Goal: Task Accomplishment & Management: Use online tool/utility

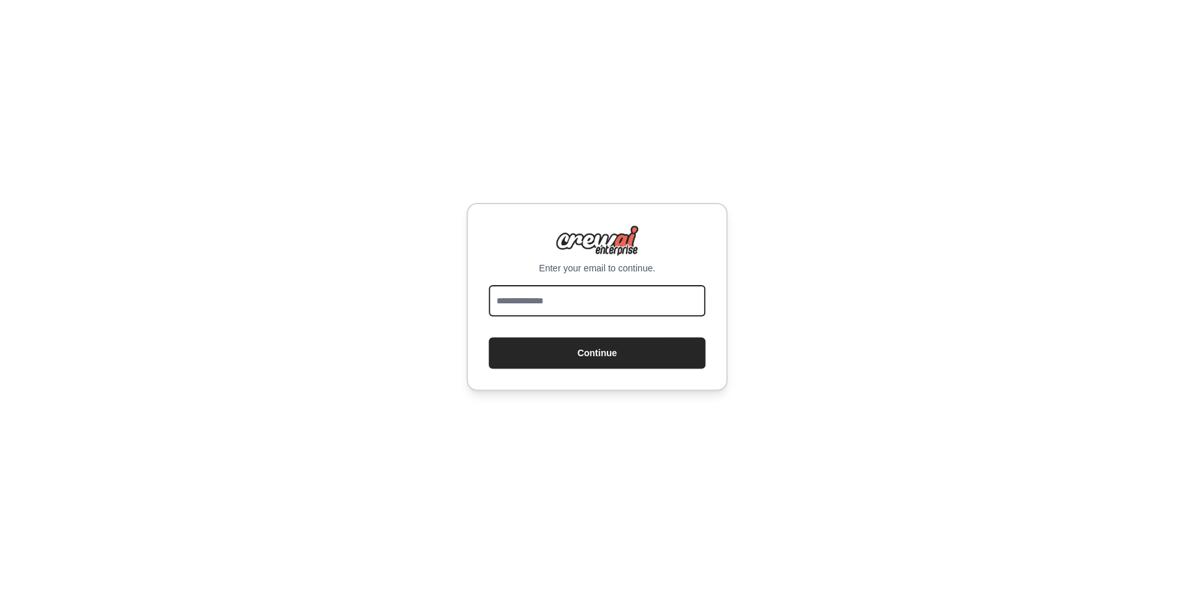
click at [603, 295] on input "email" at bounding box center [597, 300] width 217 height 31
type input "**********"
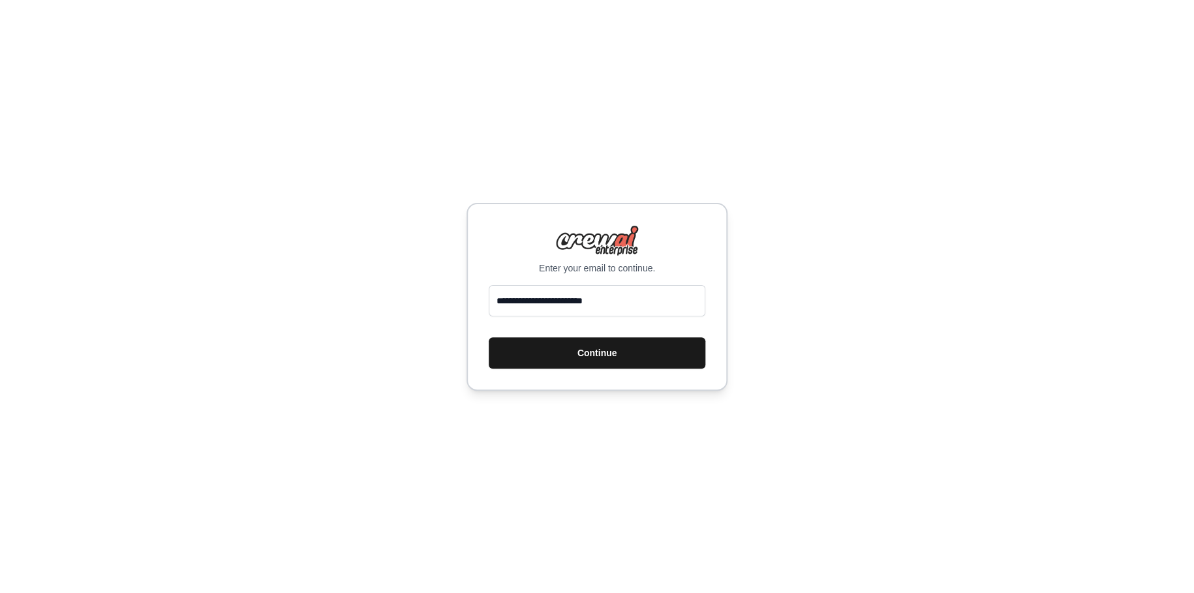
click at [605, 363] on button "Continue" at bounding box center [597, 352] width 217 height 31
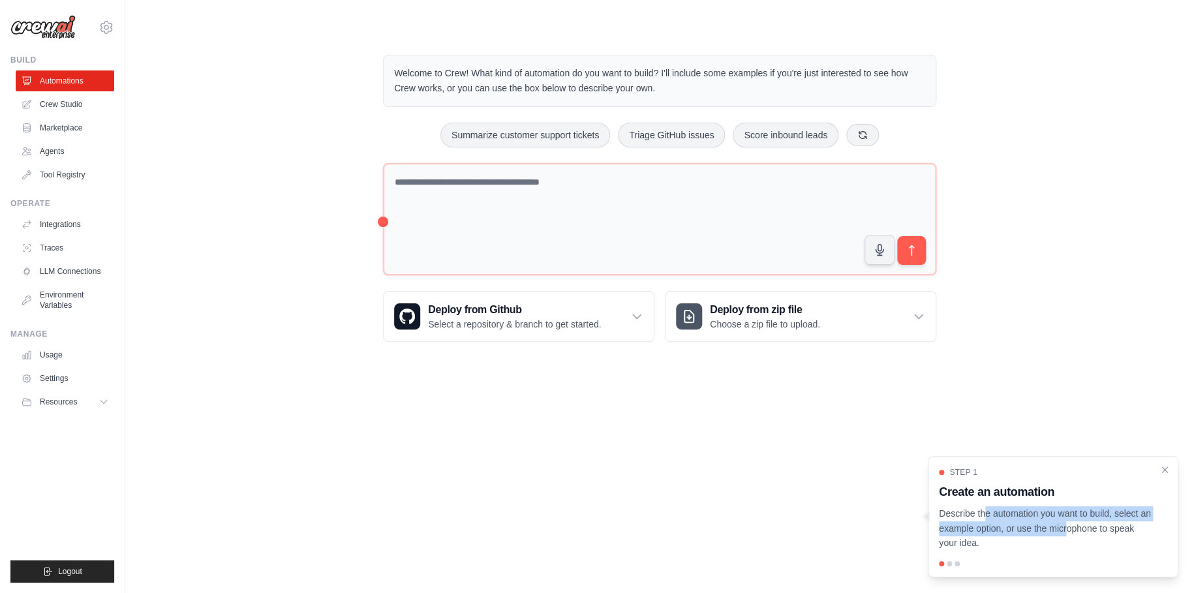
drag, startPoint x: 939, startPoint y: 512, endPoint x: 1021, endPoint y: 535, distance: 84.7
click at [1021, 535] on p "Describe the automation you want to build, select an example option, or use the…" at bounding box center [1045, 528] width 213 height 44
click at [979, 544] on p "Describe the automation you want to build, select an example option, or use the…" at bounding box center [1045, 528] width 213 height 44
click at [950, 562] on div at bounding box center [948, 563] width 5 height 5
click at [947, 558] on div "Step 1 Create an automation Describe the automation you want to build, select a…" at bounding box center [1053, 516] width 250 height 121
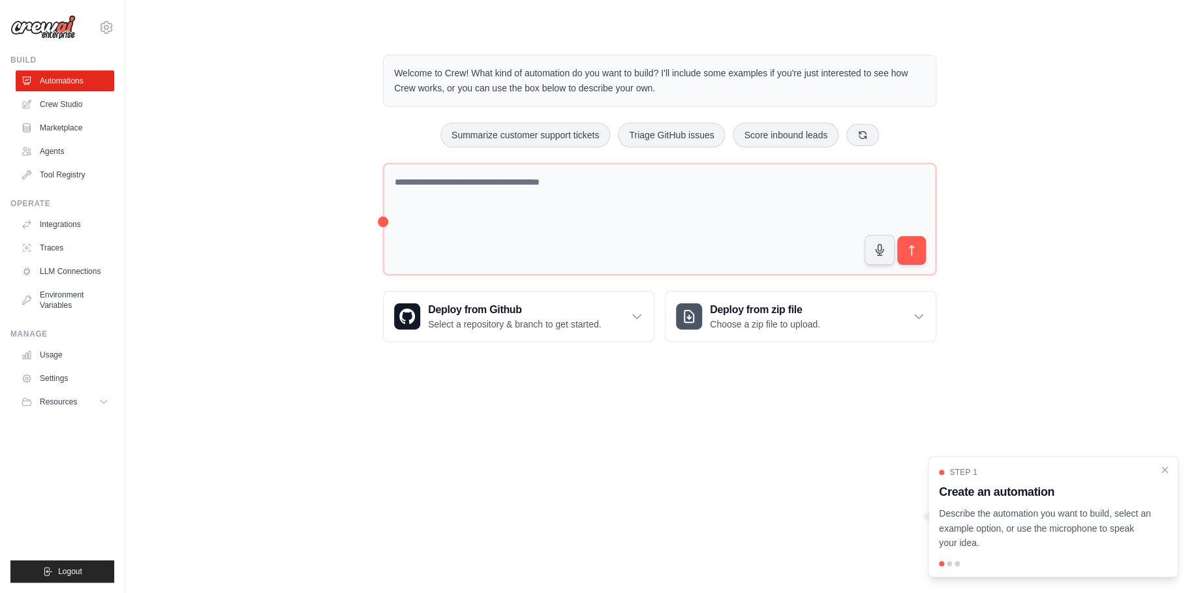
click at [959, 549] on p "Describe the automation you want to build, select an example option, or use the…" at bounding box center [1045, 528] width 213 height 44
click at [994, 491] on h3 "Create an automation" at bounding box center [1045, 492] width 213 height 18
drag, startPoint x: 1123, startPoint y: 502, endPoint x: 740, endPoint y: 521, distance: 383.4
click at [740, 521] on body "kamaufabisch1175@gmail.com Settings Build Automations Crew Studio" at bounding box center [597, 296] width 1194 height 593
click at [1076, 523] on p "Describe the automation you want to build, select an example option, or use the…" at bounding box center [1045, 528] width 213 height 44
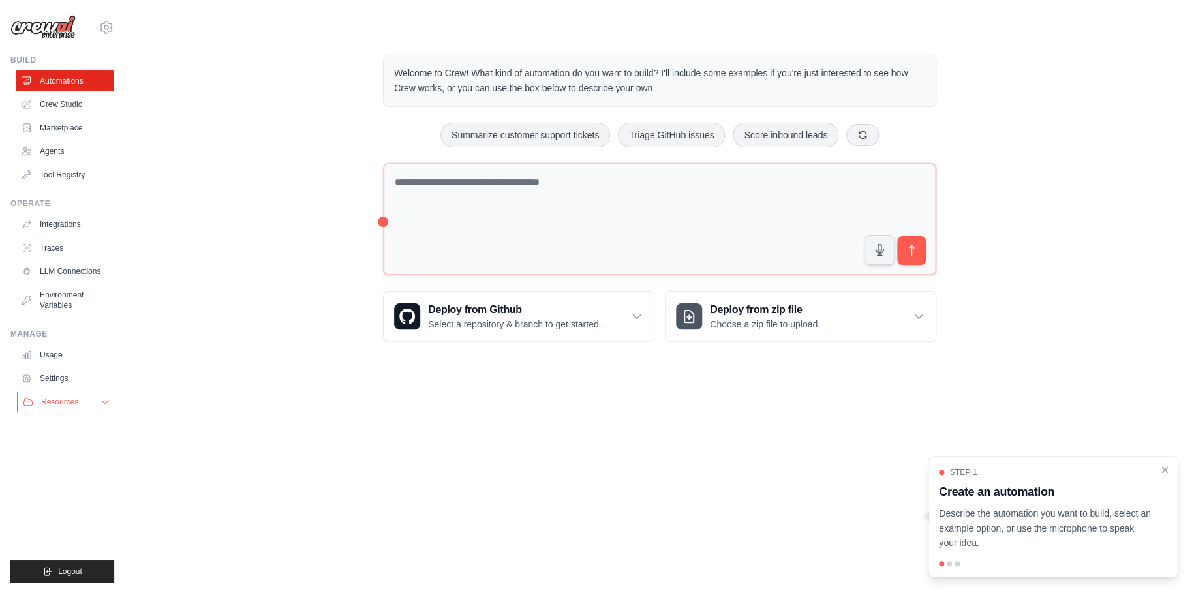
click at [106, 399] on icon at bounding box center [105, 402] width 10 height 10
click at [79, 488] on span "Video Tutorials" at bounding box center [72, 486] width 52 height 10
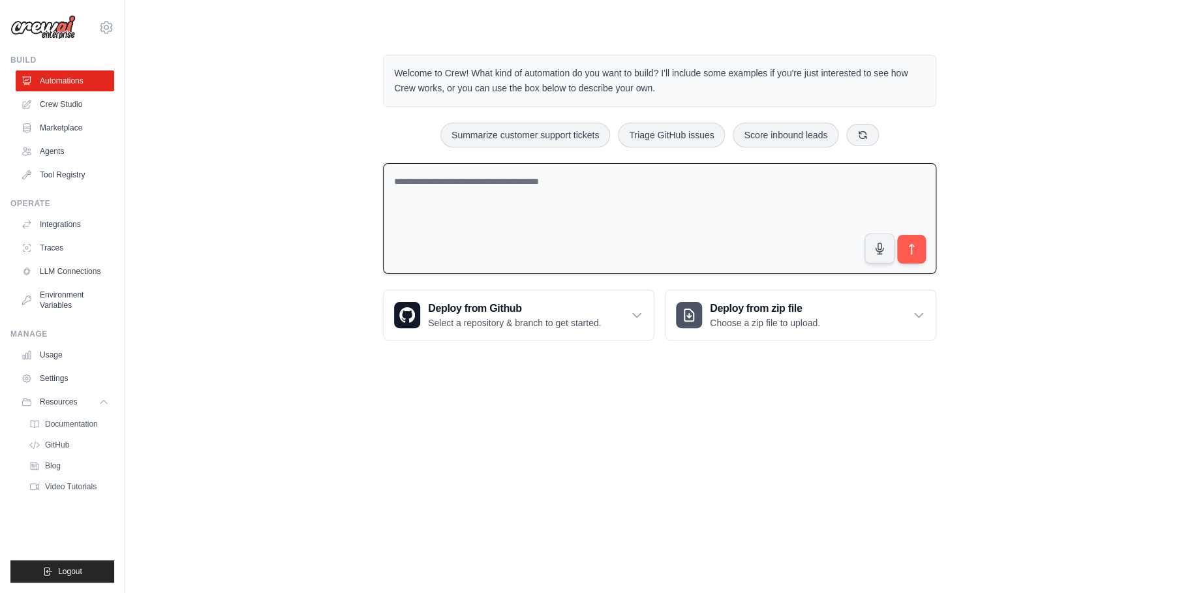
click at [484, 245] on textarea at bounding box center [659, 219] width 553 height 112
click at [491, 488] on body "kamaufabisch1175@gmail.com Settings Build Automations Crew Studio" at bounding box center [597, 296] width 1194 height 593
click at [551, 194] on textarea at bounding box center [659, 219] width 553 height 112
click at [495, 196] on textarea at bounding box center [659, 219] width 553 height 112
paste textarea "**********"
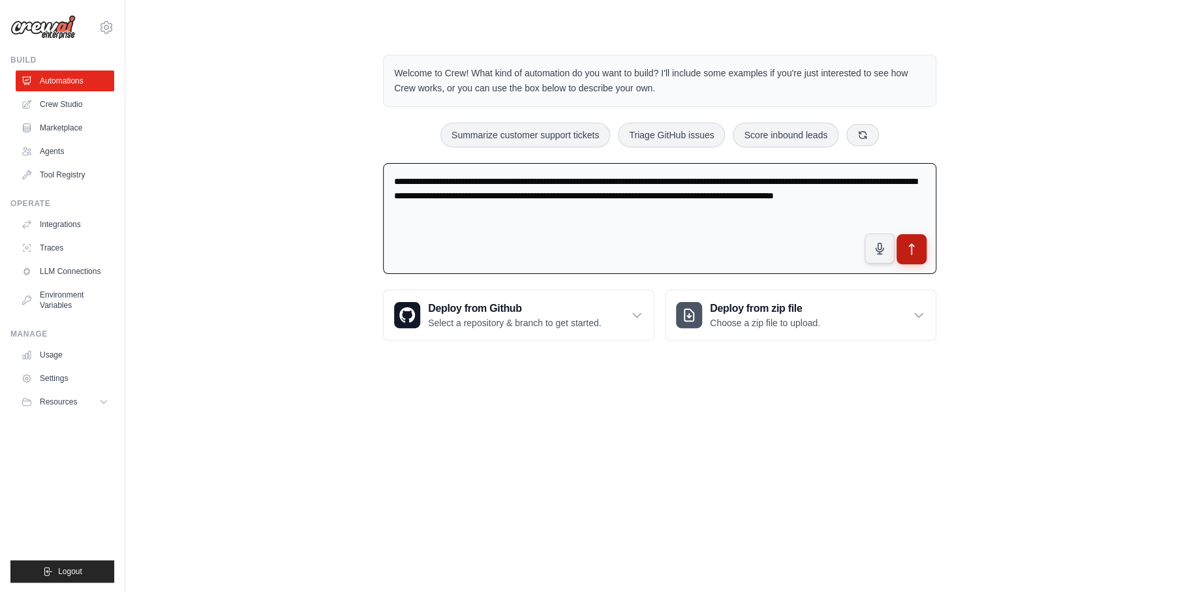
type textarea "**********"
click at [913, 245] on icon "submit" at bounding box center [911, 249] width 5 height 10
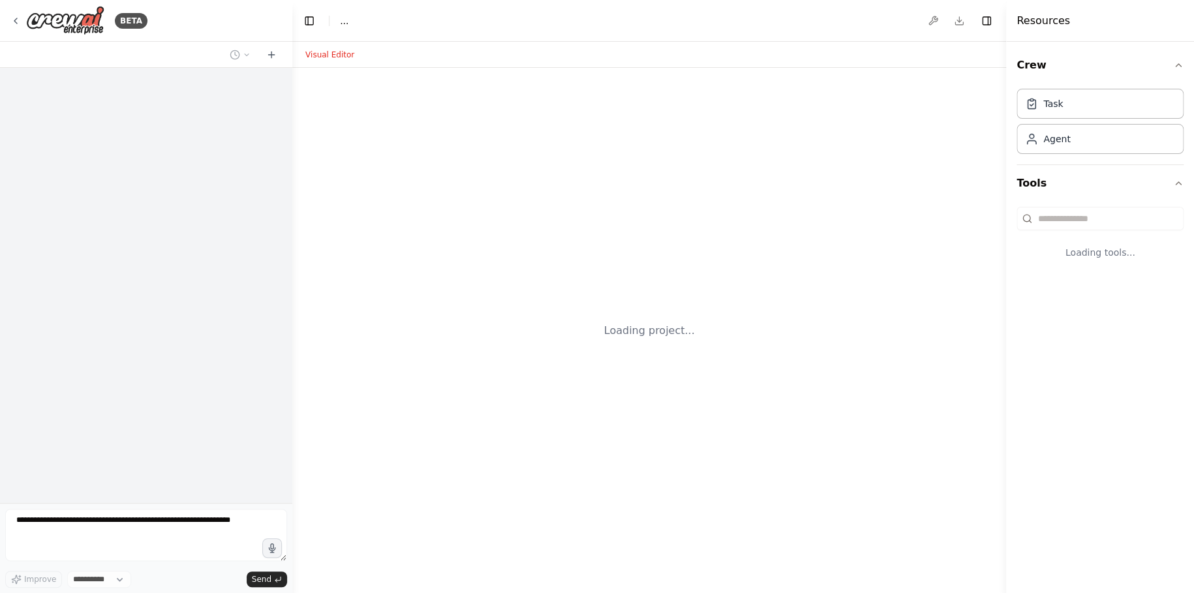
select select "****"
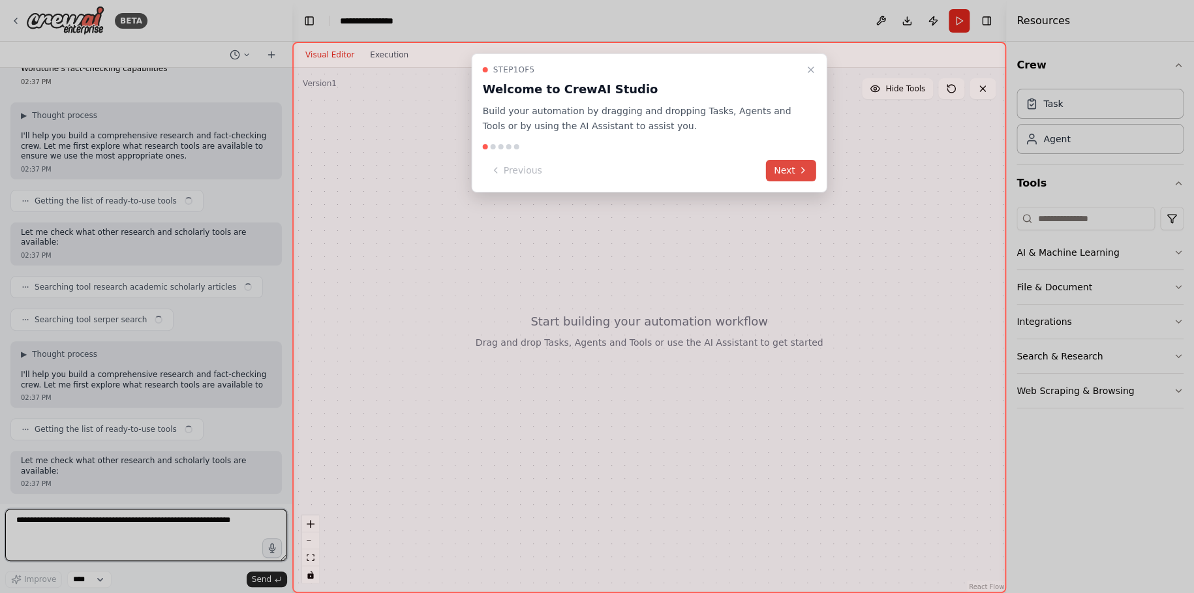
scroll to position [70, 0]
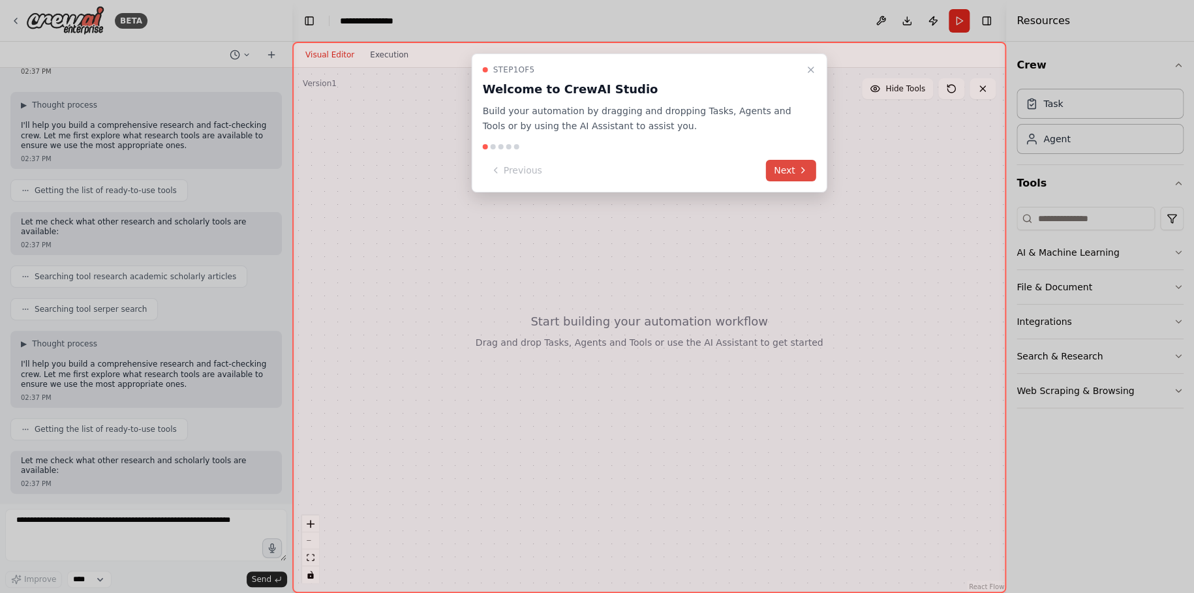
click at [796, 166] on button "Next" at bounding box center [791, 171] width 50 height 22
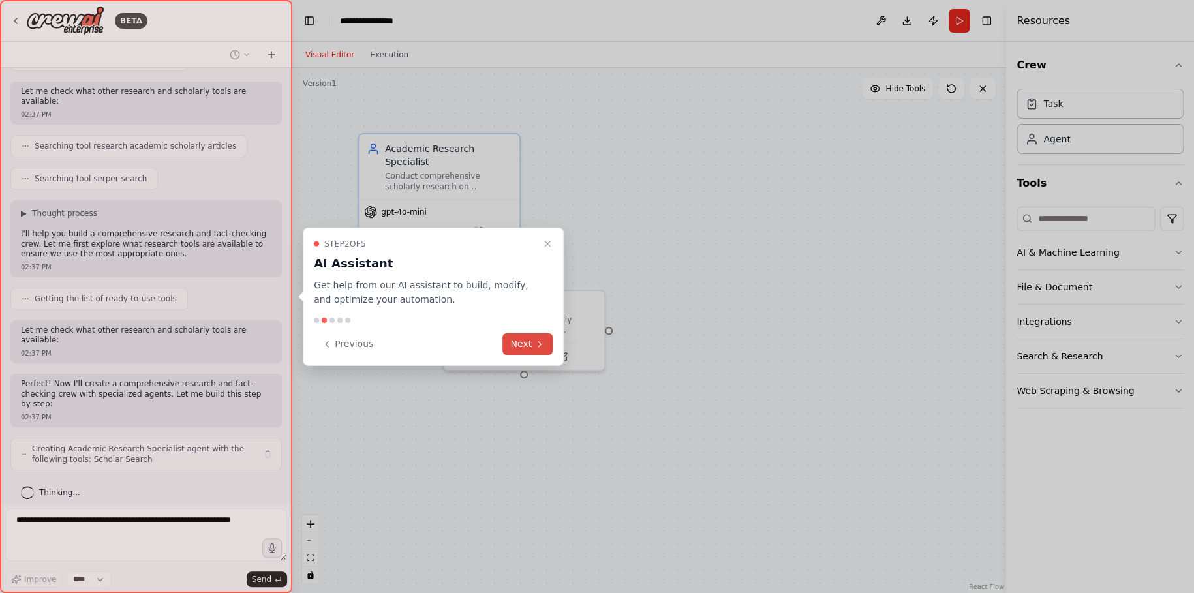
scroll to position [211, 0]
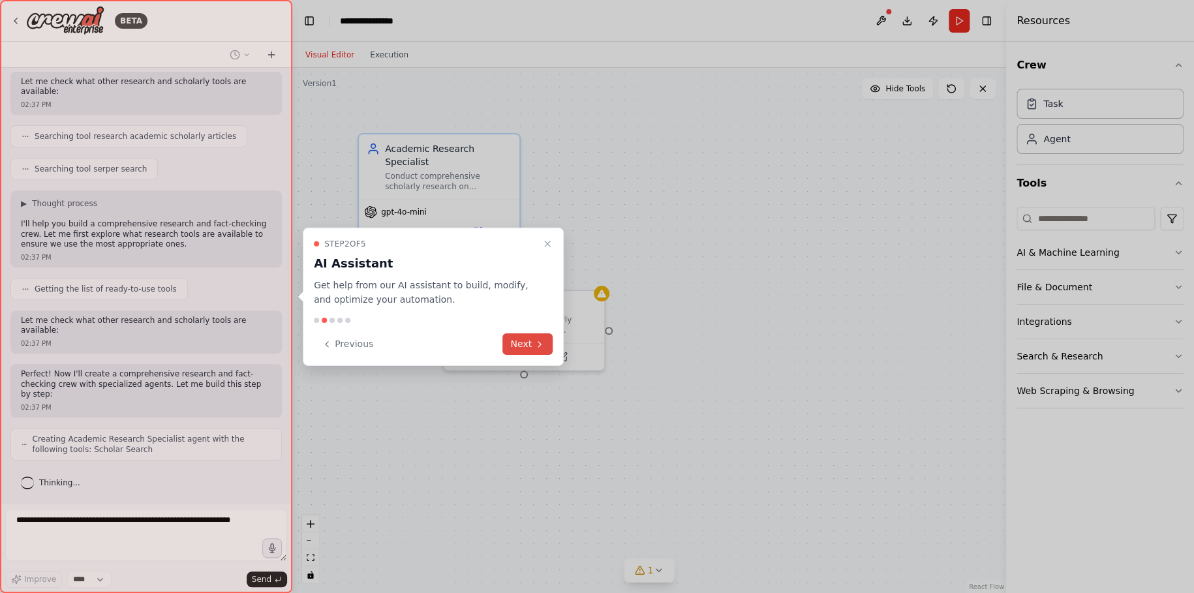
click at [524, 342] on button "Next" at bounding box center [527, 344] width 50 height 22
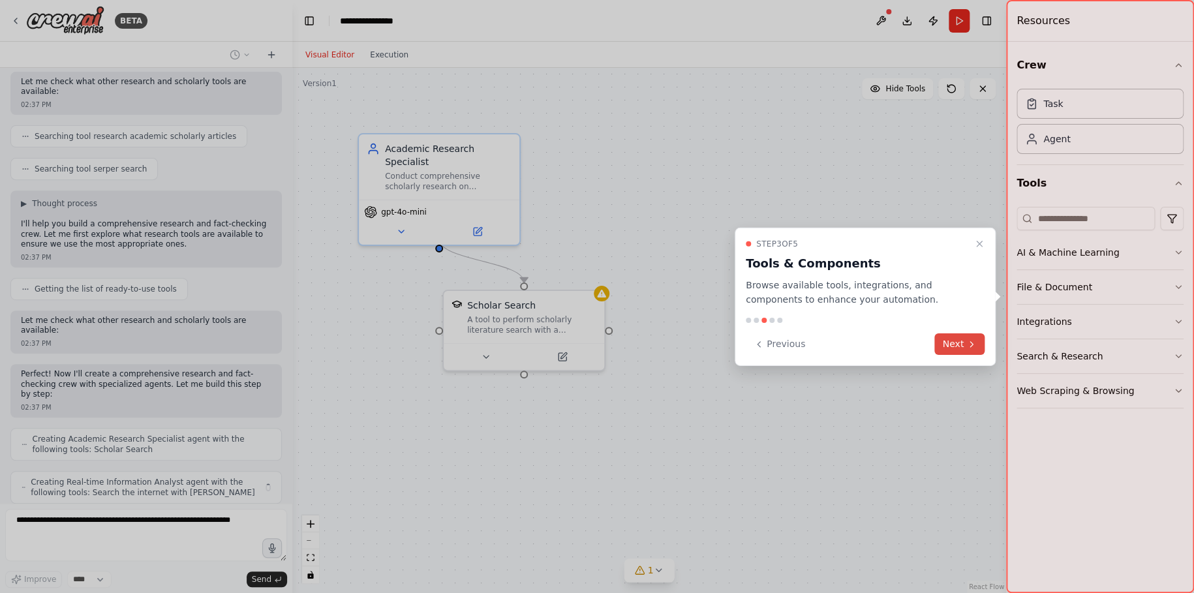
scroll to position [254, 0]
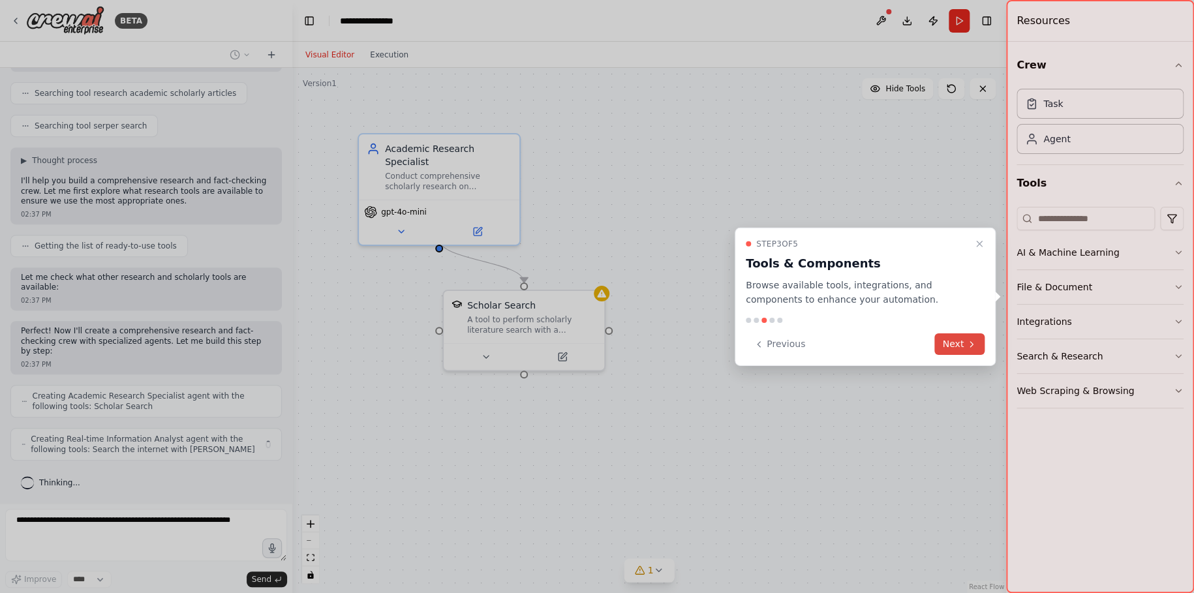
click at [954, 343] on button "Next" at bounding box center [959, 344] width 50 height 22
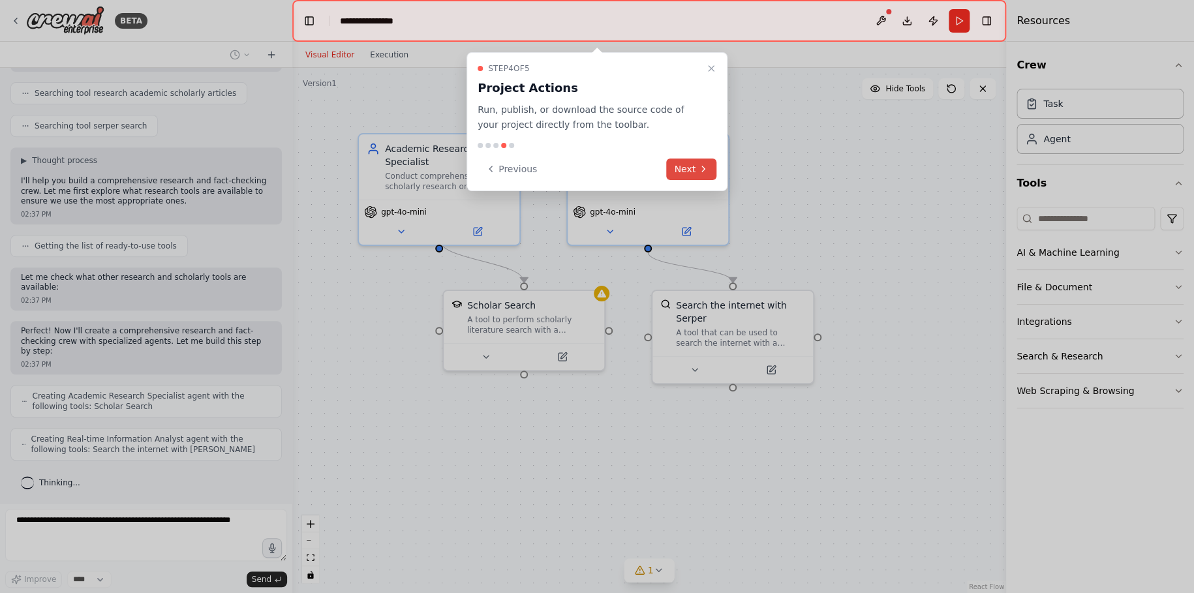
click at [701, 169] on icon at bounding box center [703, 169] width 10 height 10
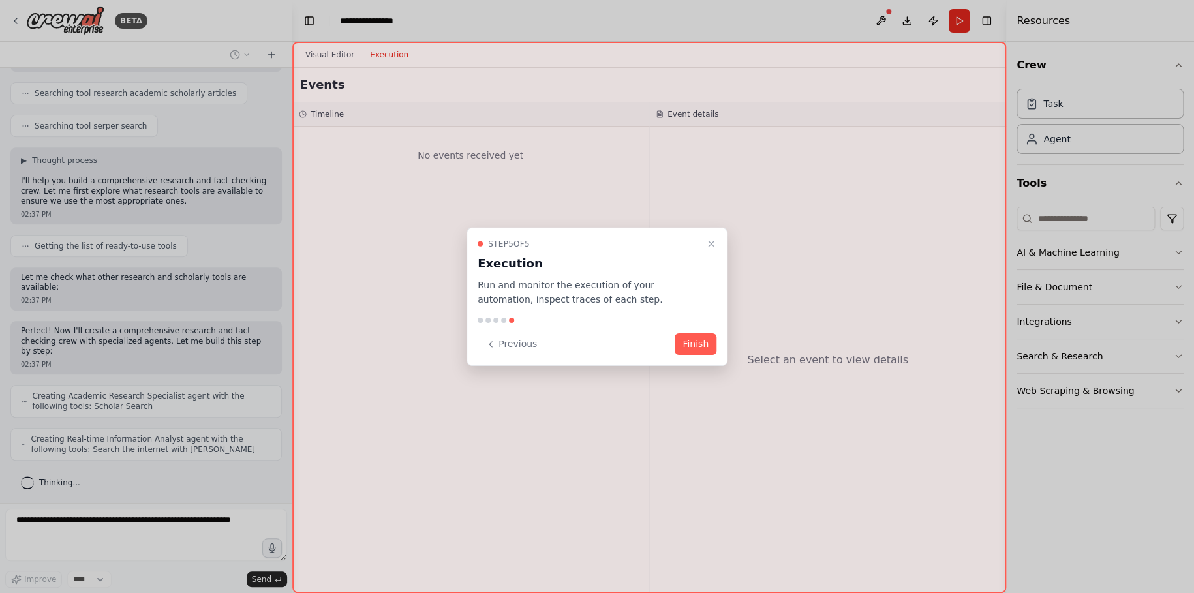
scroll to position [297, 0]
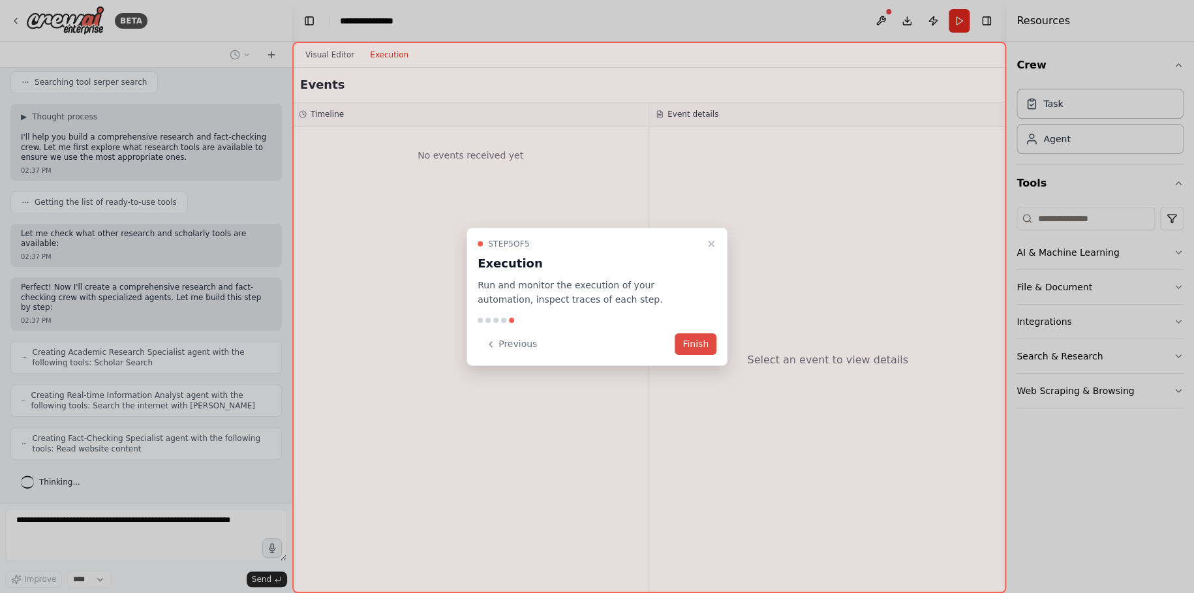
click at [700, 344] on button "Finish" at bounding box center [695, 344] width 42 height 22
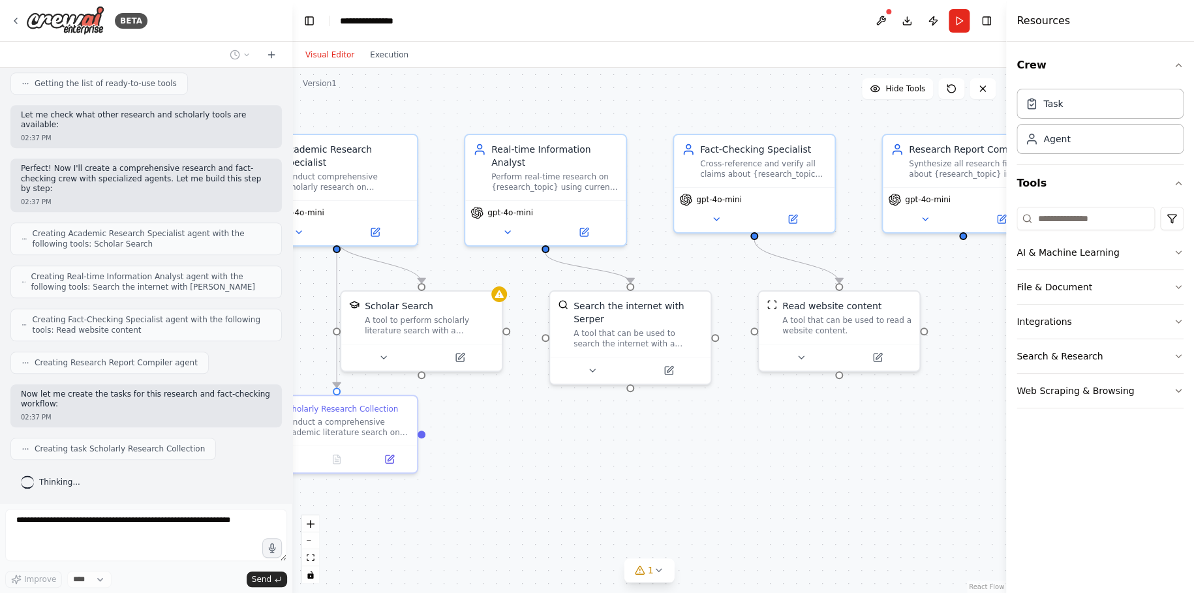
scroll to position [448, 0]
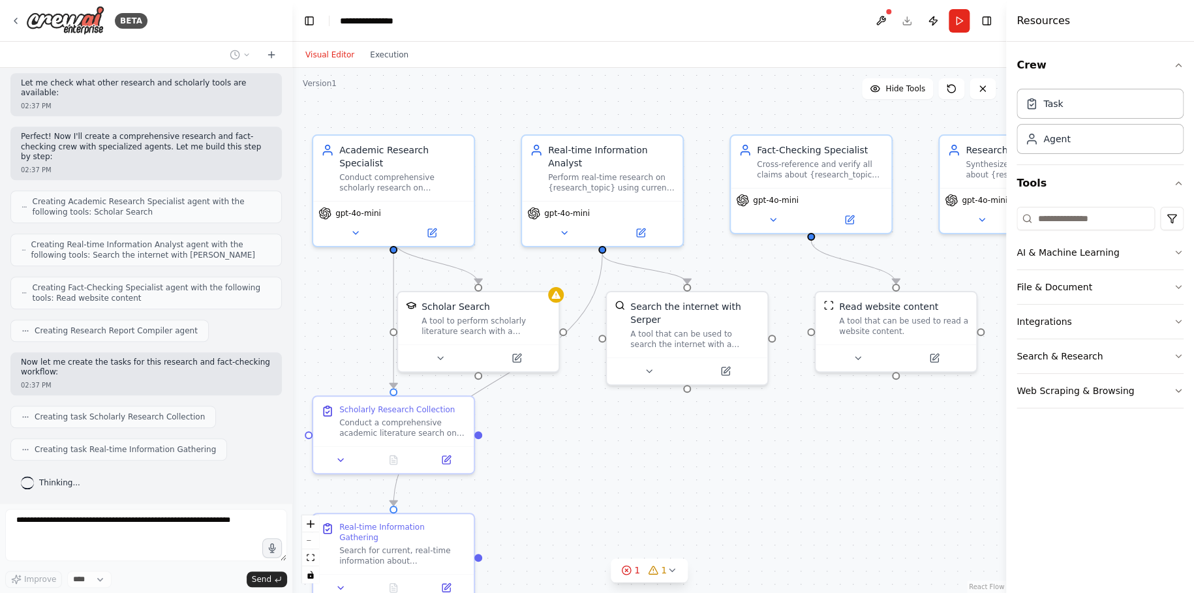
drag, startPoint x: 868, startPoint y: 408, endPoint x: 822, endPoint y: 409, distance: 45.7
click at [822, 409] on div ".deletable-edge-delete-btn { width: 20px; height: 20px; border: 0px solid #ffff…" at bounding box center [649, 330] width 714 height 525
click at [639, 568] on span "1" at bounding box center [637, 570] width 6 height 13
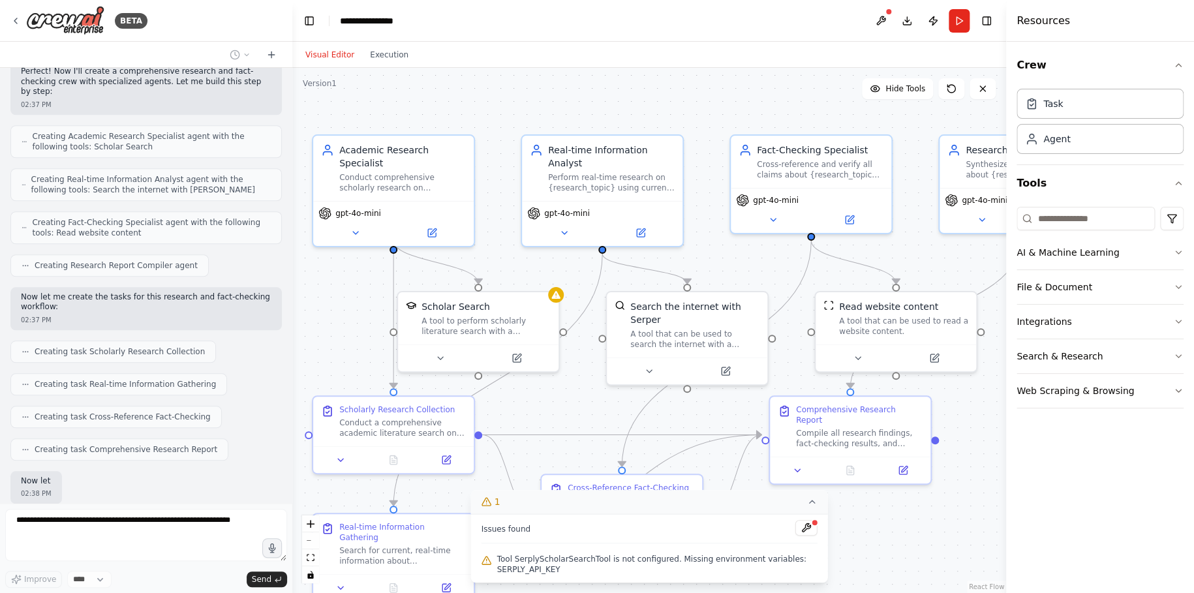
scroll to position [589, 0]
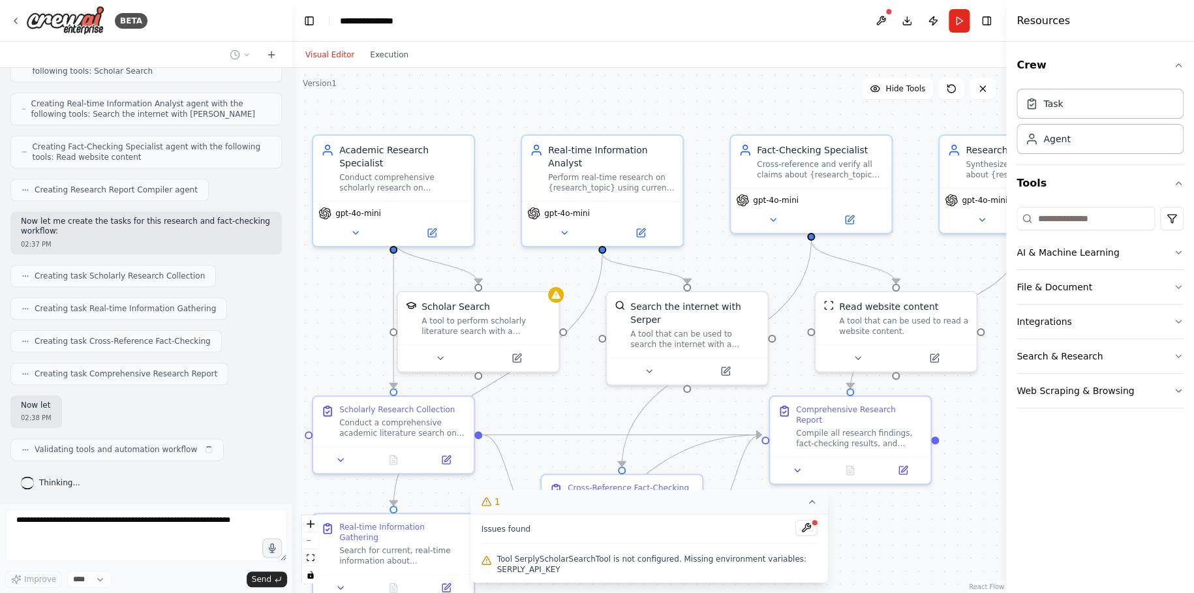
click at [813, 502] on icon at bounding box center [812, 501] width 10 height 10
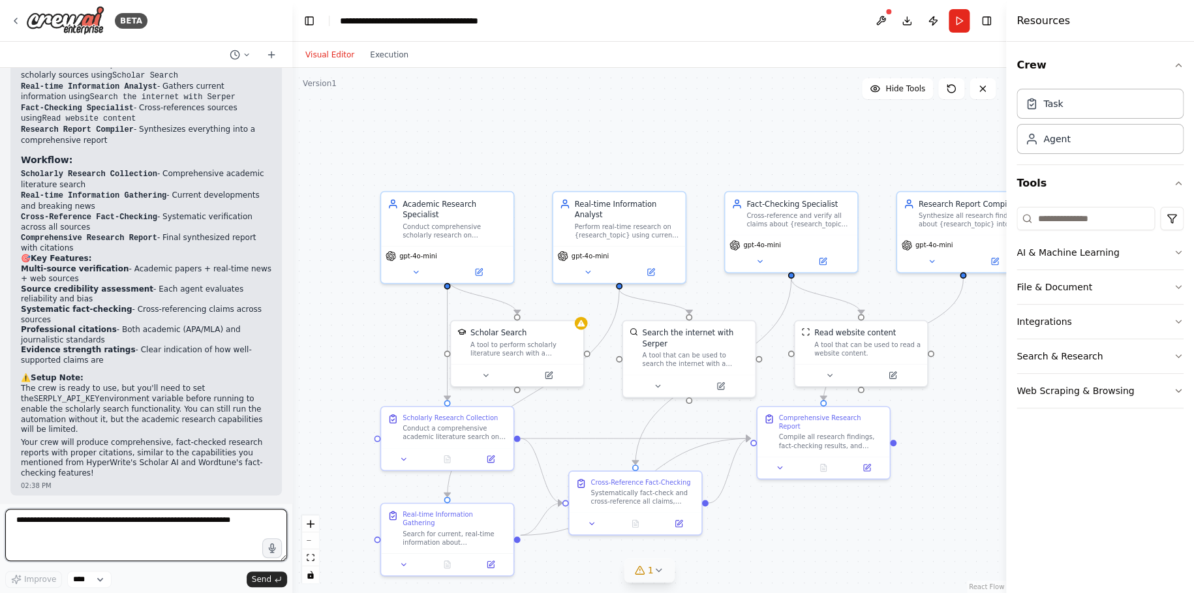
scroll to position [1008, 0]
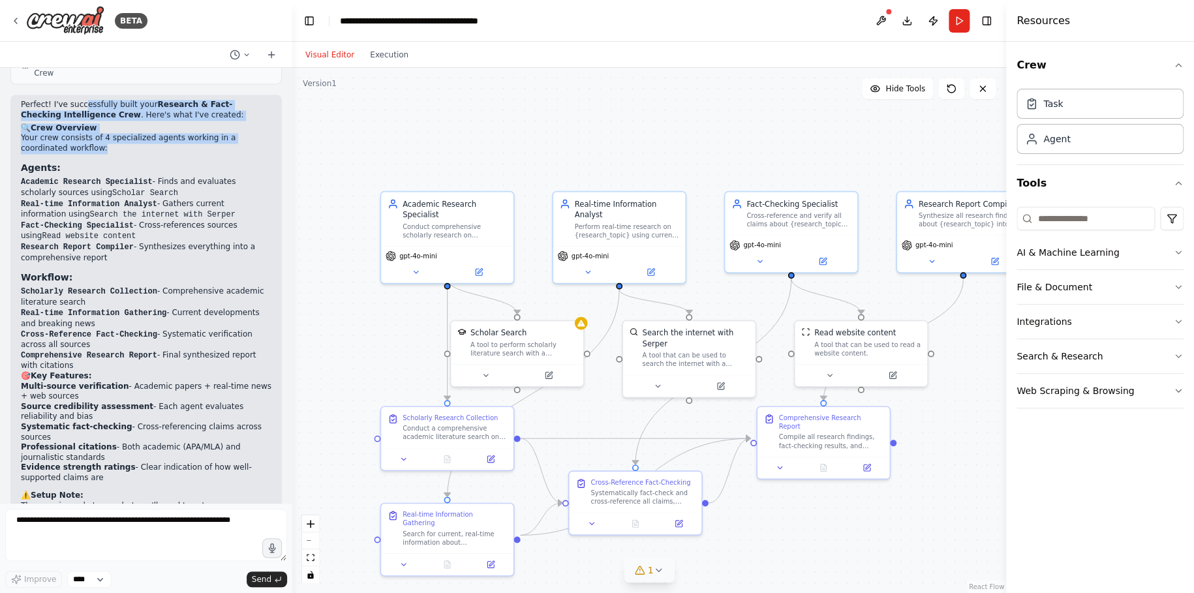
drag, startPoint x: 89, startPoint y: 103, endPoint x: 170, endPoint y: 145, distance: 91.6
click at [170, 145] on div "Perfect! I've successfully built your Research & Fact-Checking Intelligence Cre…" at bounding box center [146, 347] width 250 height 495
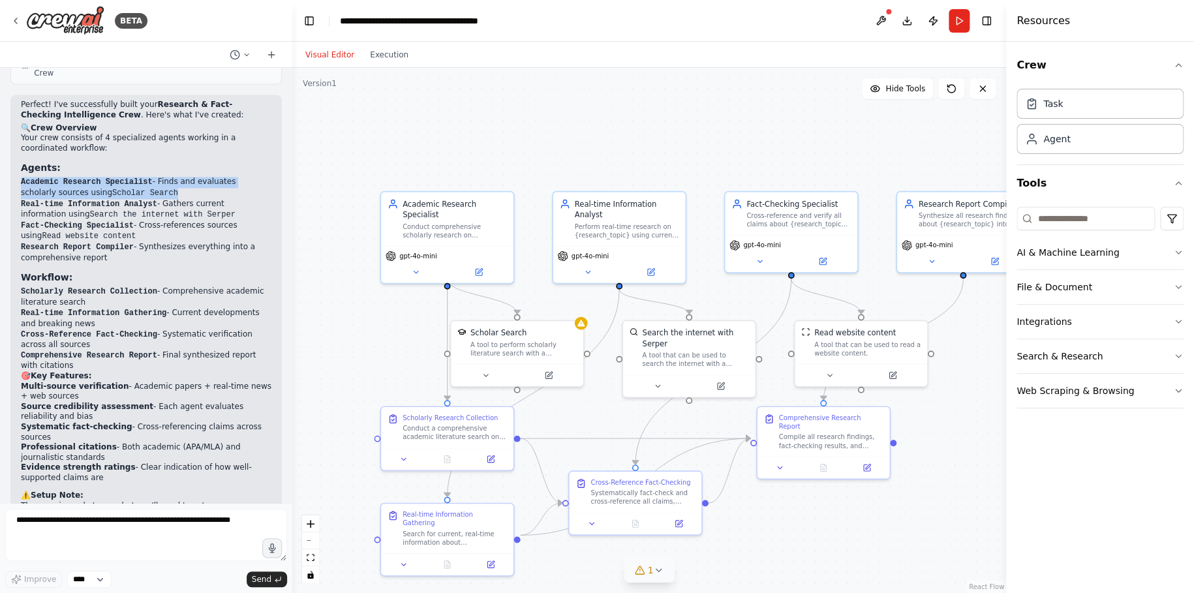
drag, startPoint x: 21, startPoint y: 179, endPoint x: 186, endPoint y: 189, distance: 165.4
click at [186, 189] on li "Academic Research Specialist - Finds and evaluates scholarly sources using Scho…" at bounding box center [146, 188] width 250 height 22
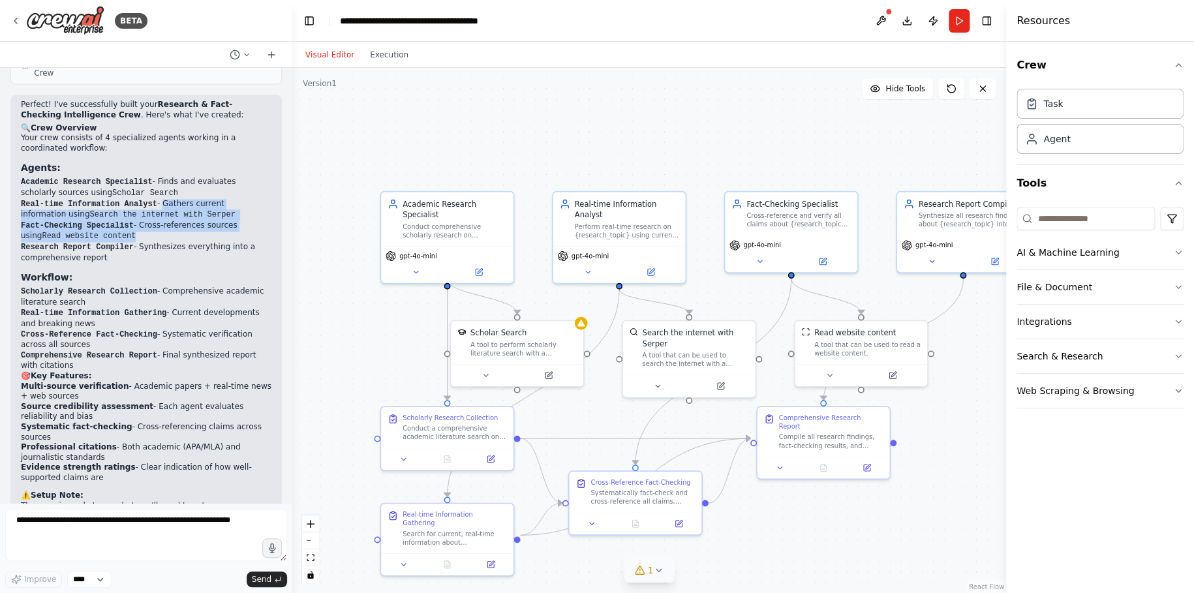
drag, startPoint x: 161, startPoint y: 202, endPoint x: 246, endPoint y: 233, distance: 90.4
click at [246, 233] on ol "Academic Research Specialist - Finds and evaluates scholarly sources using Scho…" at bounding box center [146, 220] width 250 height 86
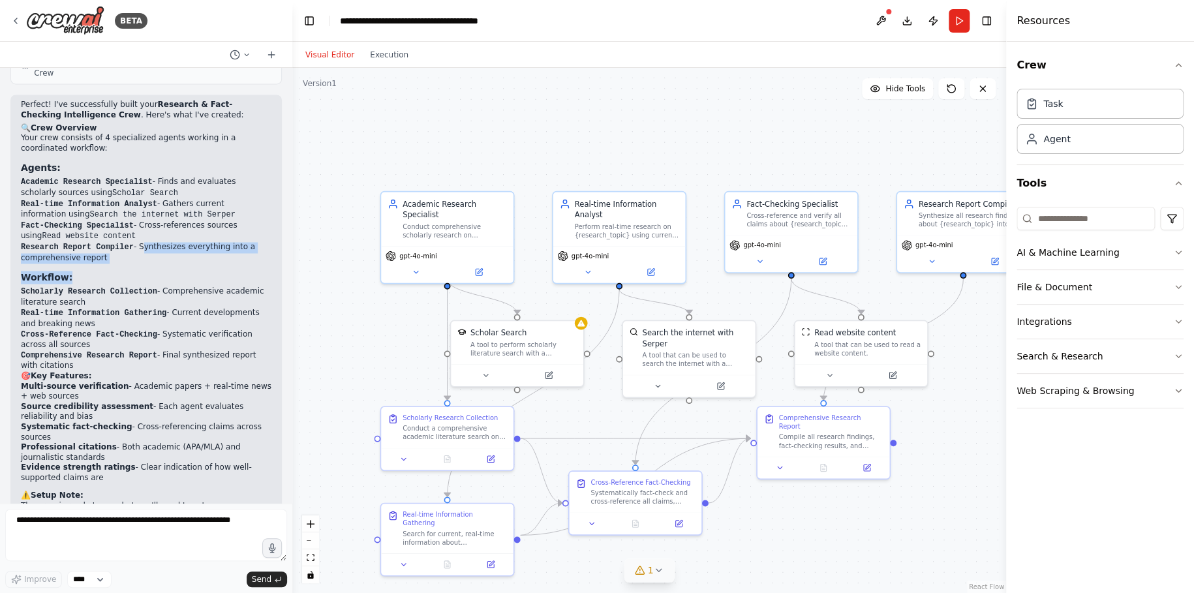
drag, startPoint x: 141, startPoint y: 243, endPoint x: 144, endPoint y: 271, distance: 28.2
click at [144, 271] on div "Perfect! I've successfully built your Research & Fact-Checking Intelligence Cre…" at bounding box center [146, 347] width 250 height 495
drag, startPoint x: 38, startPoint y: 288, endPoint x: 194, endPoint y: 432, distance: 212.3
click at [194, 432] on div "Perfect! I've successfully built your Research & Fact-Checking Intelligence Cre…" at bounding box center [146, 347] width 250 height 495
drag, startPoint x: 104, startPoint y: 444, endPoint x: 125, endPoint y: 458, distance: 25.5
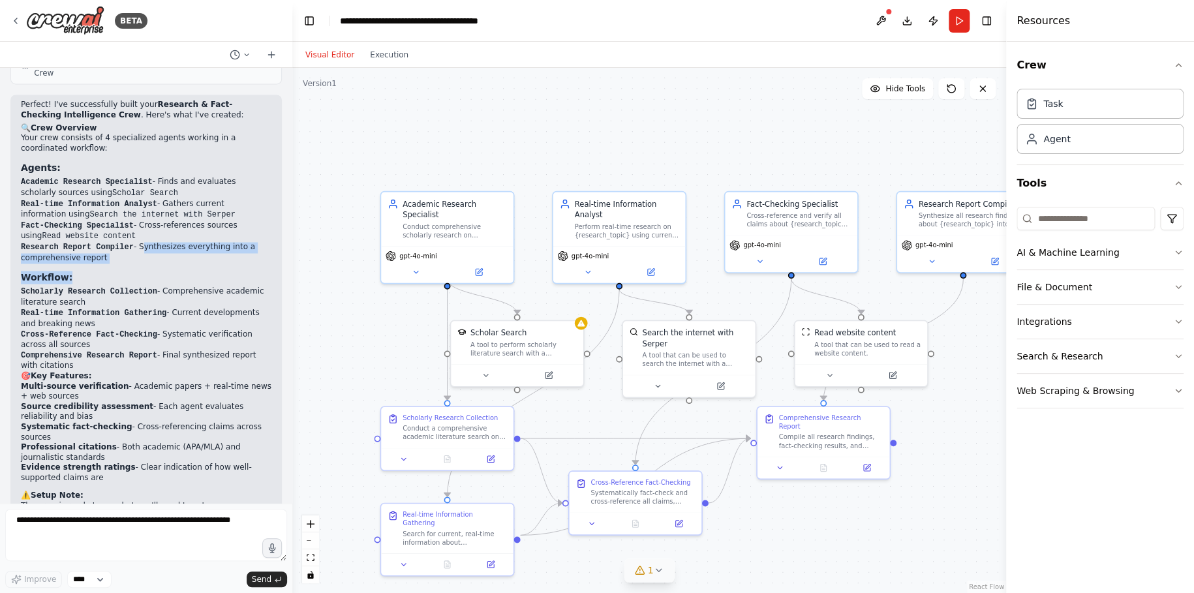
click at [125, 458] on li "Professional citations - Both academic (APA/MLA) and journalistic standards" at bounding box center [146, 452] width 250 height 20
drag, startPoint x: 130, startPoint y: 462, endPoint x: 128, endPoint y: 474, distance: 11.4
click at [125, 485] on div "Perfect! I've successfully built your Research & Fact-Checking Intelligence Cre…" at bounding box center [146, 347] width 250 height 495
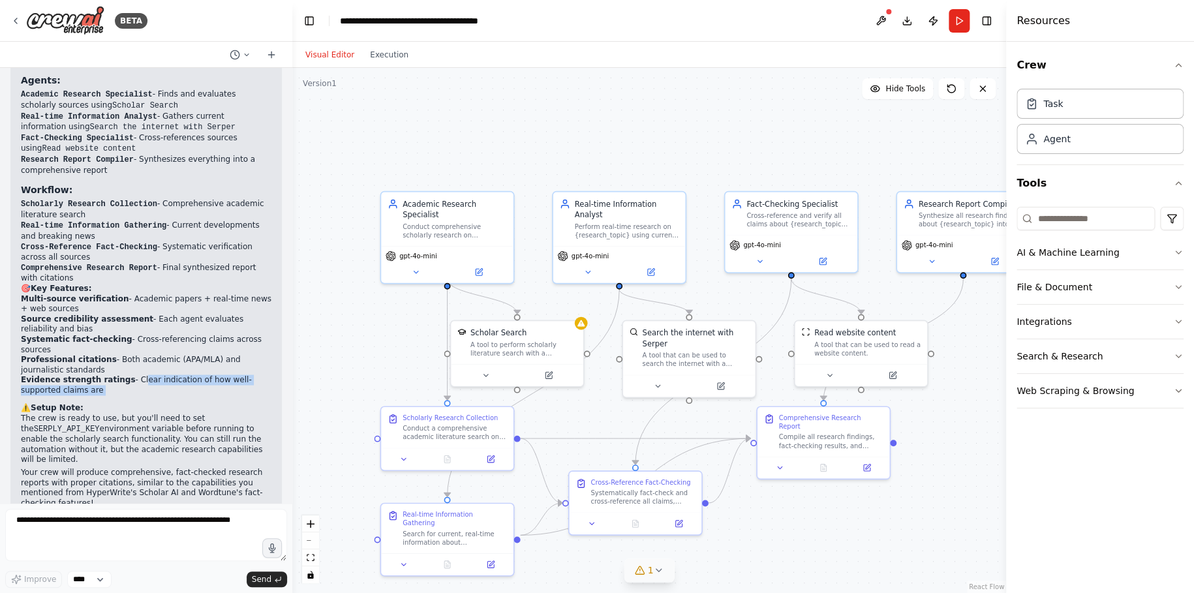
scroll to position [1126, 0]
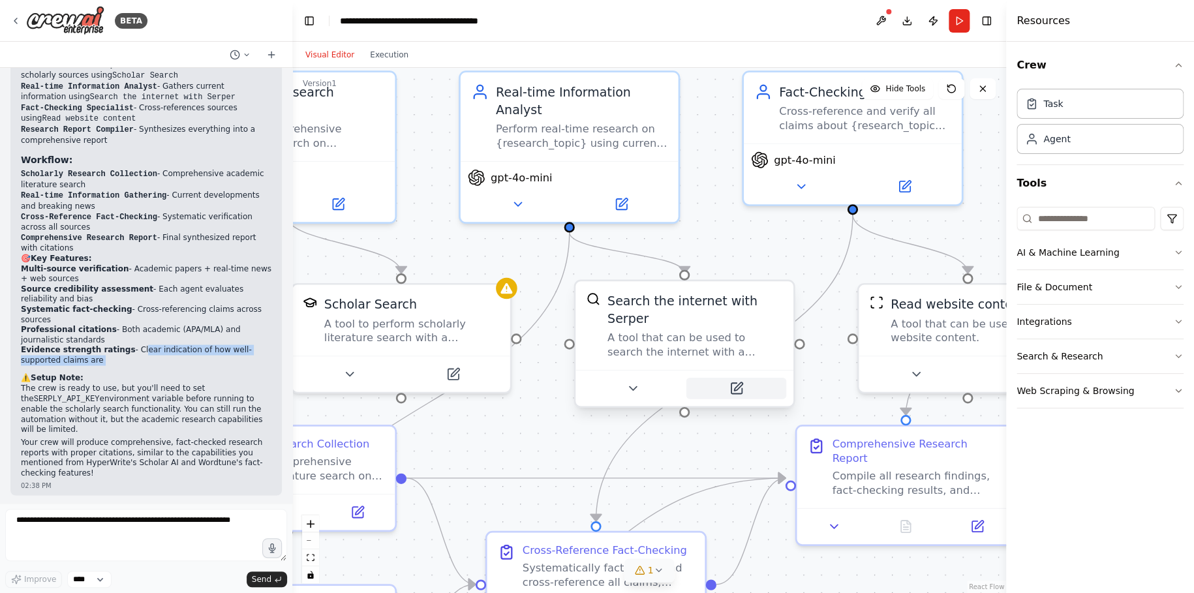
click at [458, 331] on div "Academic Research Specialist Conduct comprehensive scholarly research on {resea…" at bounding box center [571, 338] width 968 height 712
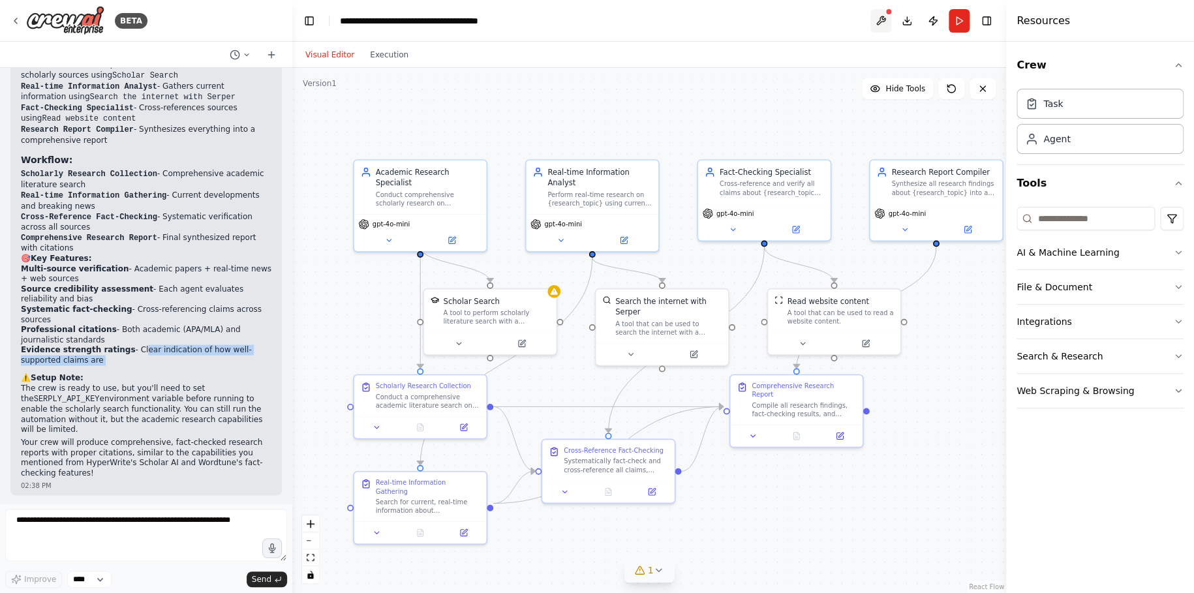
click at [873, 18] on button at bounding box center [880, 20] width 21 height 23
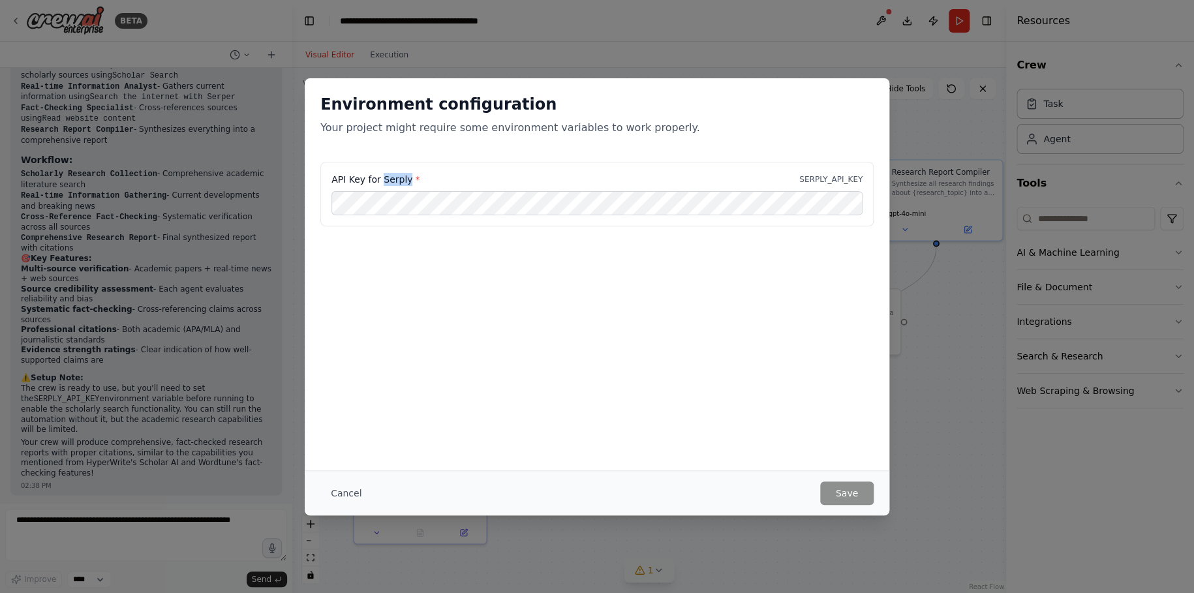
drag, startPoint x: 406, startPoint y: 180, endPoint x: 382, endPoint y: 181, distance: 24.1
click at [382, 181] on label "API Key for Serply *" at bounding box center [375, 179] width 88 height 13
click at [329, 478] on div "Cancel Save" at bounding box center [597, 492] width 584 height 45
click at [344, 494] on button "Cancel" at bounding box center [346, 492] width 52 height 23
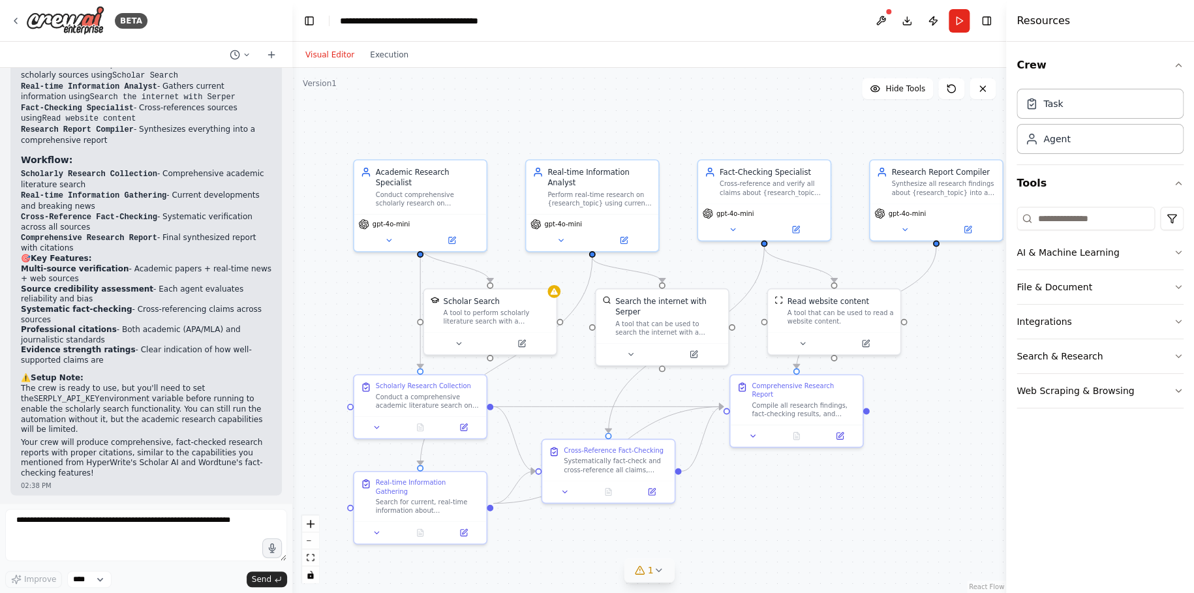
click at [52, 394] on code "SERPLY_API_KEY" at bounding box center [67, 398] width 66 height 9
click at [51, 394] on code "SERPLY_API_KEY" at bounding box center [67, 398] width 66 height 9
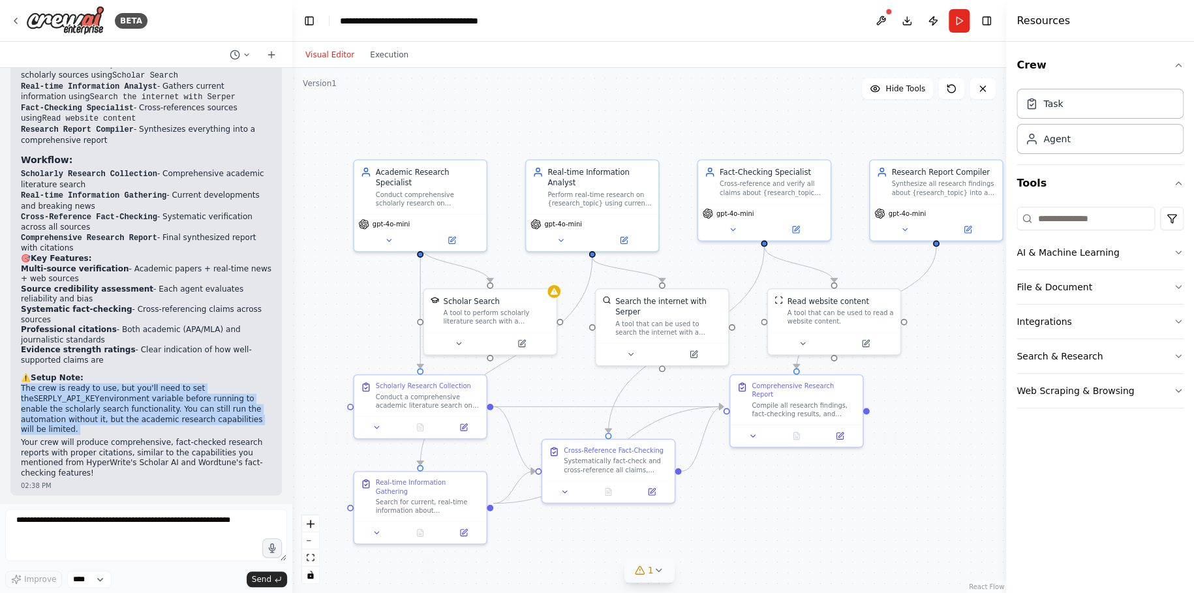
click at [51, 394] on code "SERPLY_API_KEY" at bounding box center [67, 398] width 66 height 9
click at [50, 394] on code "SERPLY_API_KEY" at bounding box center [67, 398] width 66 height 9
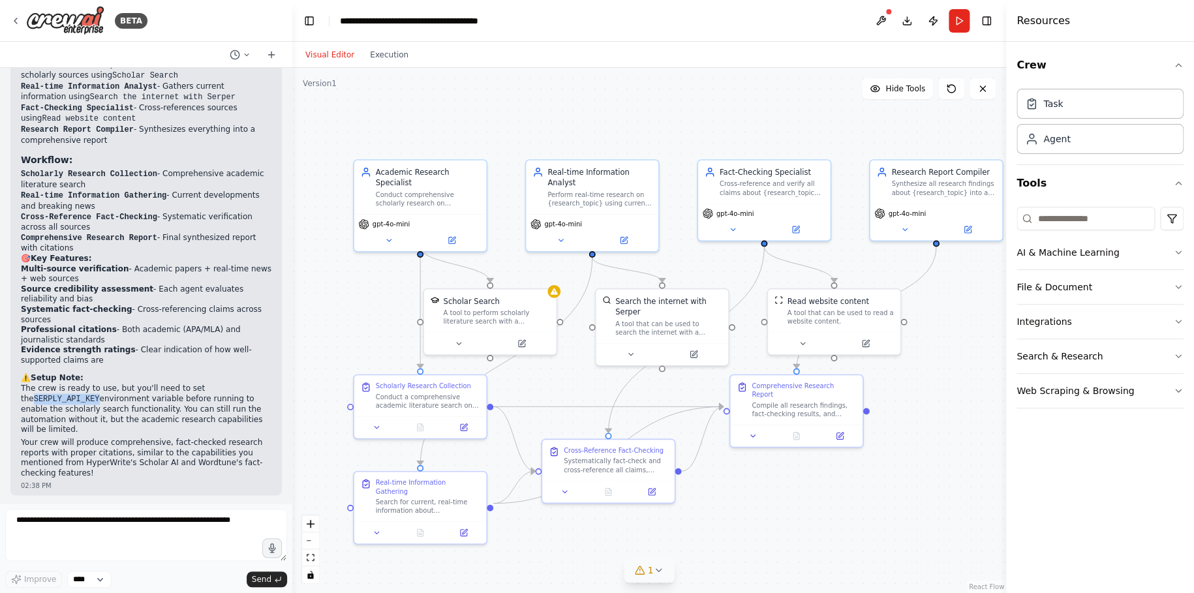
click at [50, 394] on code "SERPLY_API_KEY" at bounding box center [67, 398] width 66 height 9
click at [25, 402] on p "The crew is ready to use, but you'll need to set the SERPLY_API_KEY environment…" at bounding box center [146, 409] width 250 height 52
click at [30, 388] on p "The crew is ready to use, but you'll need to set the SERPLY_API_KEY environment…" at bounding box center [146, 409] width 250 height 52
click at [40, 399] on code "SERPLY_API_KEY" at bounding box center [67, 398] width 66 height 9
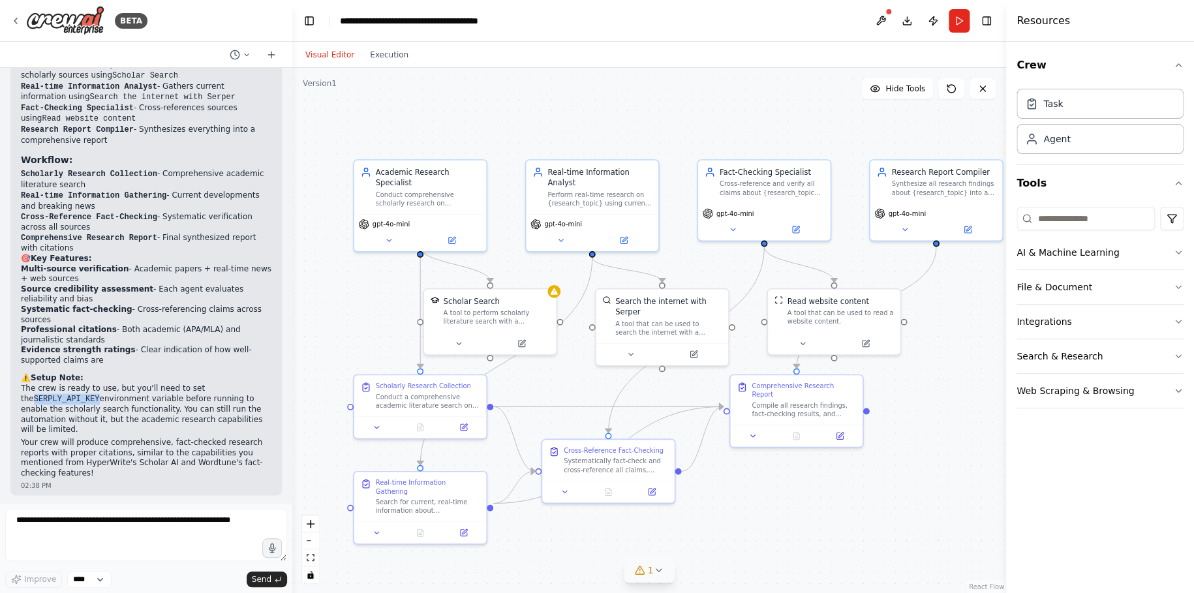
click at [40, 399] on code "SERPLY_API_KEY" at bounding box center [67, 398] width 66 height 9
click at [877, 19] on button at bounding box center [880, 20] width 21 height 23
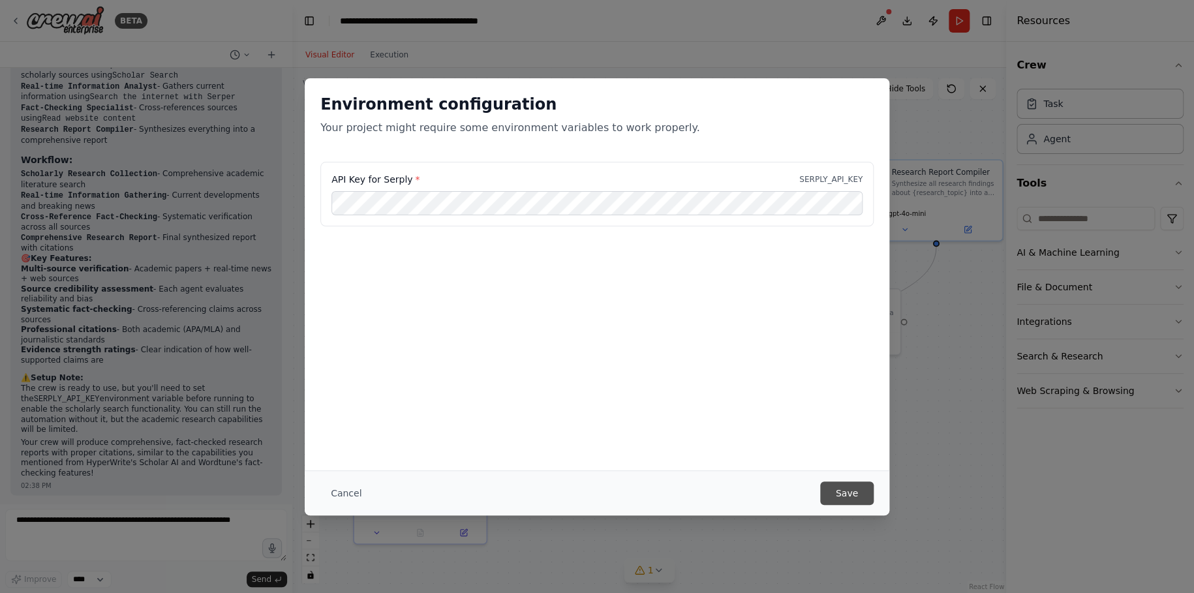
click at [864, 488] on button "Save" at bounding box center [846, 492] width 53 height 23
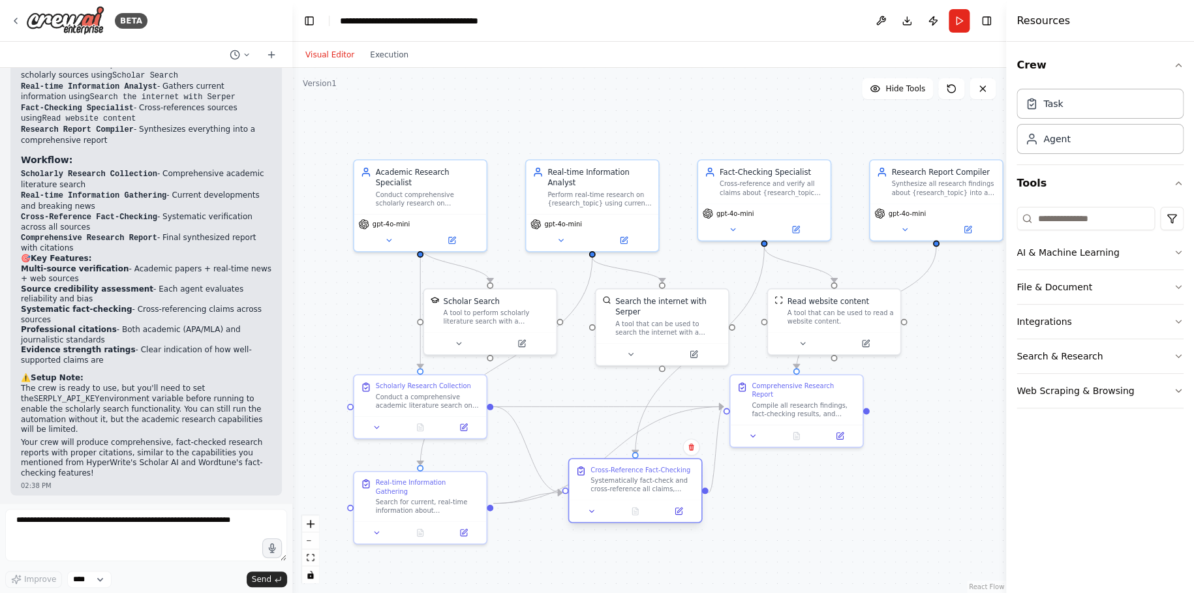
drag, startPoint x: 618, startPoint y: 455, endPoint x: 641, endPoint y: 474, distance: 30.2
click at [641, 474] on div "Cross-Reference Fact-Checking Systematically fact-check and cross-reference all…" at bounding box center [642, 480] width 104 height 28
drag, startPoint x: 782, startPoint y: 399, endPoint x: 891, endPoint y: 455, distance: 122.2
click at [891, 455] on div "Compile all research findings, fact-checking results, and analysis into a compr…" at bounding box center [911, 461] width 104 height 17
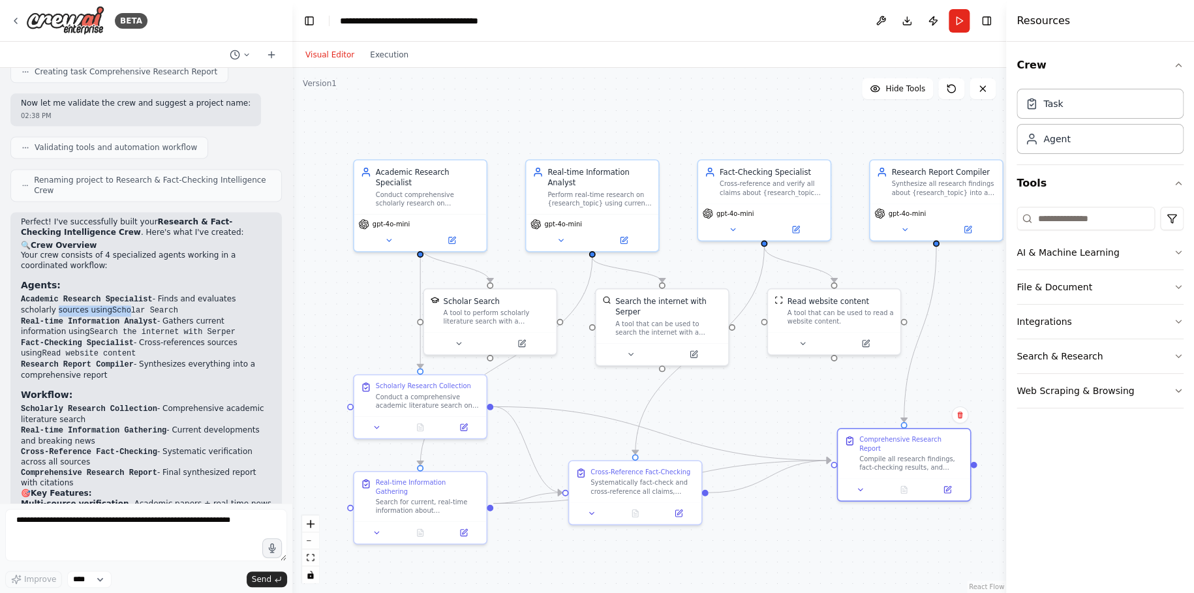
drag, startPoint x: 53, startPoint y: 311, endPoint x: 126, endPoint y: 312, distance: 72.4
click at [126, 312] on li "Academic Research Specialist - Finds and evaluates scholarly sources using Scho…" at bounding box center [146, 305] width 250 height 22
click at [157, 319] on li "Real-time Information Analyst - Gathers current information using Search the in…" at bounding box center [146, 327] width 250 height 22
click at [667, 91] on div ".deletable-edge-delete-btn { width: 20px; height: 20px; border: 0px solid #ffff…" at bounding box center [649, 330] width 714 height 525
click at [955, 22] on button "Run" at bounding box center [958, 20] width 21 height 23
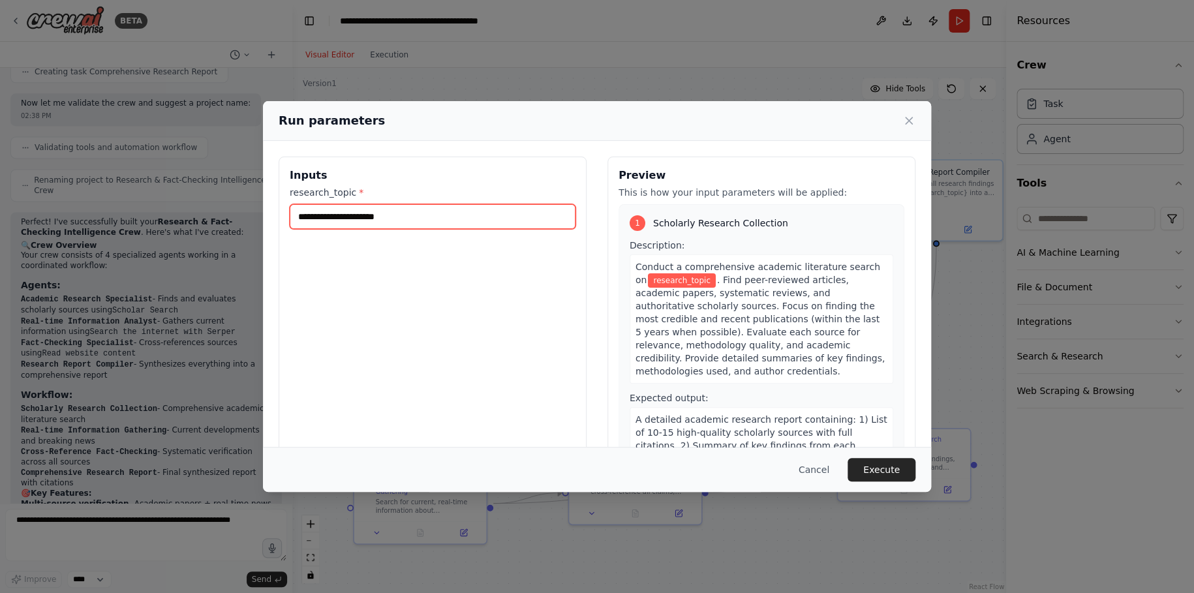
click at [436, 226] on input "research_topic *" at bounding box center [433, 216] width 286 height 25
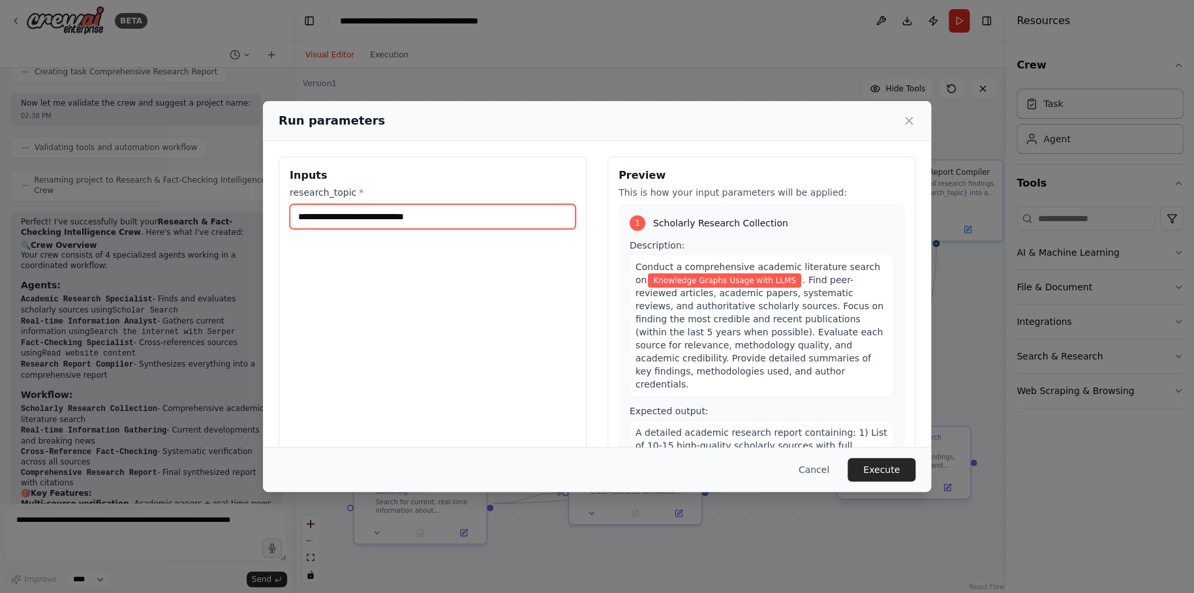
type input "**********"
click at [872, 474] on button "Execute" at bounding box center [881, 469] width 68 height 23
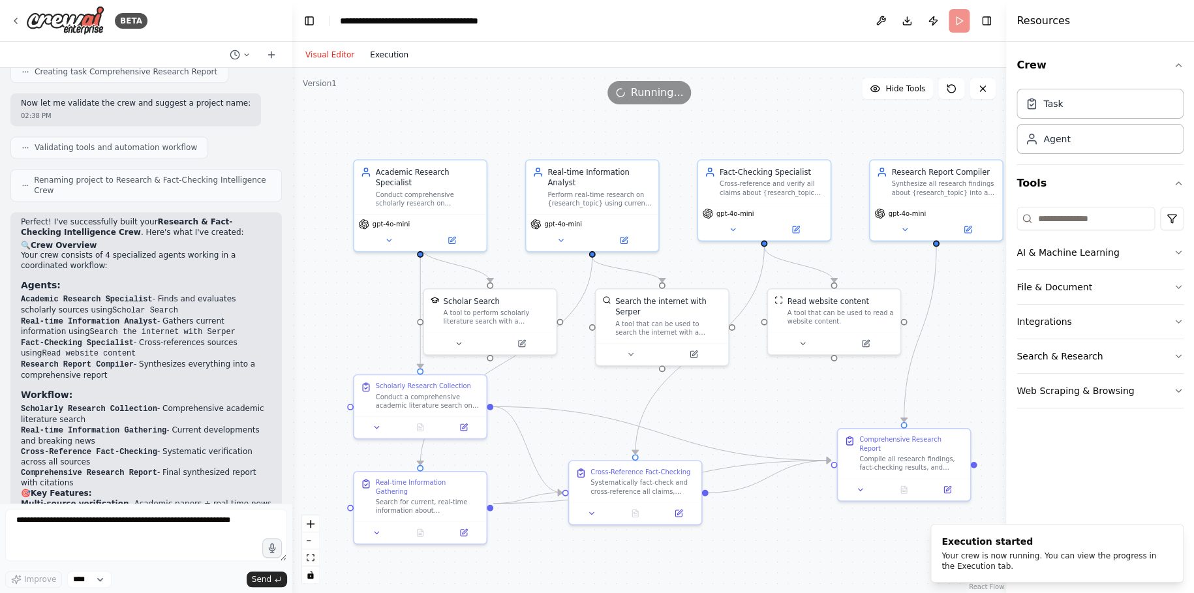
click at [385, 52] on button "Execution" at bounding box center [389, 55] width 54 height 16
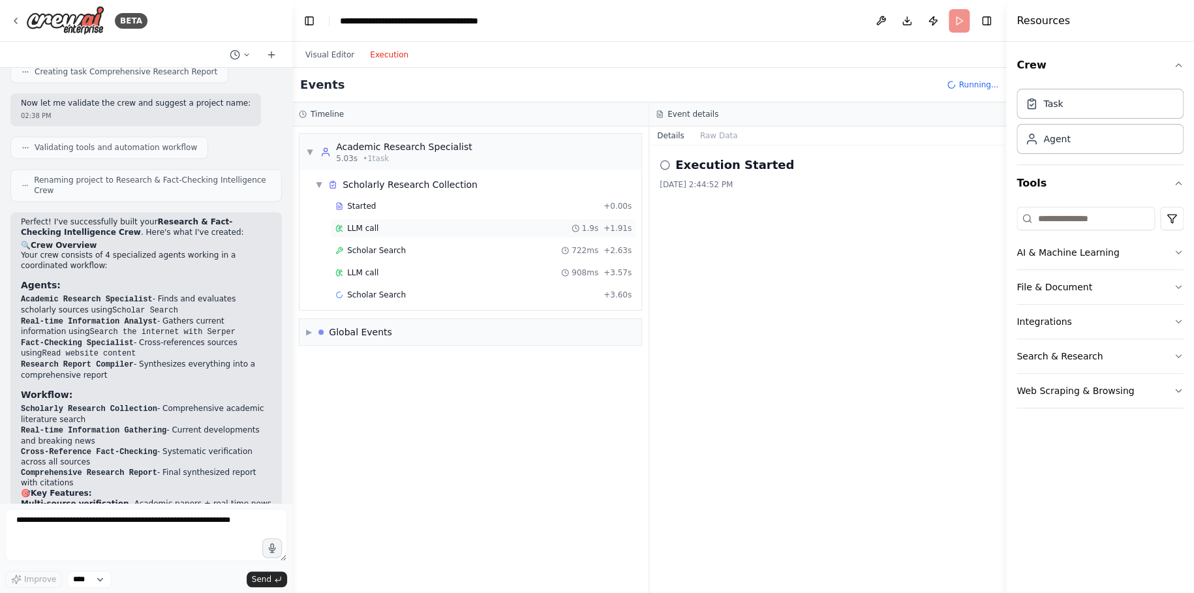
click at [467, 223] on div "LLM call 1.9s + 1.91s" at bounding box center [483, 228] width 296 height 10
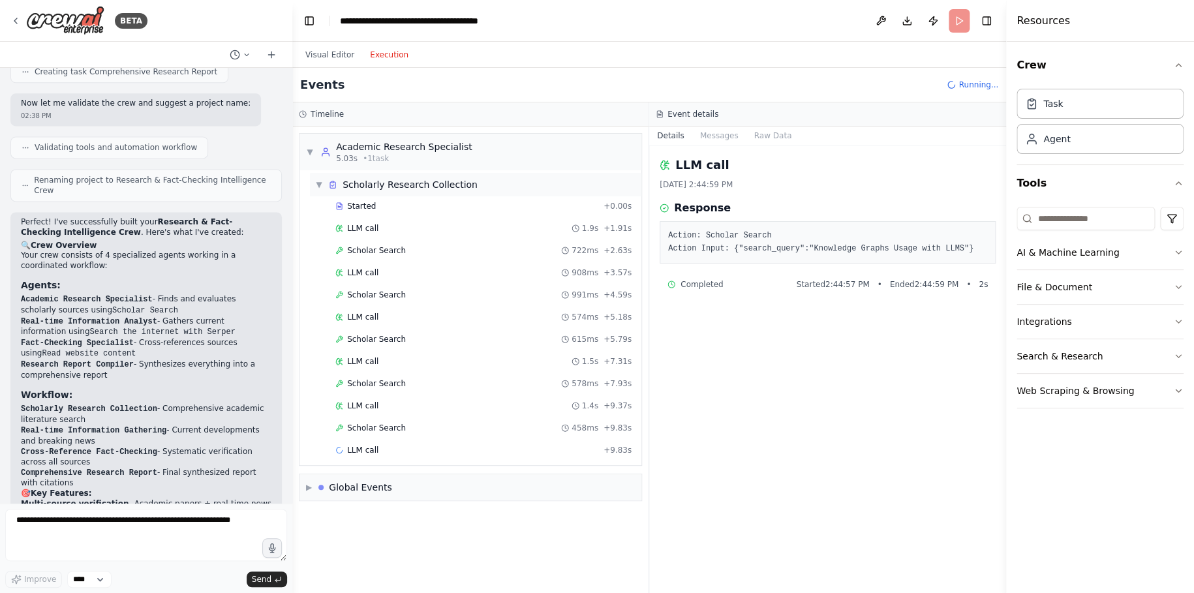
click at [382, 181] on div "Scholarly Research Collection" at bounding box center [409, 184] width 135 height 13
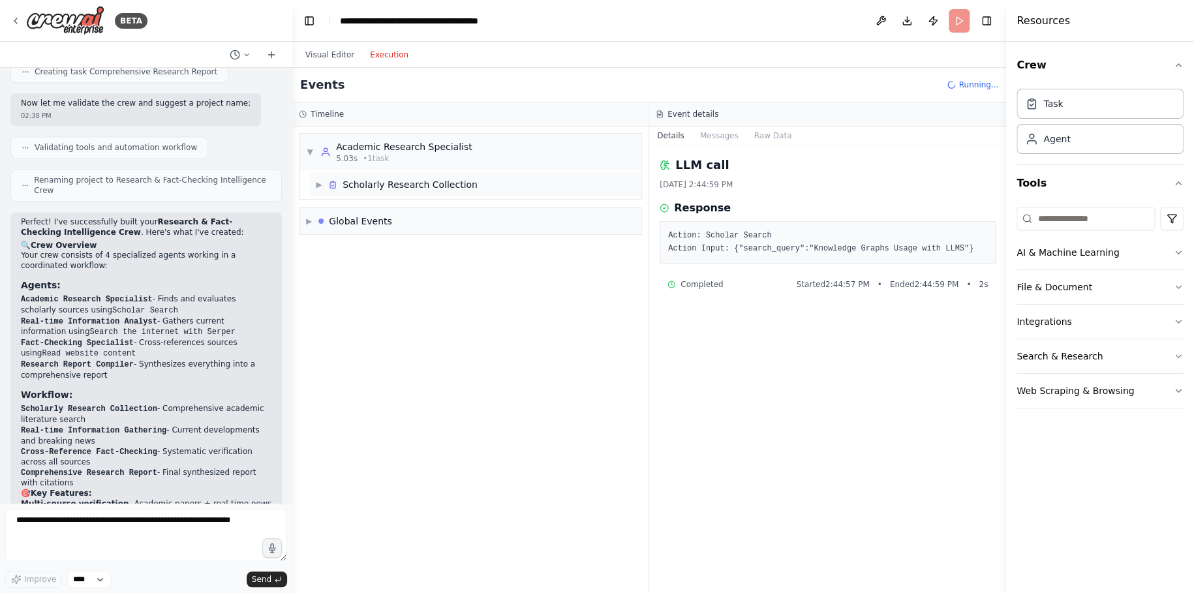
click at [382, 181] on div "Scholarly Research Collection" at bounding box center [409, 184] width 135 height 13
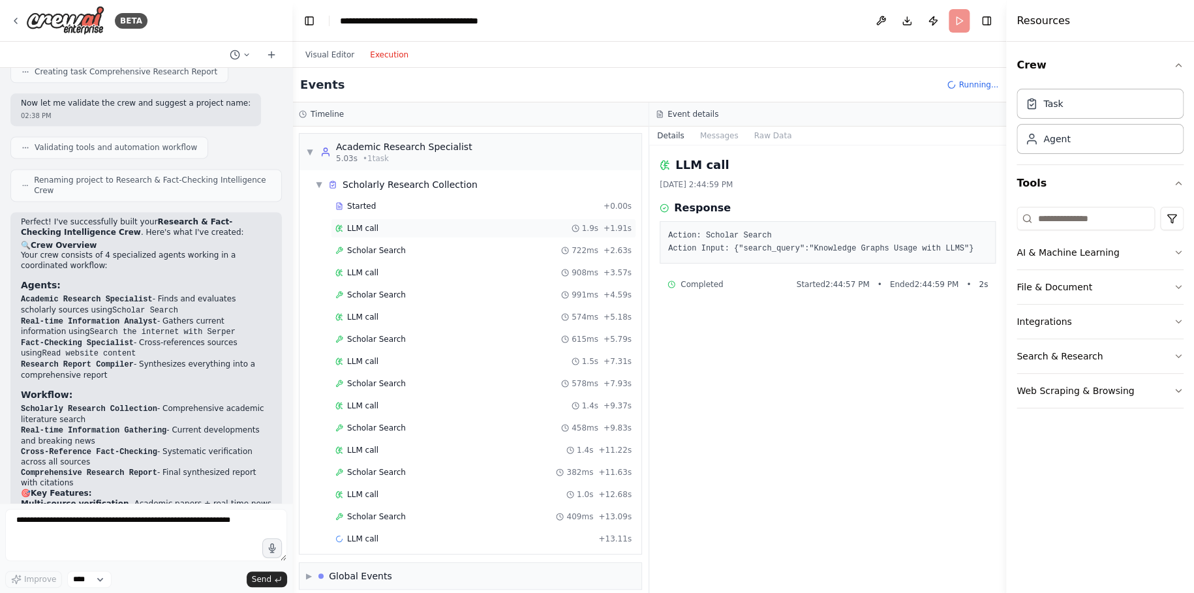
click at [369, 223] on span "LLM call" at bounding box center [362, 228] width 31 height 10
click at [379, 250] on span "Scholar Search" at bounding box center [376, 250] width 59 height 10
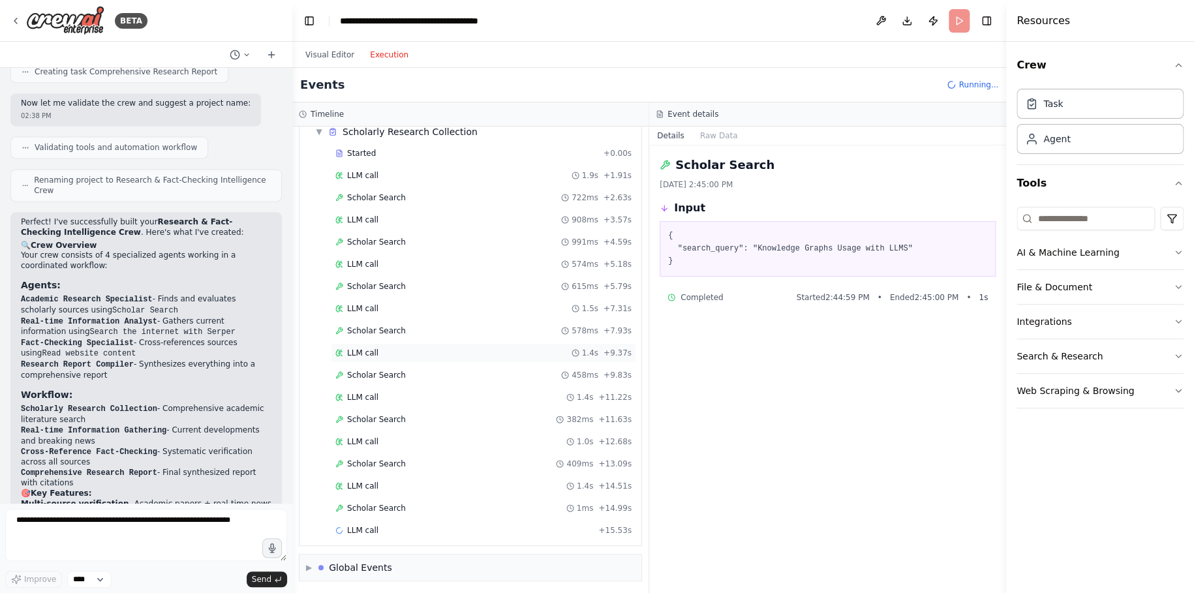
scroll to position [53, 0]
click at [372, 551] on span "Scholar Search" at bounding box center [376, 552] width 59 height 10
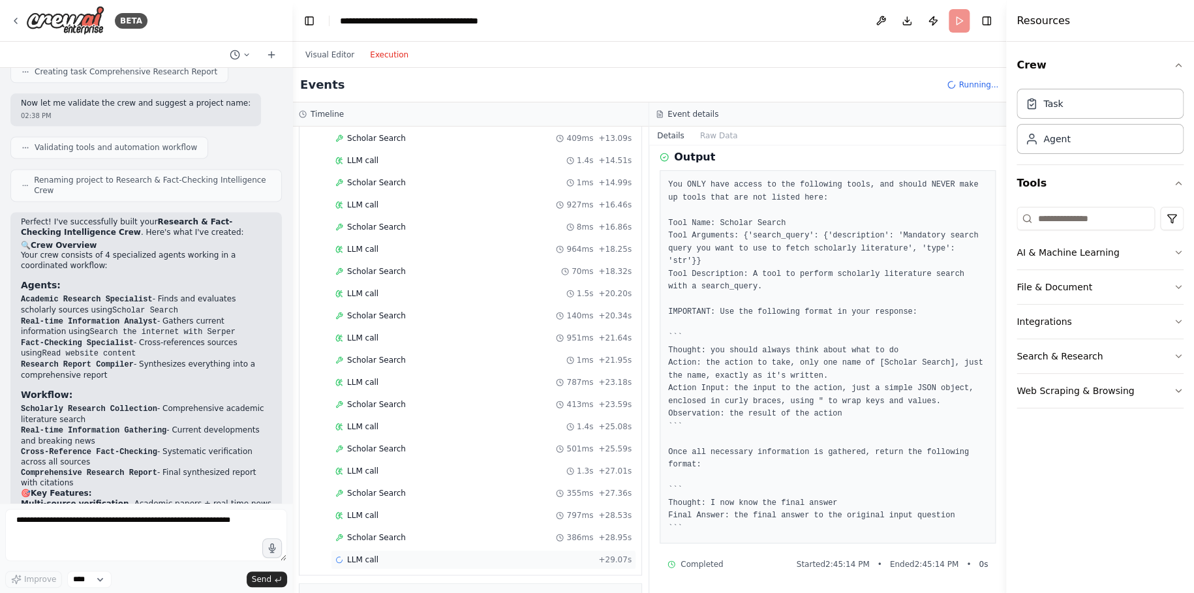
scroll to position [407, 0]
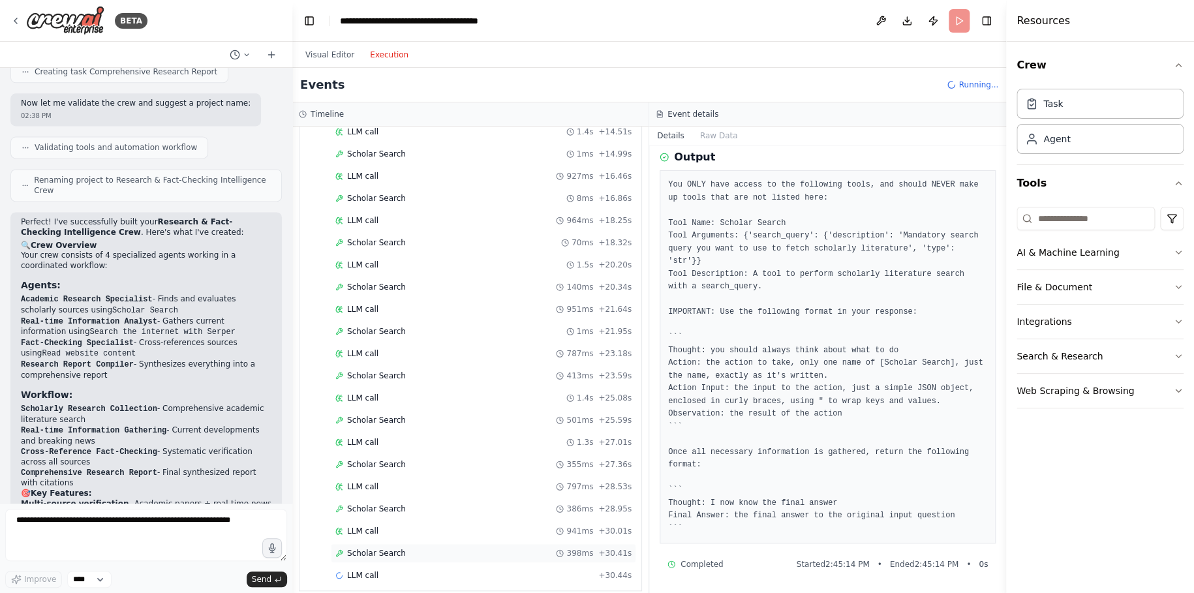
click at [402, 548] on div "Scholar Search 398ms + 30.41s" at bounding box center [483, 553] width 296 height 10
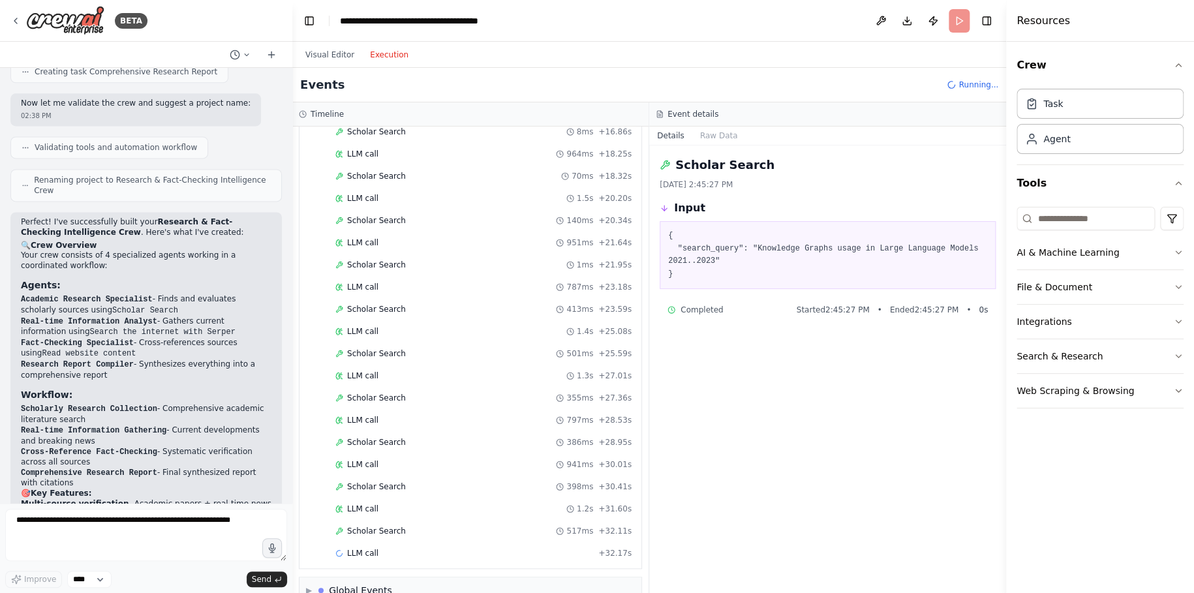
scroll to position [496, 0]
click at [331, 57] on button "Visual Editor" at bounding box center [329, 55] width 65 height 16
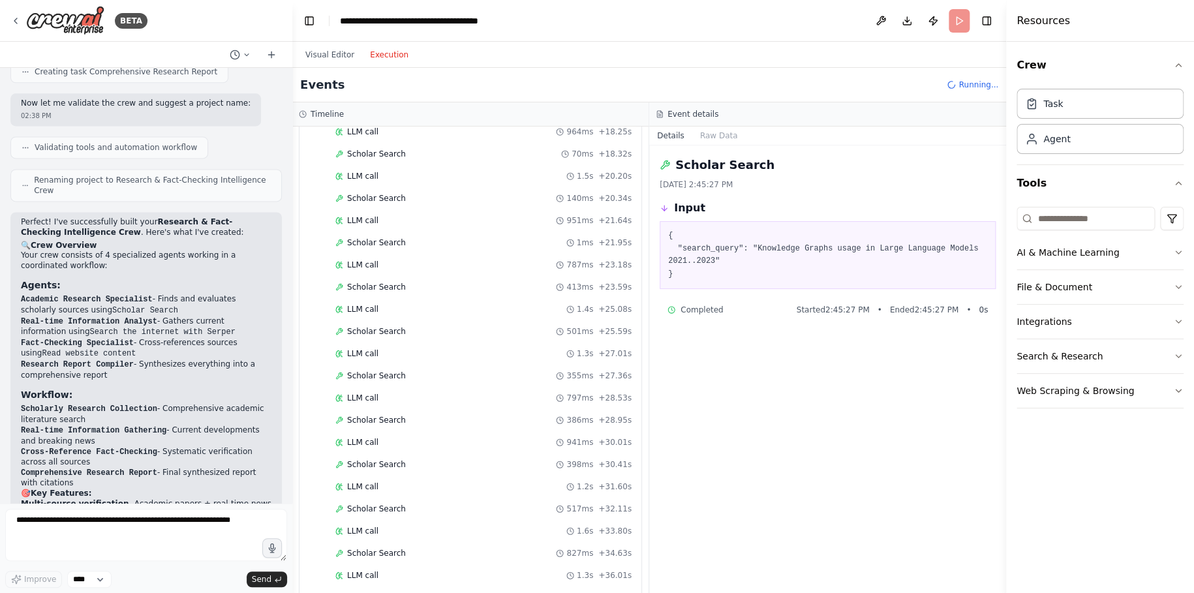
click at [368, 50] on button "Execution" at bounding box center [389, 55] width 54 height 16
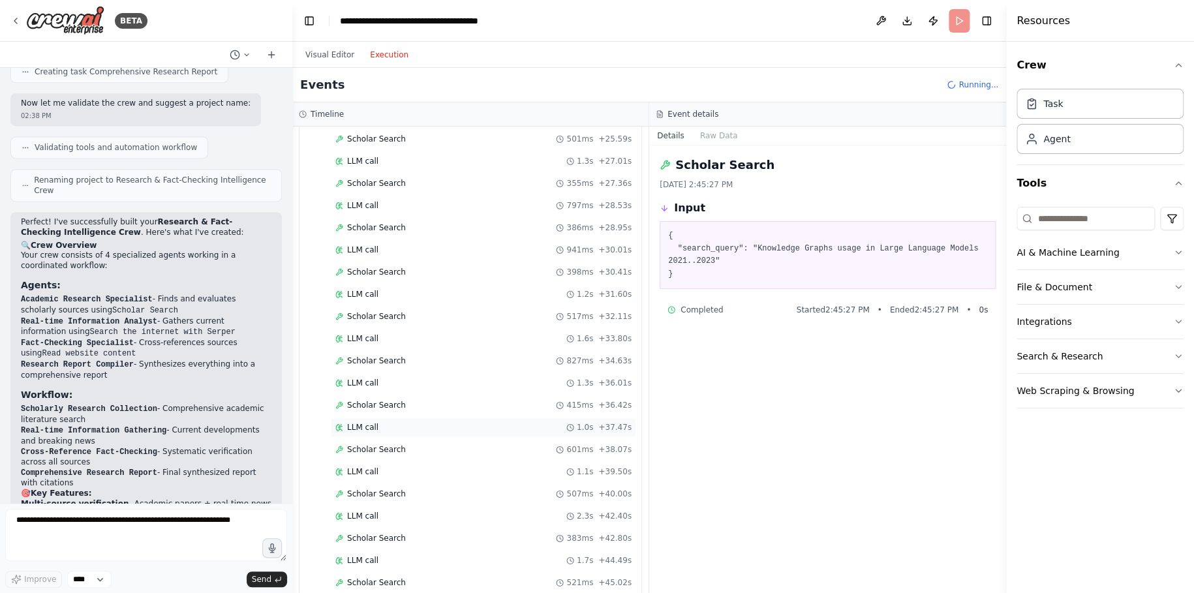
scroll to position [783, 0]
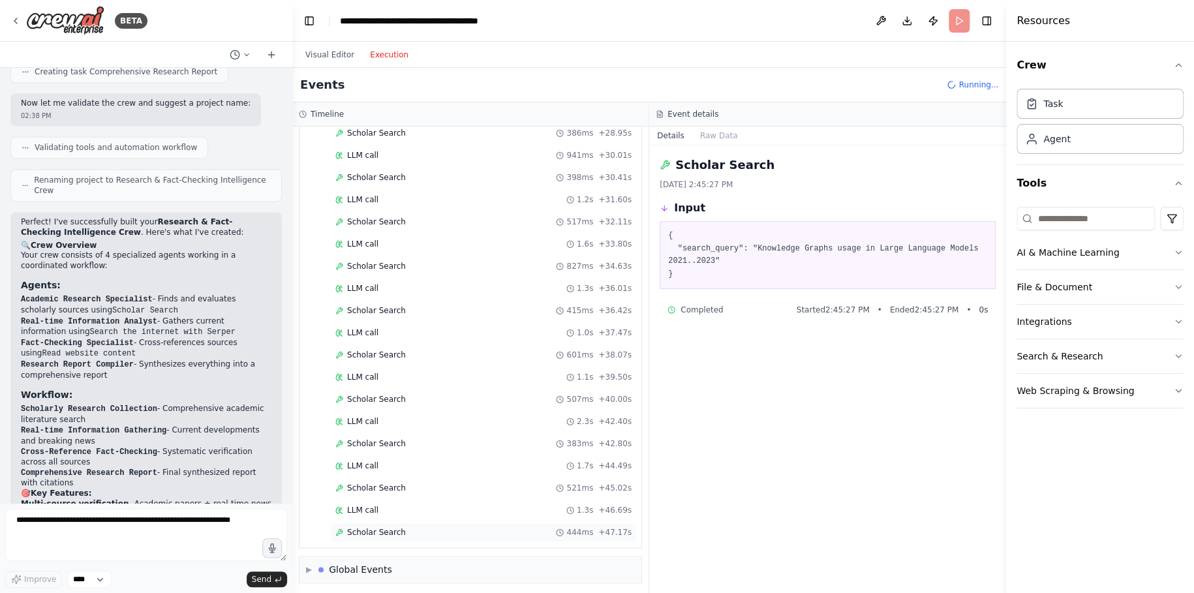
click at [369, 528] on span "Scholar Search" at bounding box center [376, 532] width 59 height 10
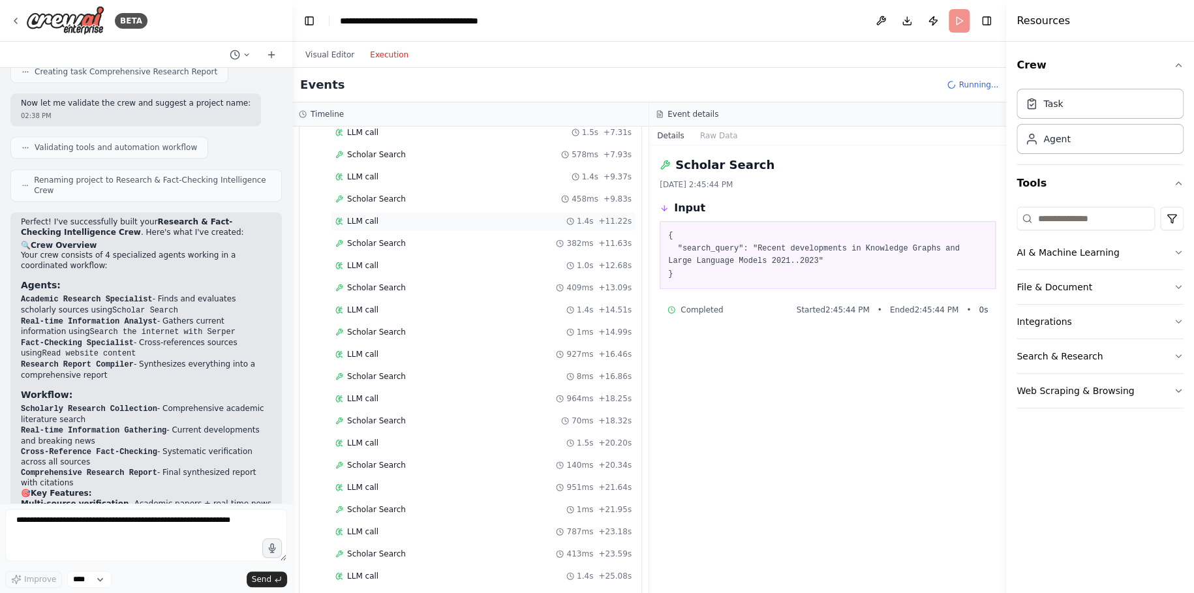
scroll to position [0, 0]
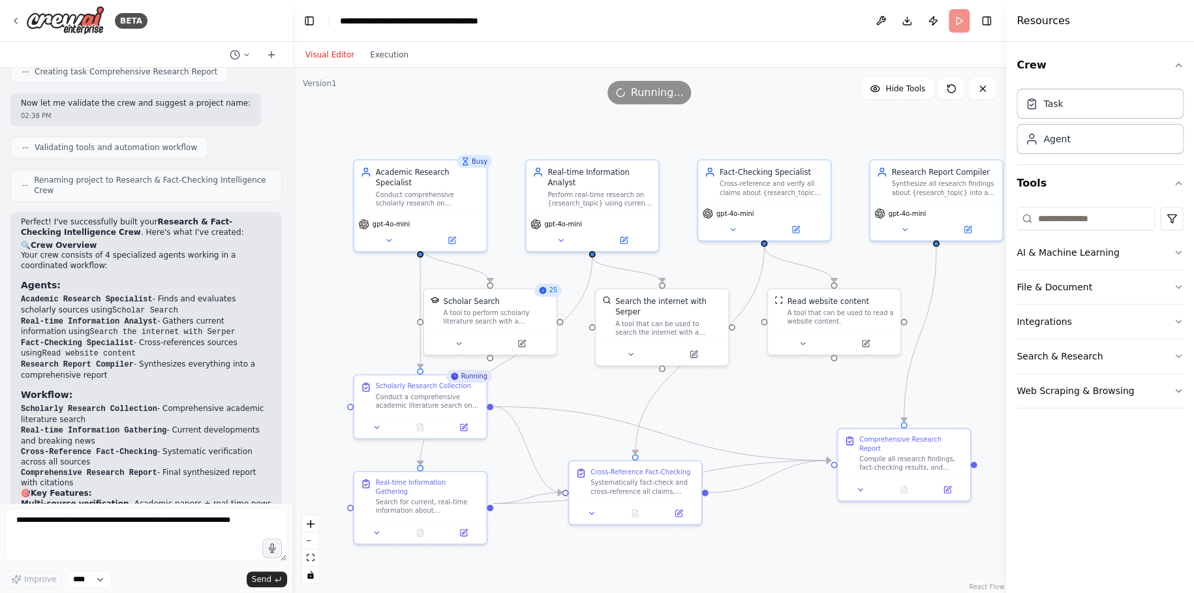
click at [321, 52] on button "Visual Editor" at bounding box center [329, 55] width 65 height 16
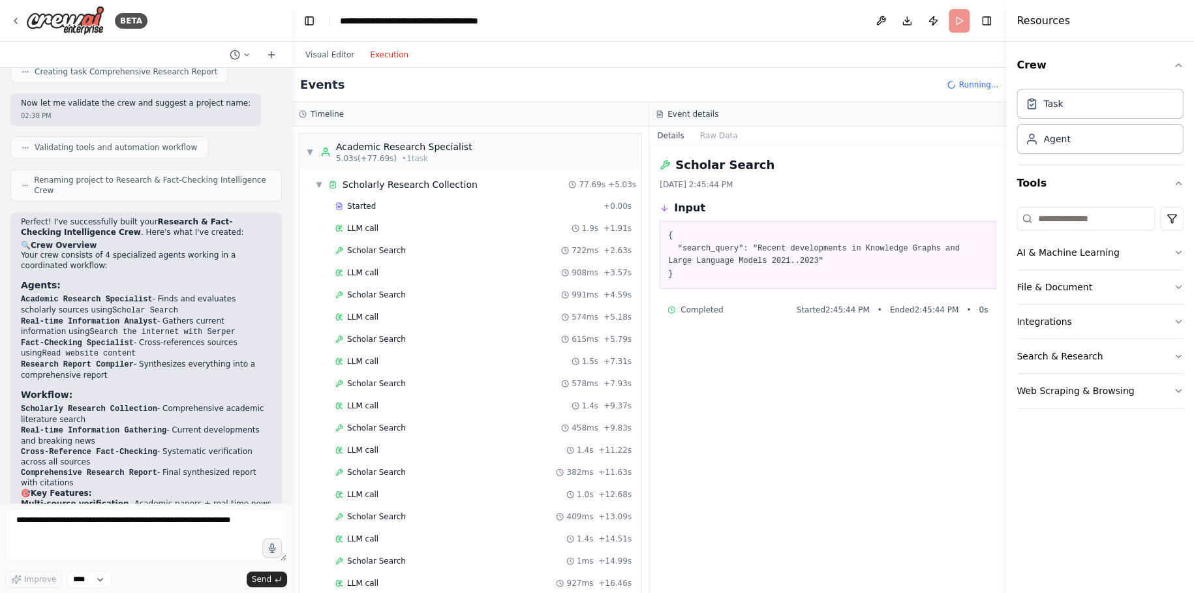
click at [383, 58] on button "Execution" at bounding box center [389, 55] width 54 height 16
click at [323, 174] on div "▼ Scholarly Research Collection 77.69s + 5.03s" at bounding box center [475, 184] width 331 height 23
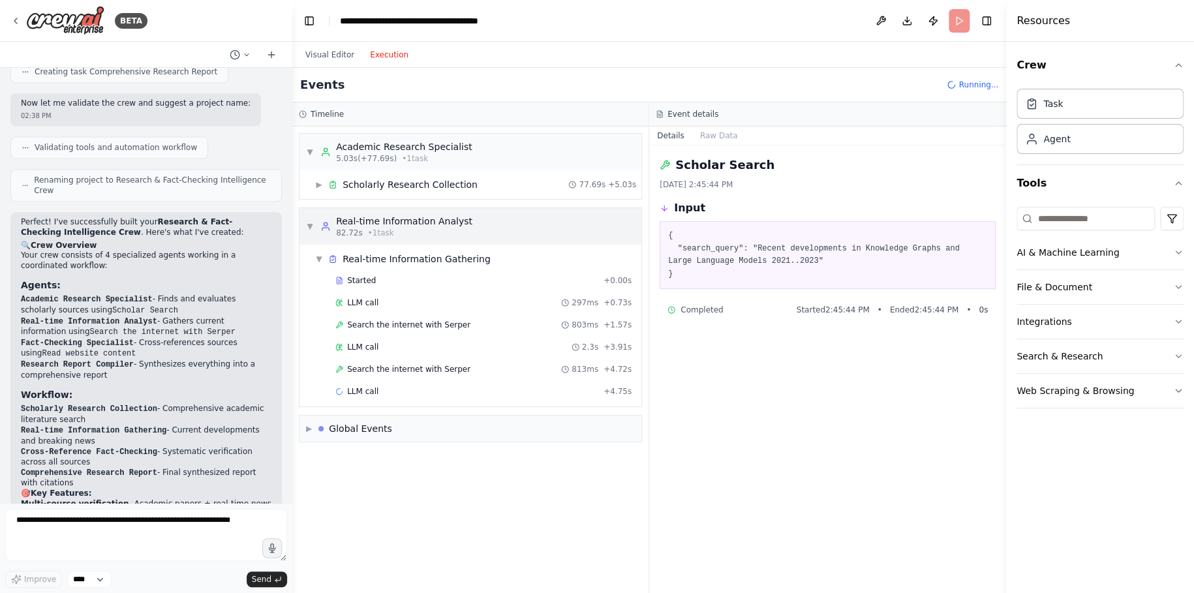
click at [325, 221] on icon at bounding box center [325, 226] width 10 height 10
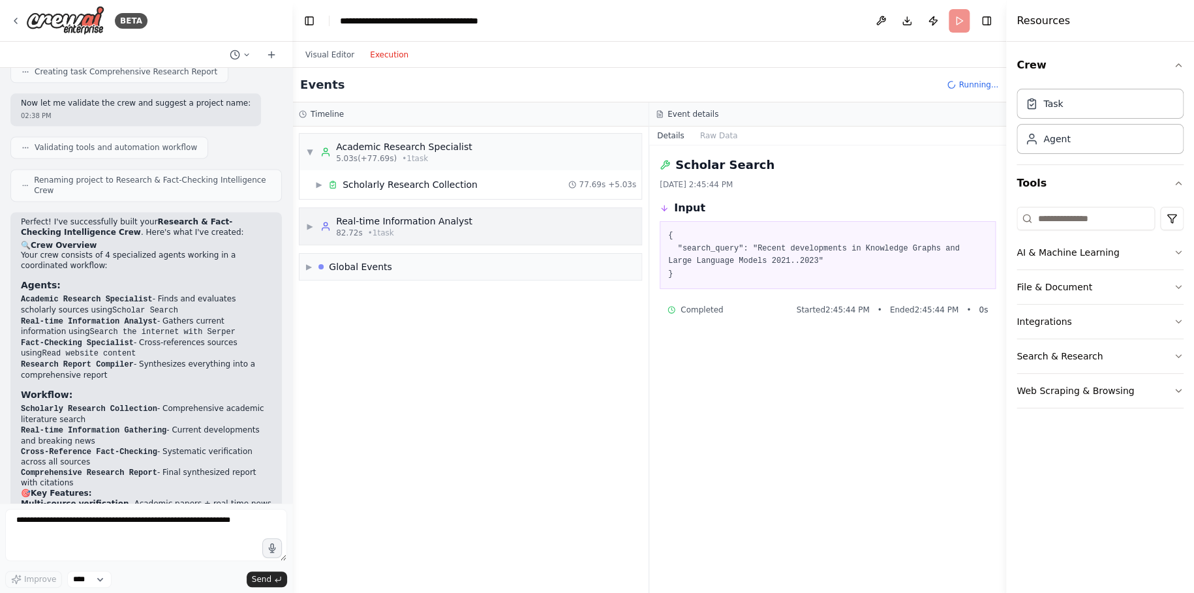
click at [325, 226] on icon at bounding box center [325, 226] width 10 height 10
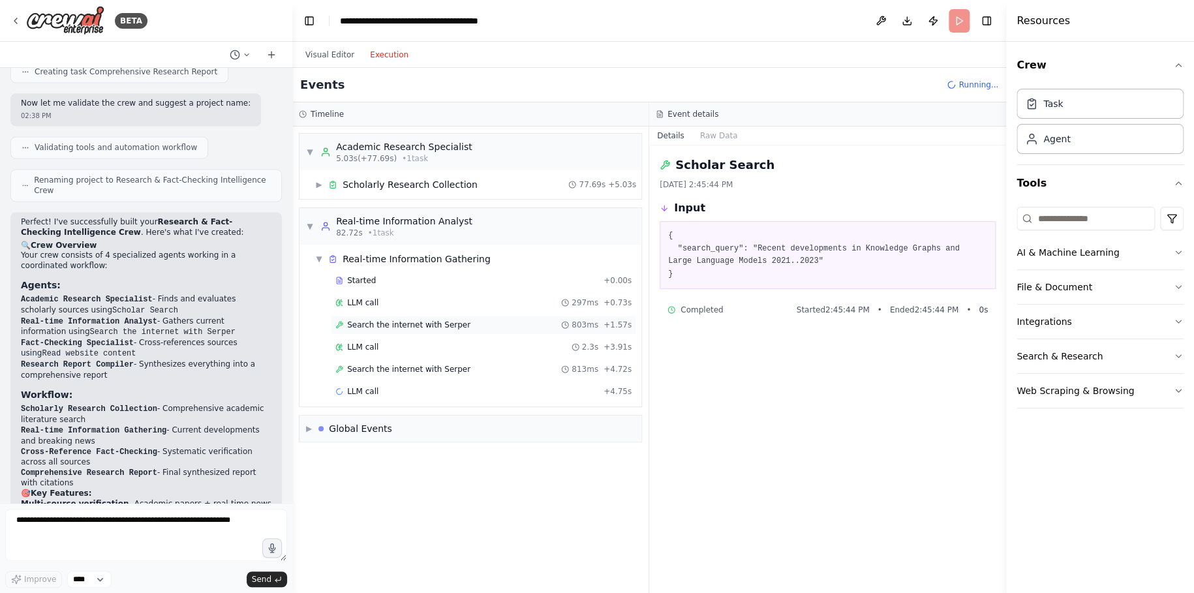
click at [403, 324] on span "Search the internet with Serper" at bounding box center [408, 325] width 123 height 10
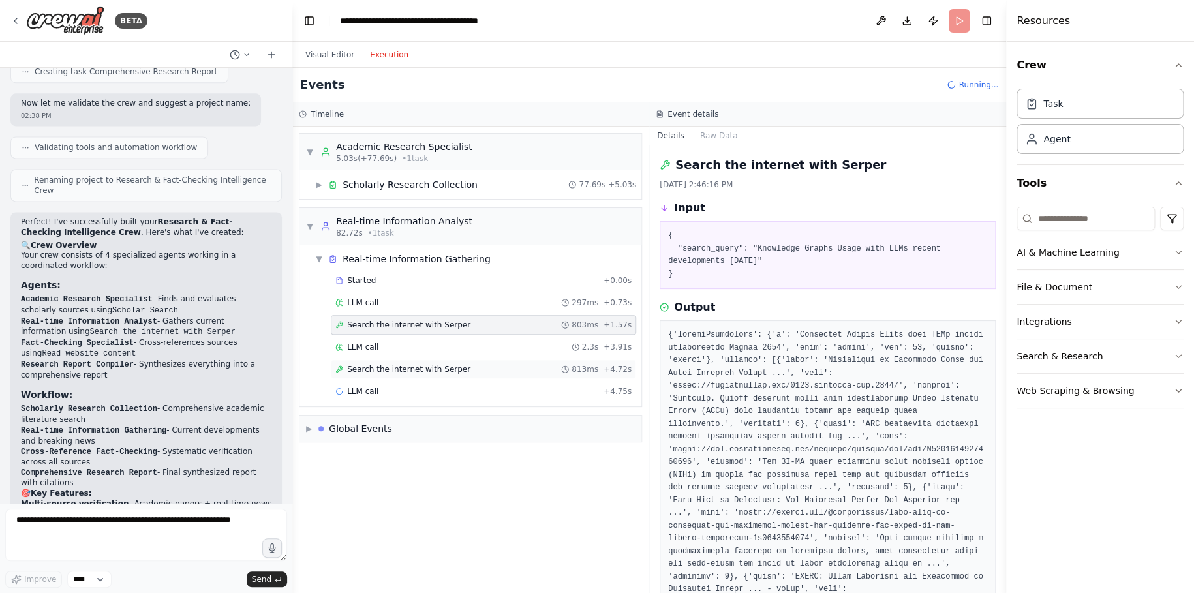
click at [412, 373] on span "Search the internet with Serper" at bounding box center [408, 369] width 123 height 10
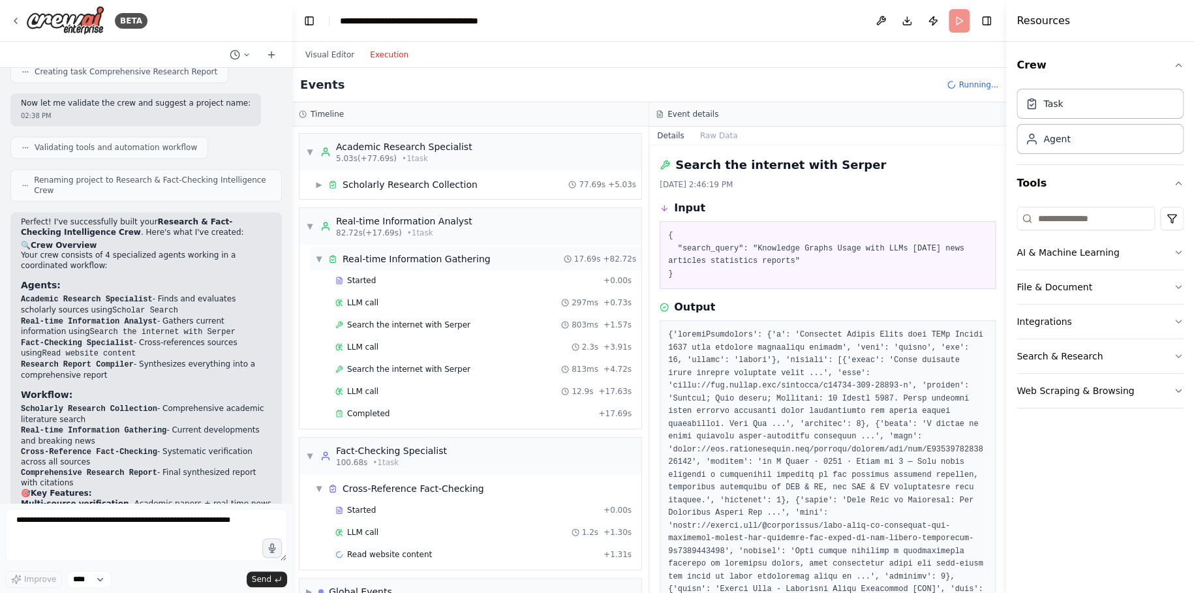
click at [390, 260] on div "Real-time Information Gathering" at bounding box center [416, 258] width 148 height 13
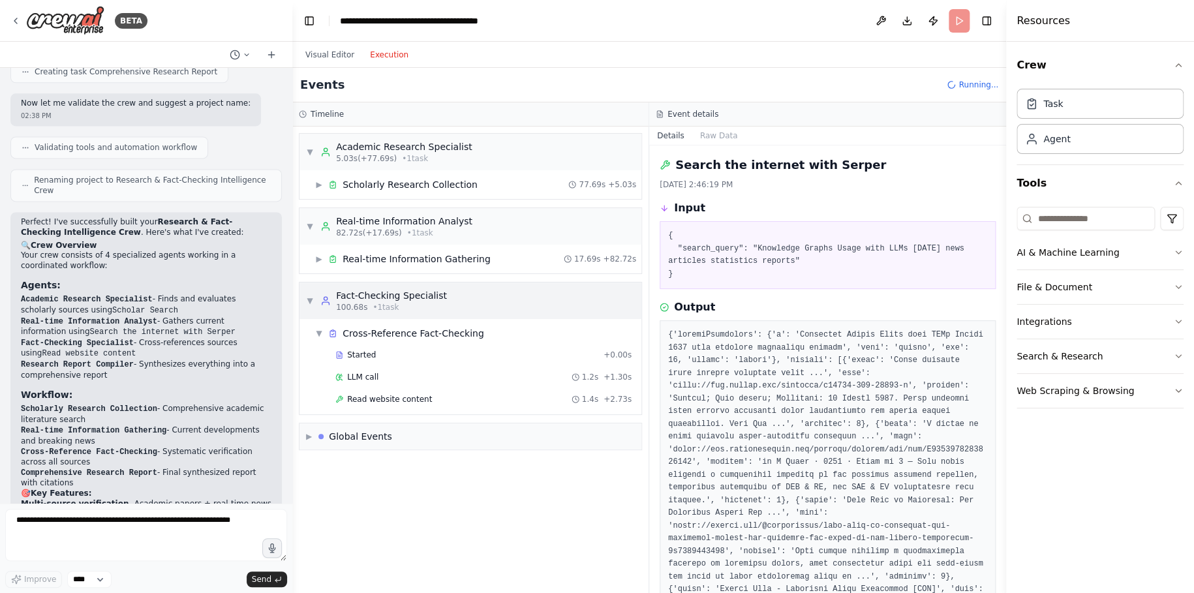
click at [388, 297] on div "Fact-Checking Specialist" at bounding box center [391, 295] width 111 height 13
click at [385, 296] on div "Fact-Checking Specialist" at bounding box center [391, 295] width 111 height 13
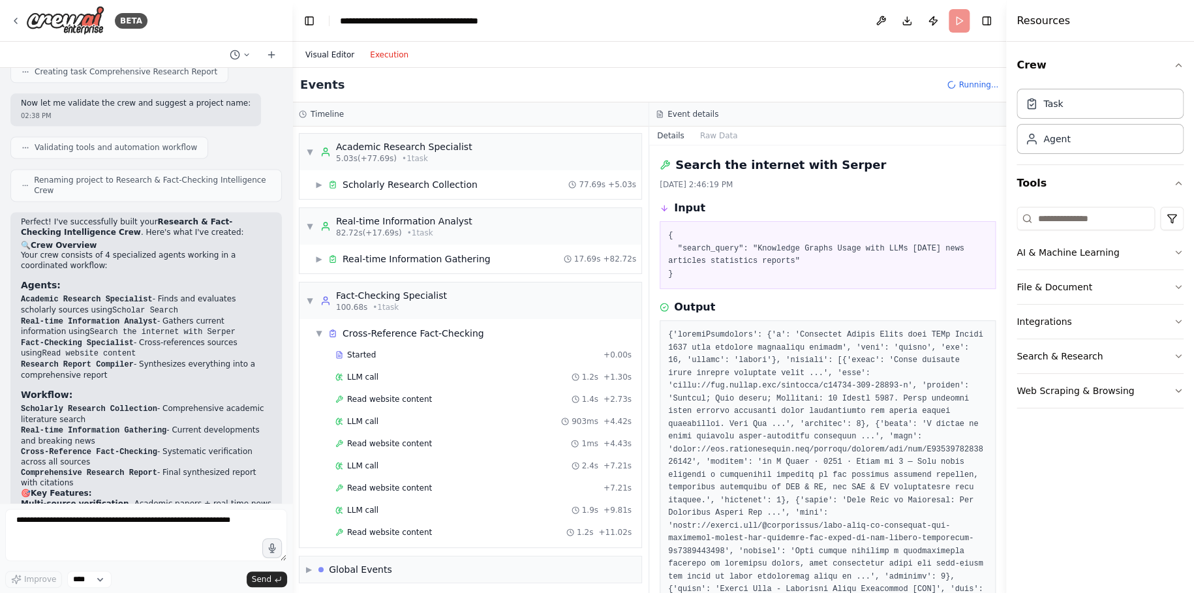
click at [330, 55] on button "Visual Editor" at bounding box center [329, 55] width 65 height 16
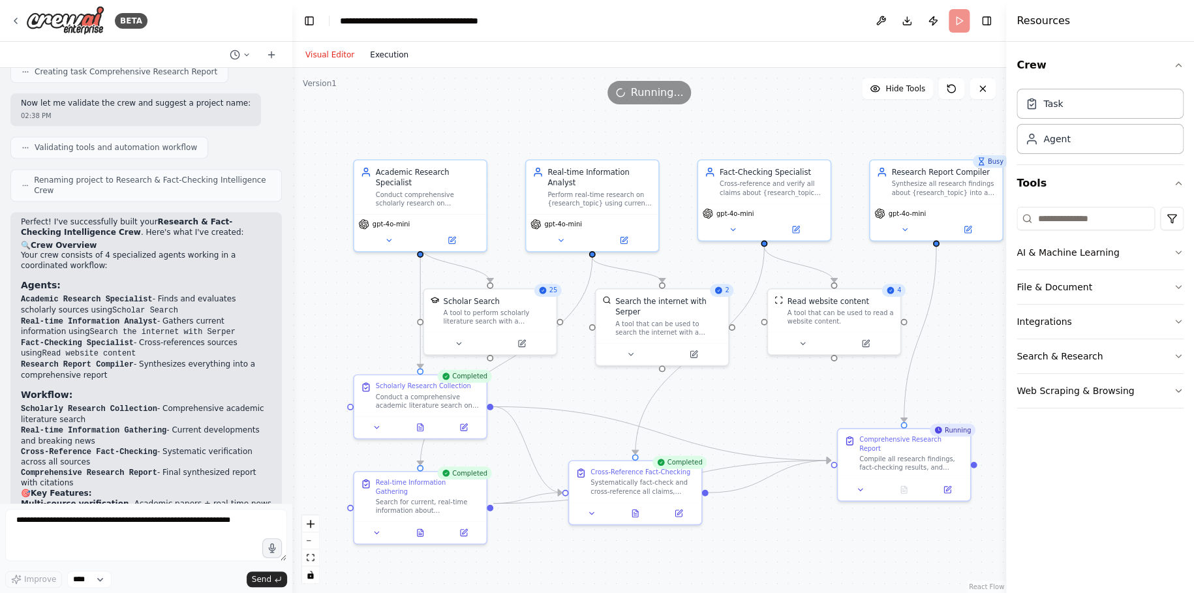
click at [376, 54] on button "Execution" at bounding box center [389, 55] width 54 height 16
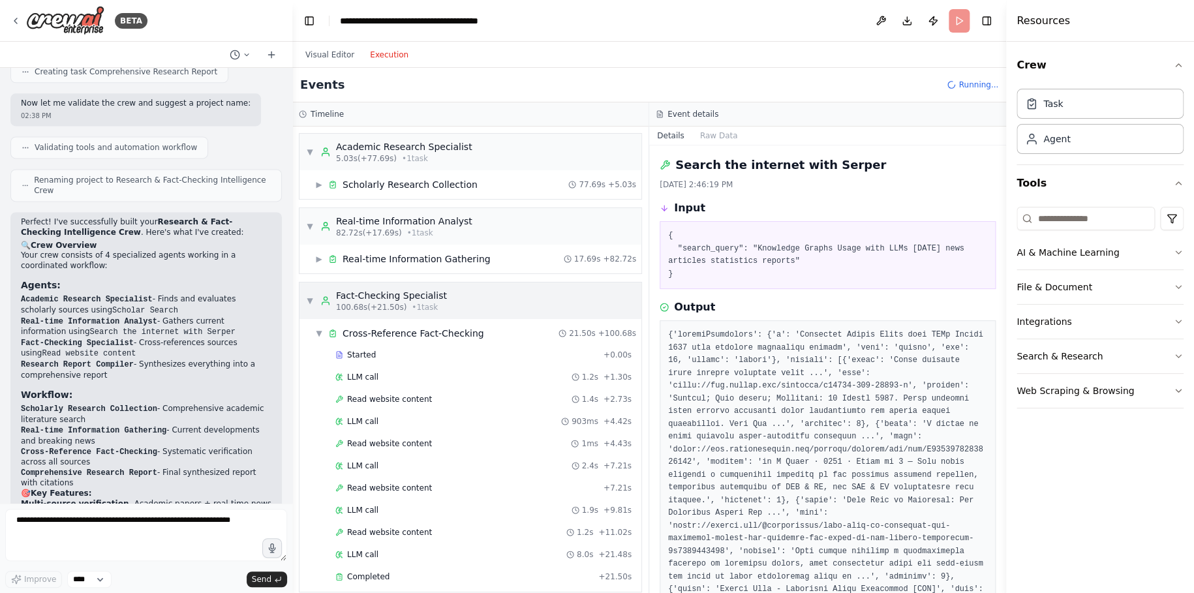
click at [360, 296] on div "Fact-Checking Specialist" at bounding box center [391, 295] width 111 height 13
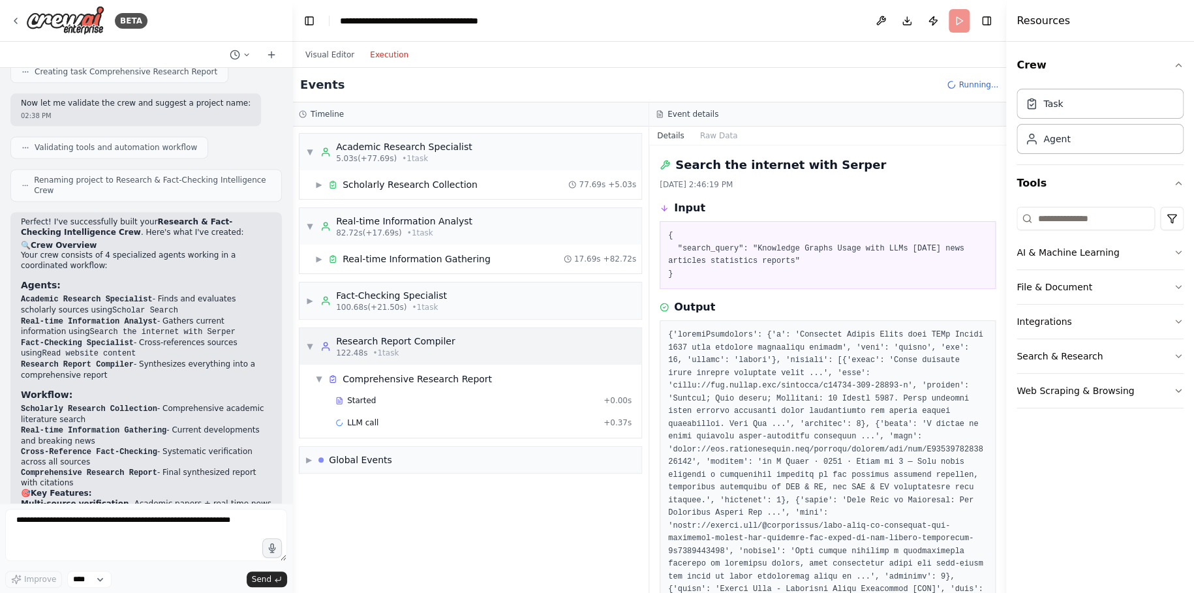
click at [375, 356] on span "• 1 task" at bounding box center [385, 353] width 26 height 10
click at [379, 385] on div "Global Events" at bounding box center [360, 386] width 63 height 13
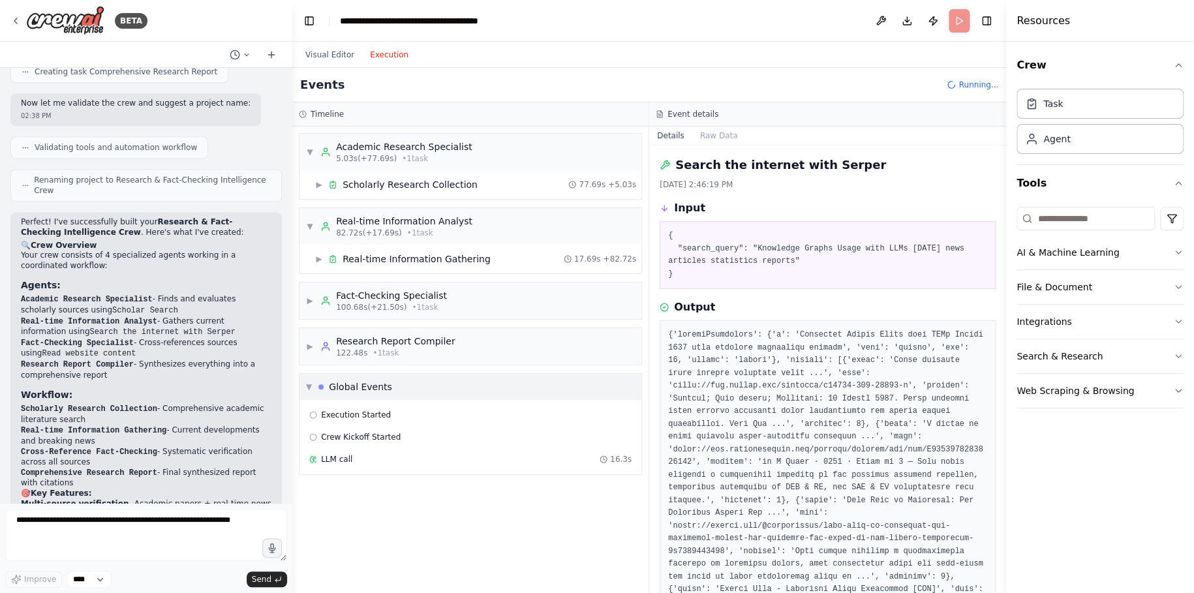
click at [379, 385] on div "Global Events" at bounding box center [360, 386] width 63 height 13
click at [385, 353] on span "• 1 task" at bounding box center [385, 353] width 26 height 10
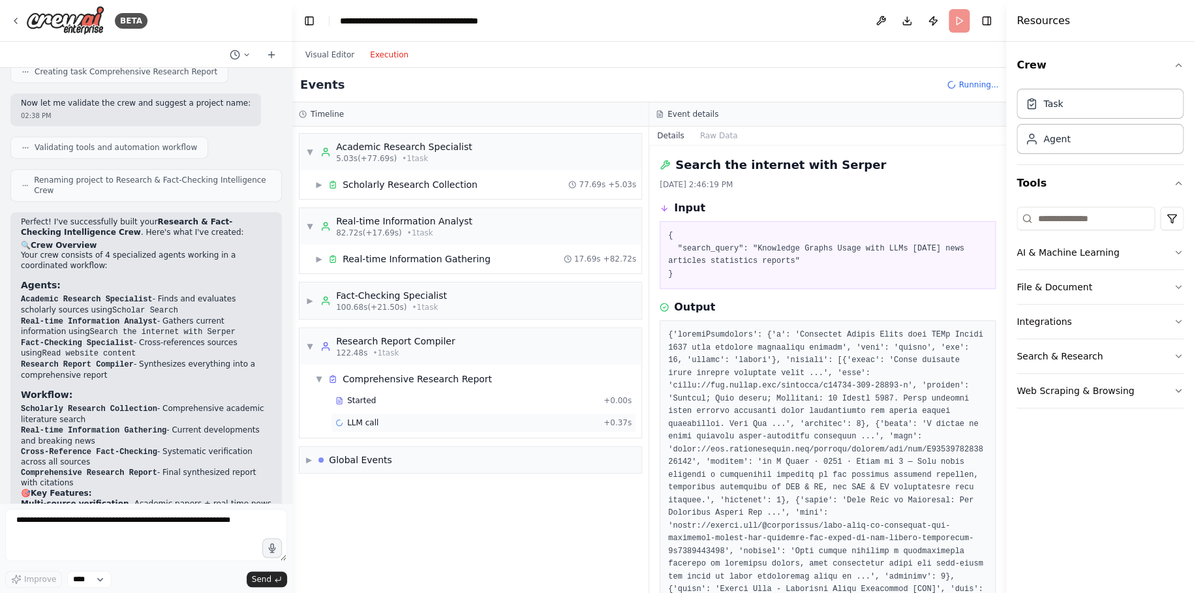
click at [389, 417] on div "LLM call + 0.37s" at bounding box center [483, 422] width 296 height 10
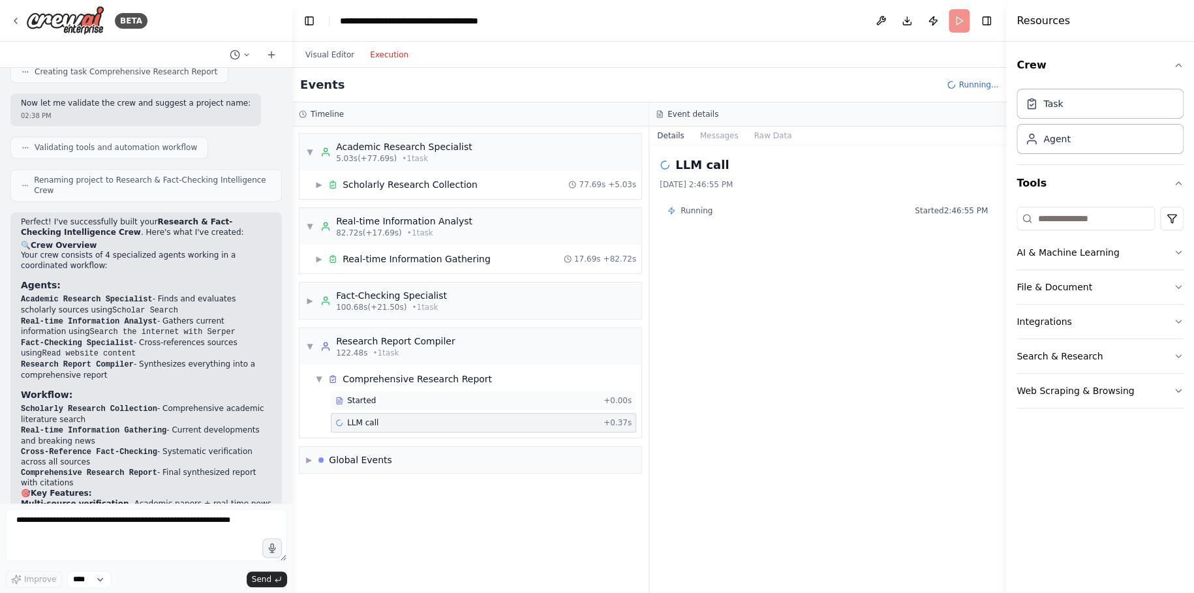
click at [388, 400] on div "Started" at bounding box center [466, 400] width 263 height 10
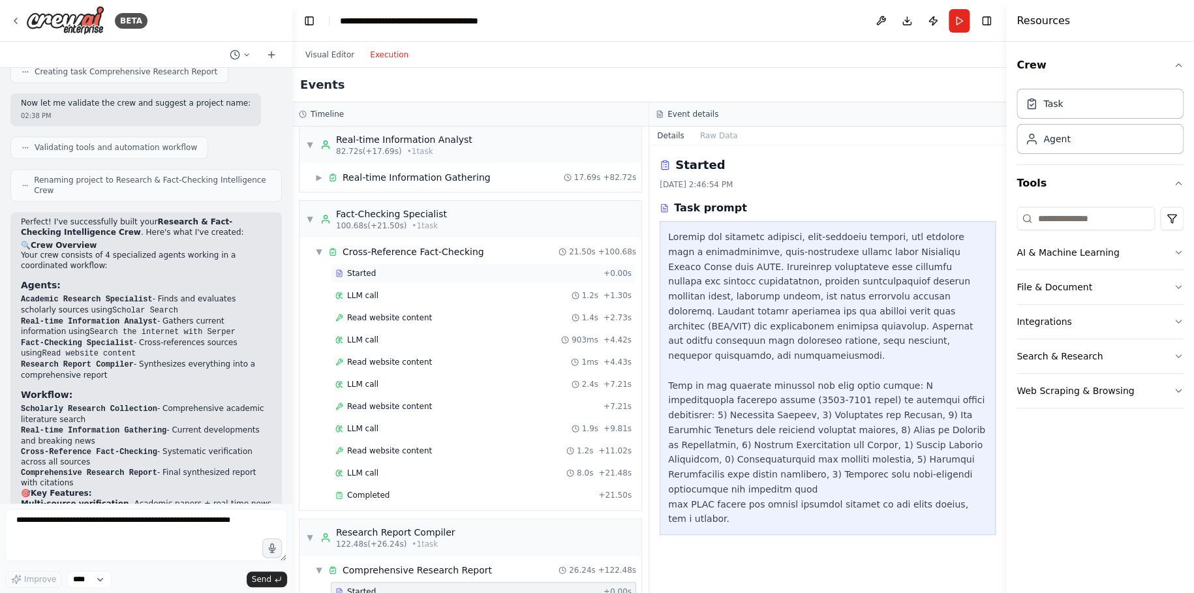
scroll to position [188, 0]
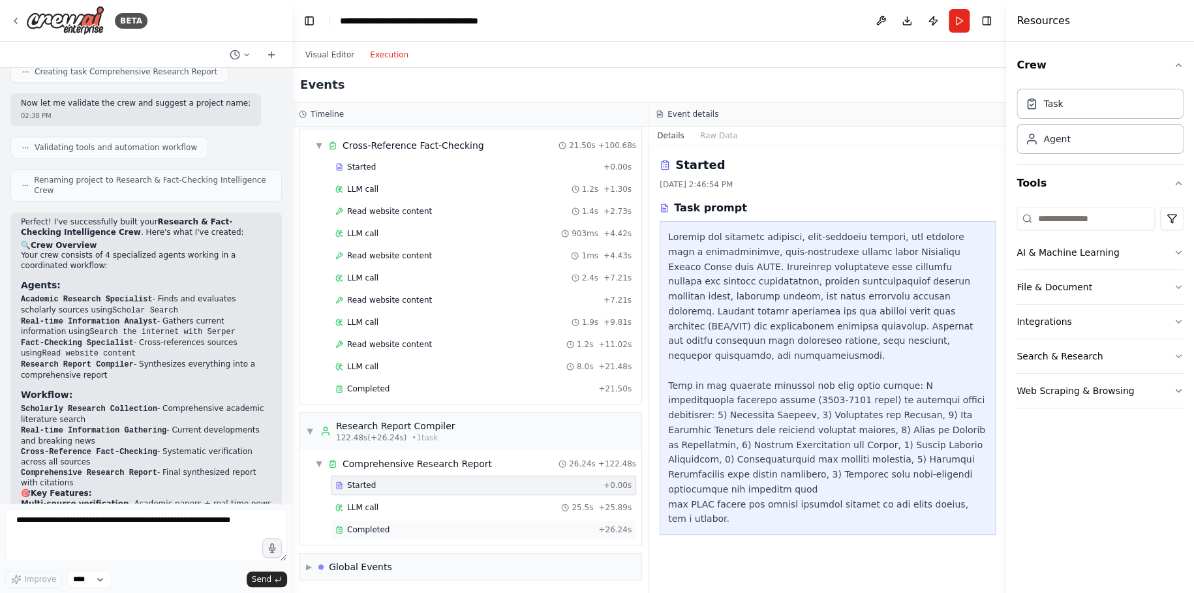
click at [404, 520] on div "Completed + 26.24s" at bounding box center [483, 530] width 305 height 20
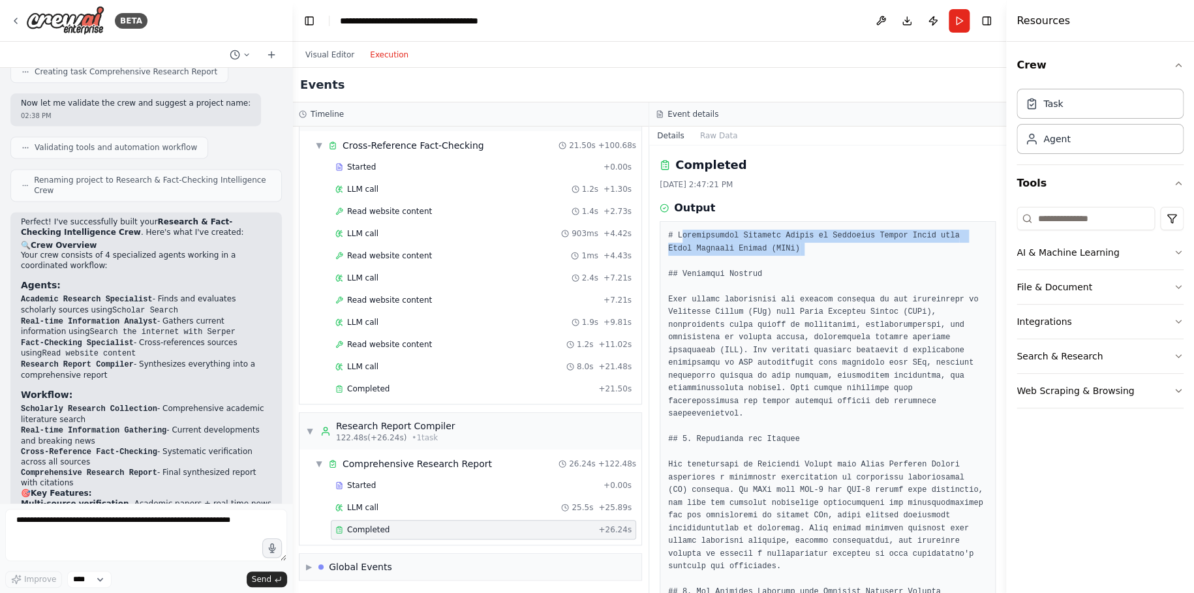
drag, startPoint x: 682, startPoint y: 235, endPoint x: 704, endPoint y: 267, distance: 38.9
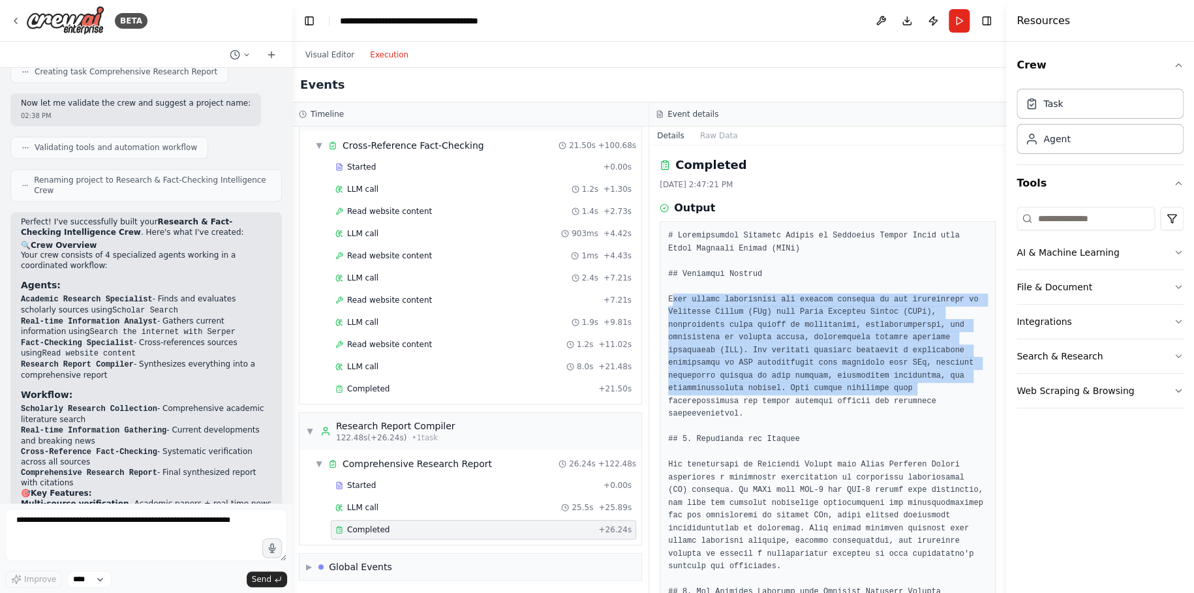
drag, startPoint x: 673, startPoint y: 299, endPoint x: 974, endPoint y: 383, distance: 312.2
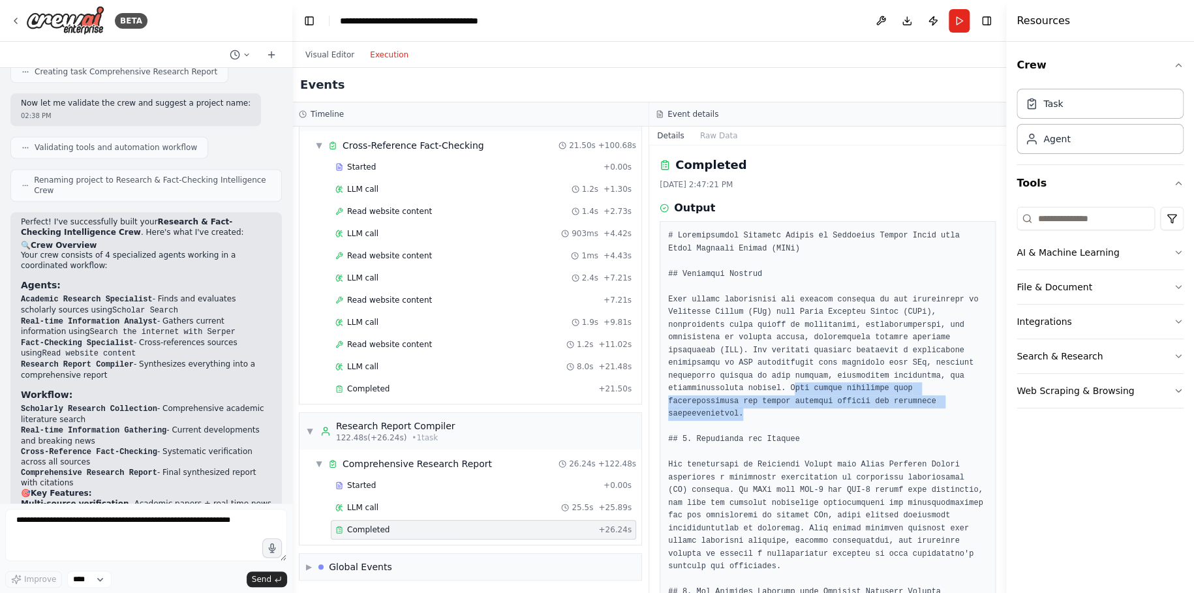
drag, startPoint x: 793, startPoint y: 387, endPoint x: 800, endPoint y: 411, distance: 24.6
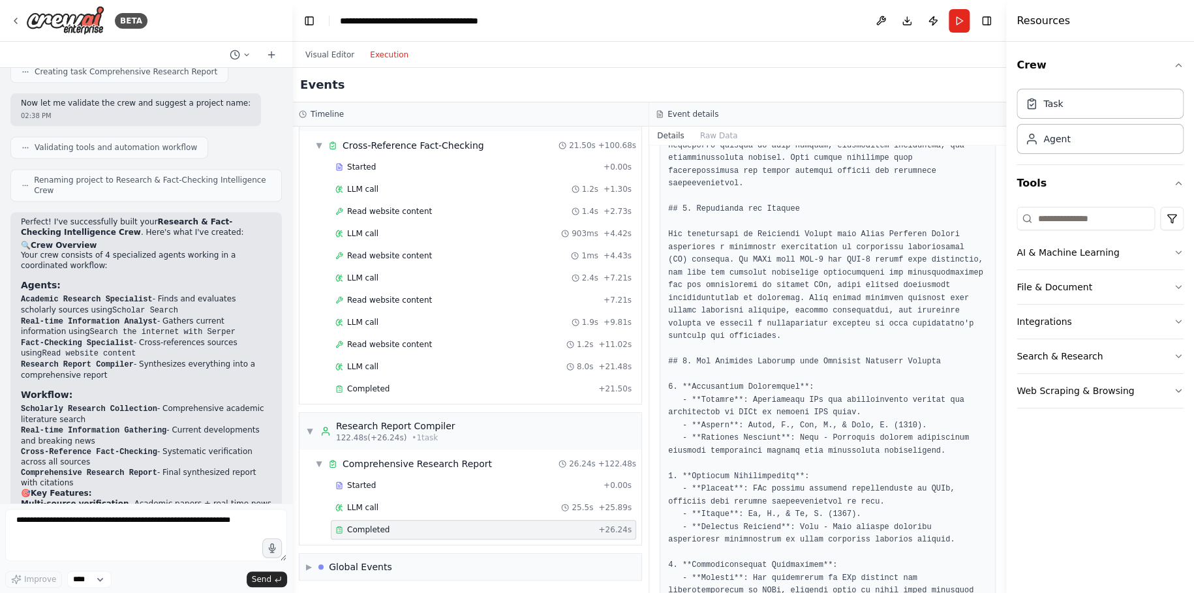
scroll to position [235, 0]
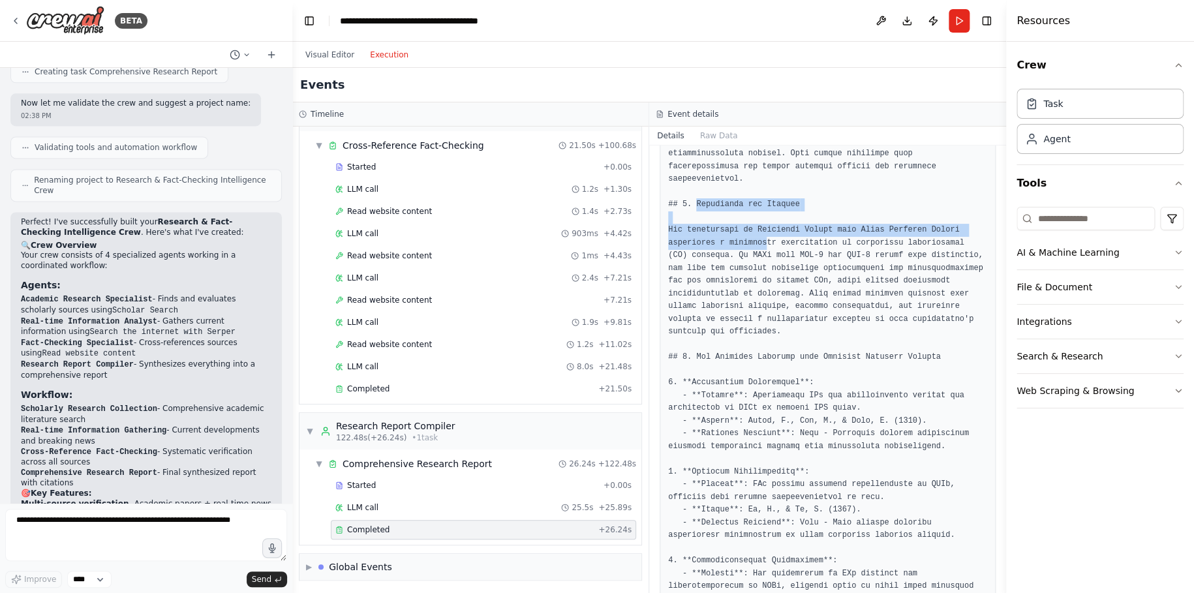
drag, startPoint x: 695, startPoint y: 205, endPoint x: 765, endPoint y: 245, distance: 80.3
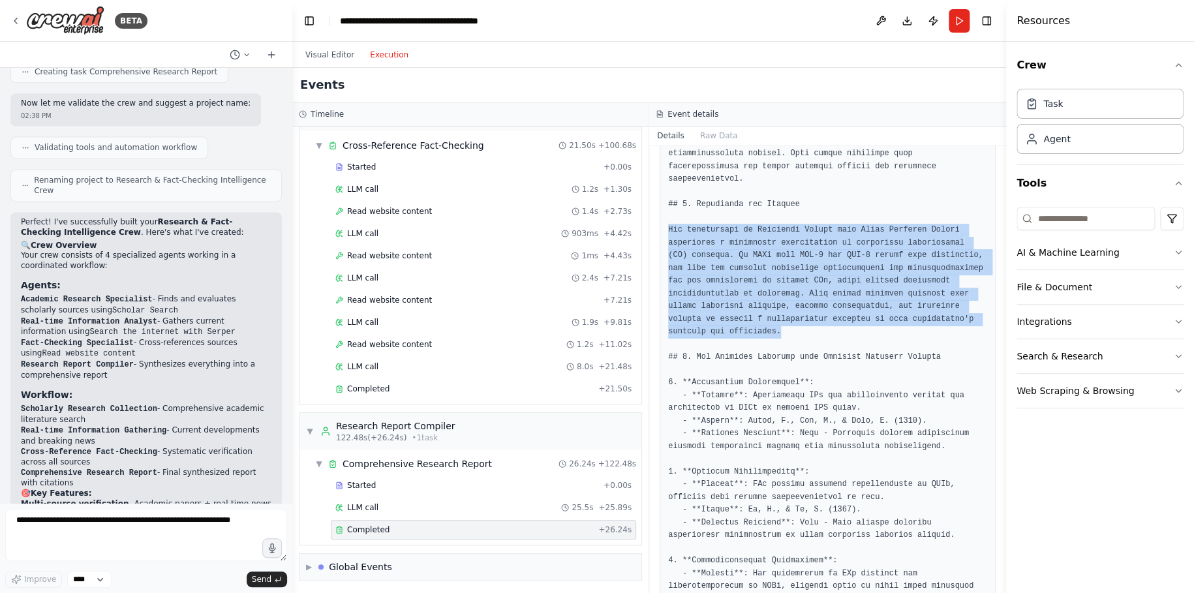
drag, startPoint x: 669, startPoint y: 228, endPoint x: 955, endPoint y: 328, distance: 303.5
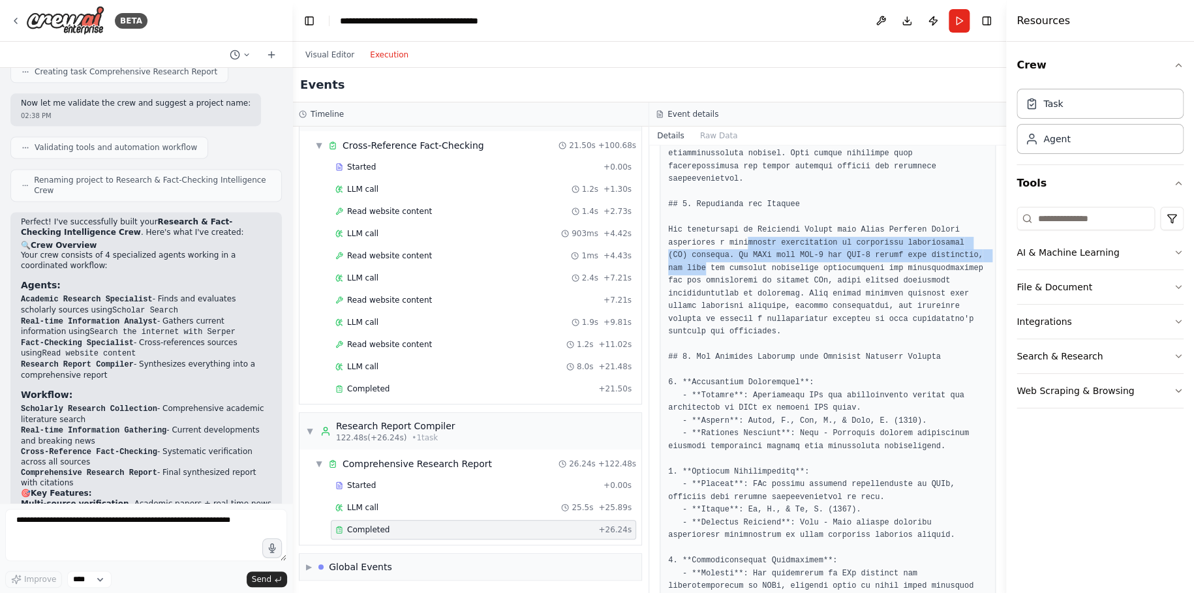
drag, startPoint x: 747, startPoint y: 239, endPoint x: 760, endPoint y: 269, distance: 32.7
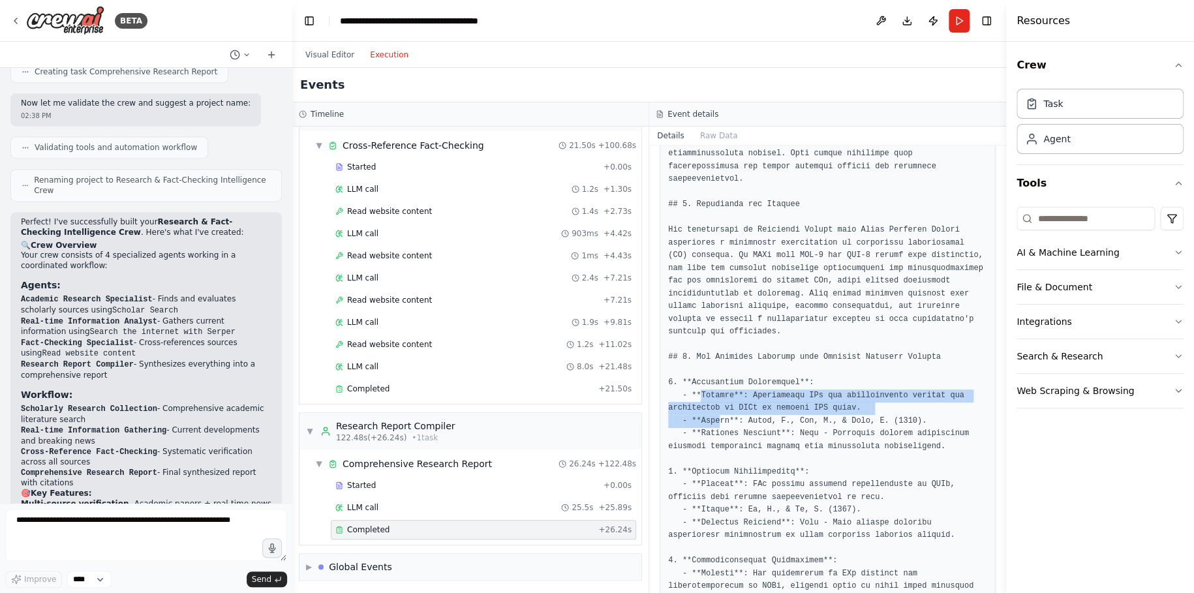
drag, startPoint x: 701, startPoint y: 393, endPoint x: 720, endPoint y: 416, distance: 29.6
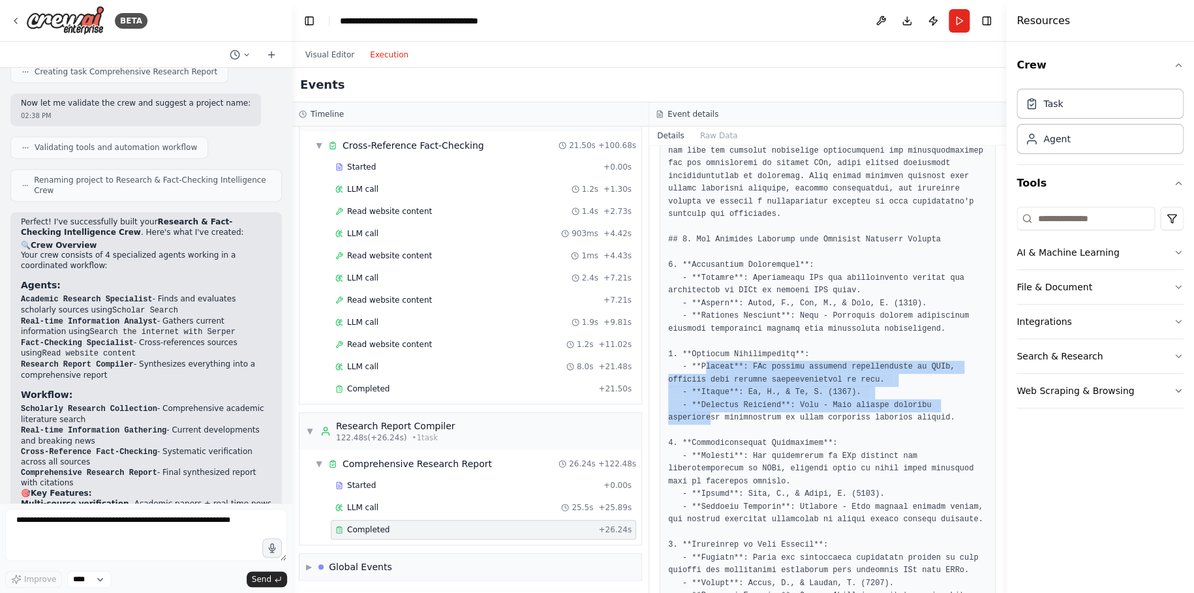
drag, startPoint x: 705, startPoint y: 366, endPoint x: 708, endPoint y: 414, distance: 47.7
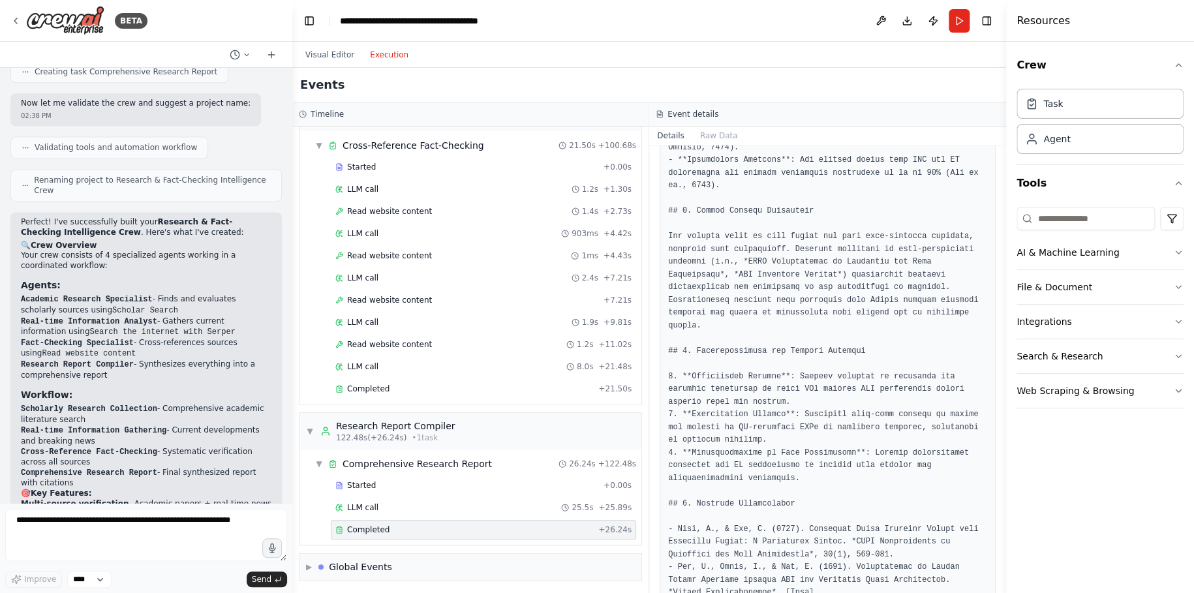
scroll to position [1194, 0]
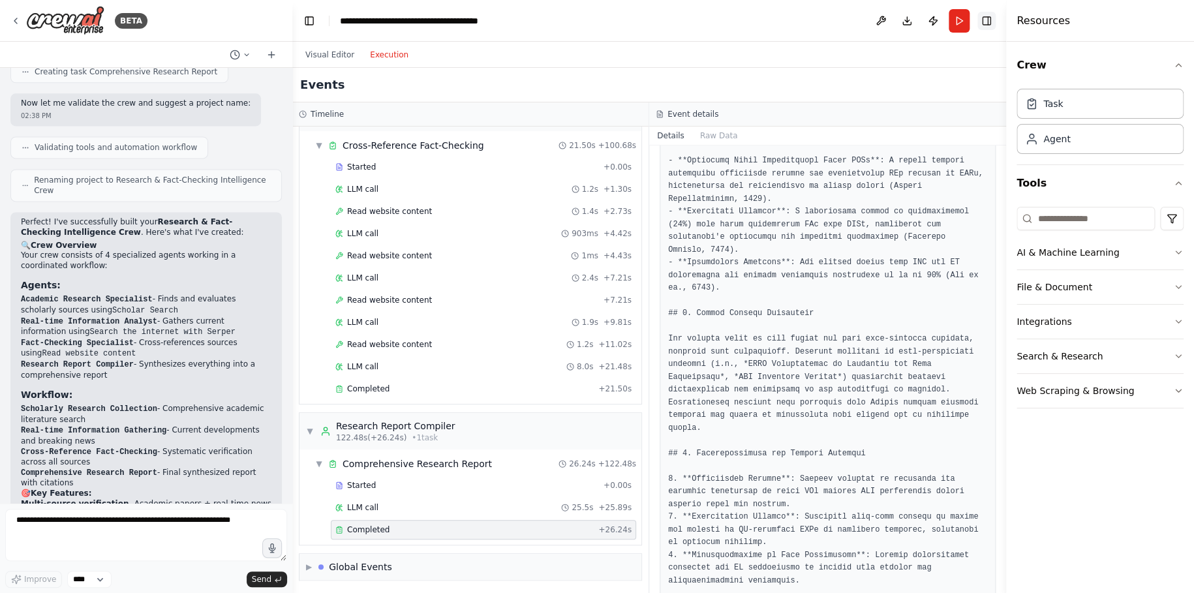
click at [982, 15] on button "Toggle Right Sidebar" at bounding box center [986, 21] width 18 height 18
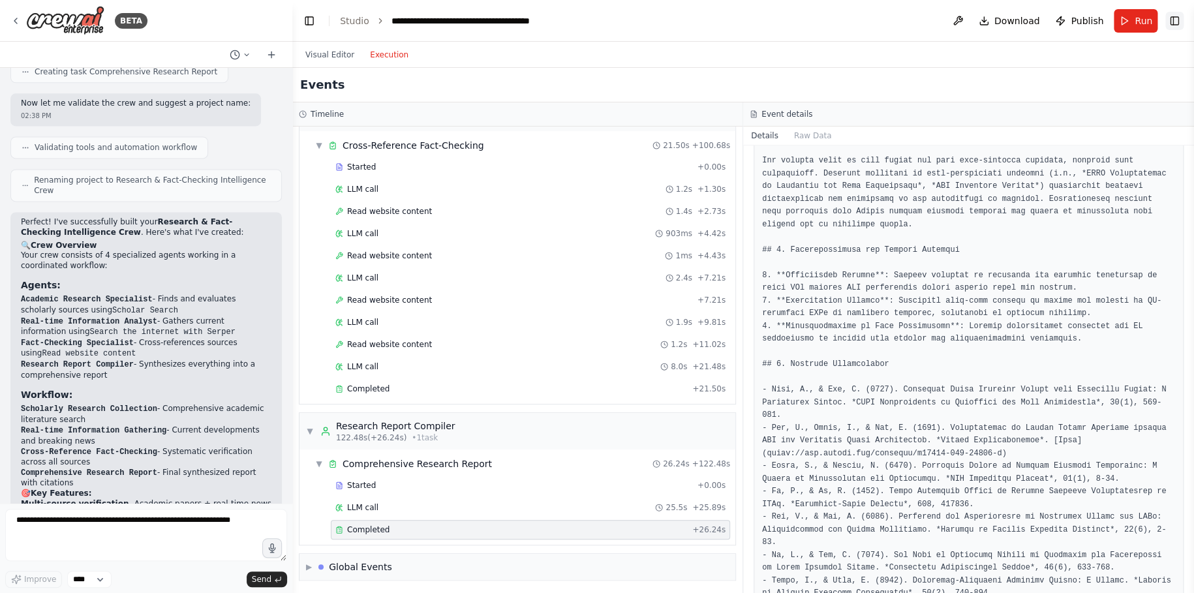
click at [1166, 16] on button "Toggle Right Sidebar" at bounding box center [1174, 21] width 18 height 18
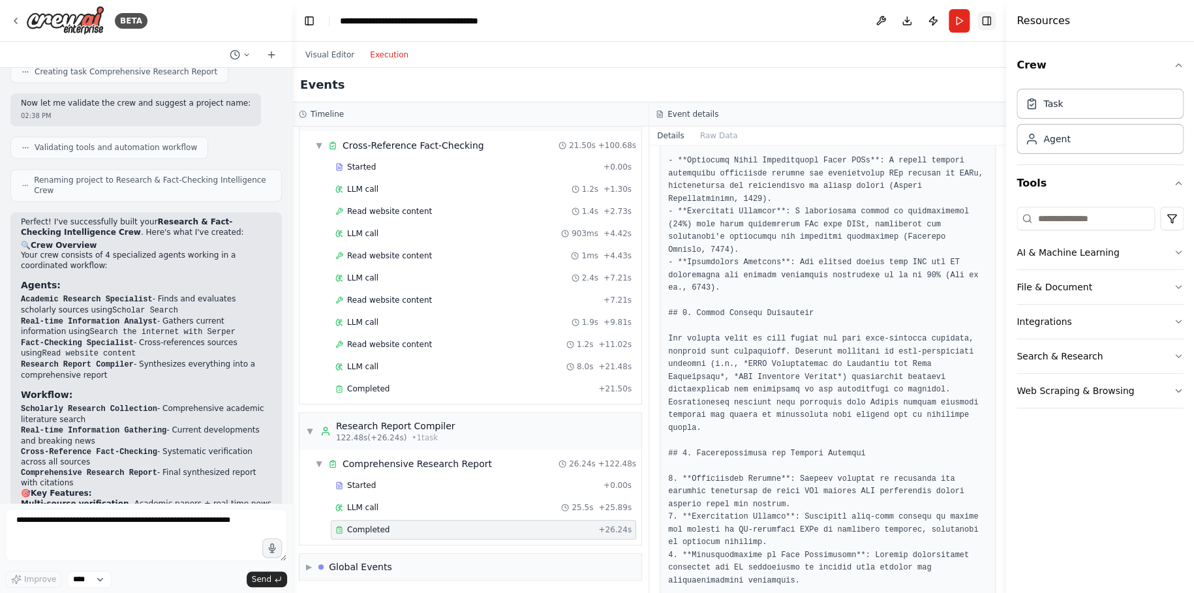
click at [991, 24] on button "Toggle Right Sidebar" at bounding box center [986, 21] width 18 height 18
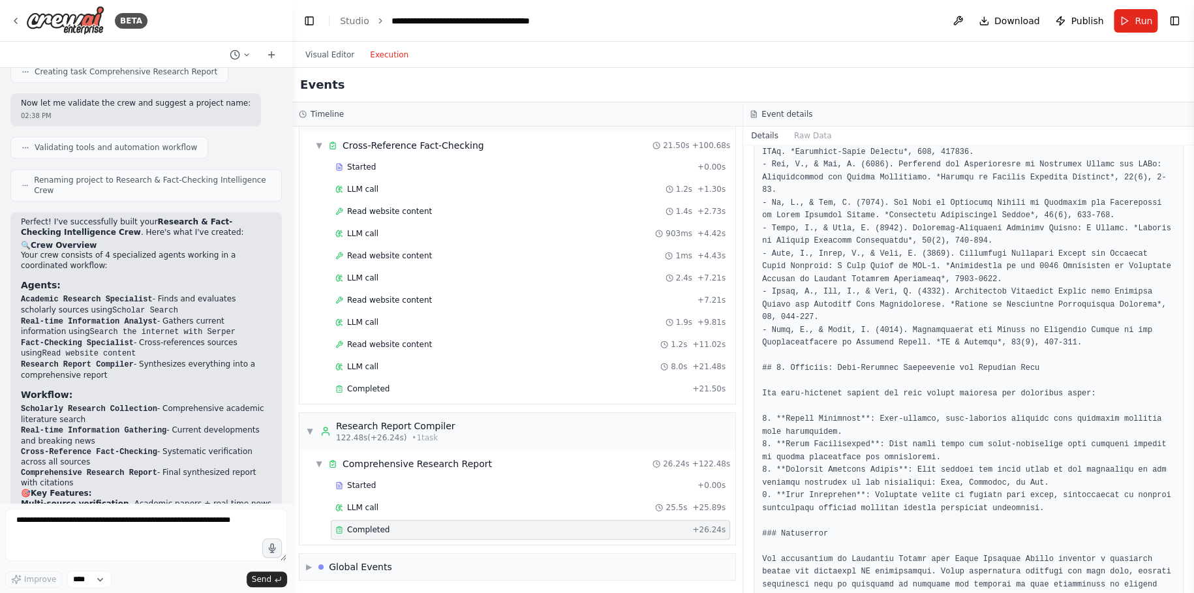
scroll to position [1635, 0]
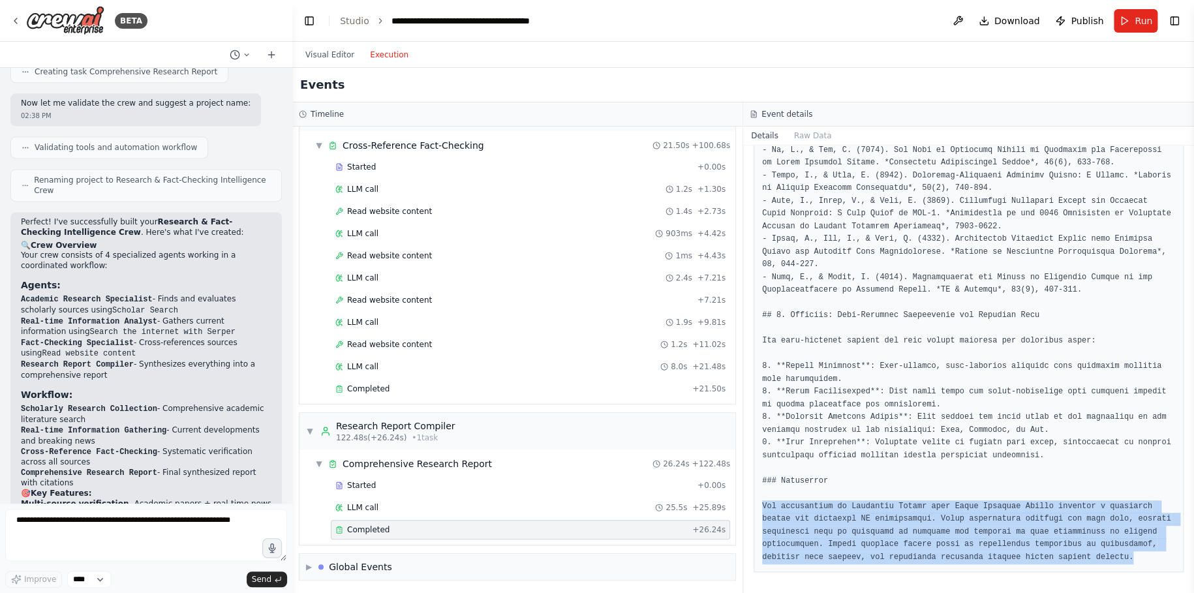
drag, startPoint x: 757, startPoint y: 493, endPoint x: 1144, endPoint y: 552, distance: 391.3
click at [1092, 19] on span "Publish" at bounding box center [1086, 20] width 33 height 13
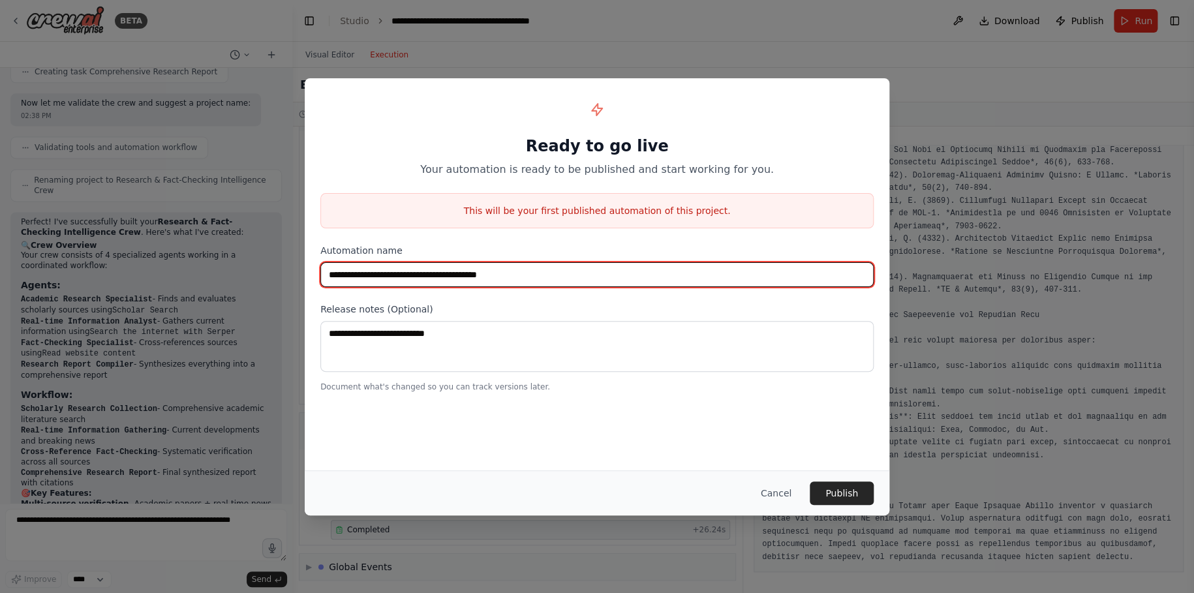
click at [556, 274] on input "**********" at bounding box center [596, 274] width 553 height 25
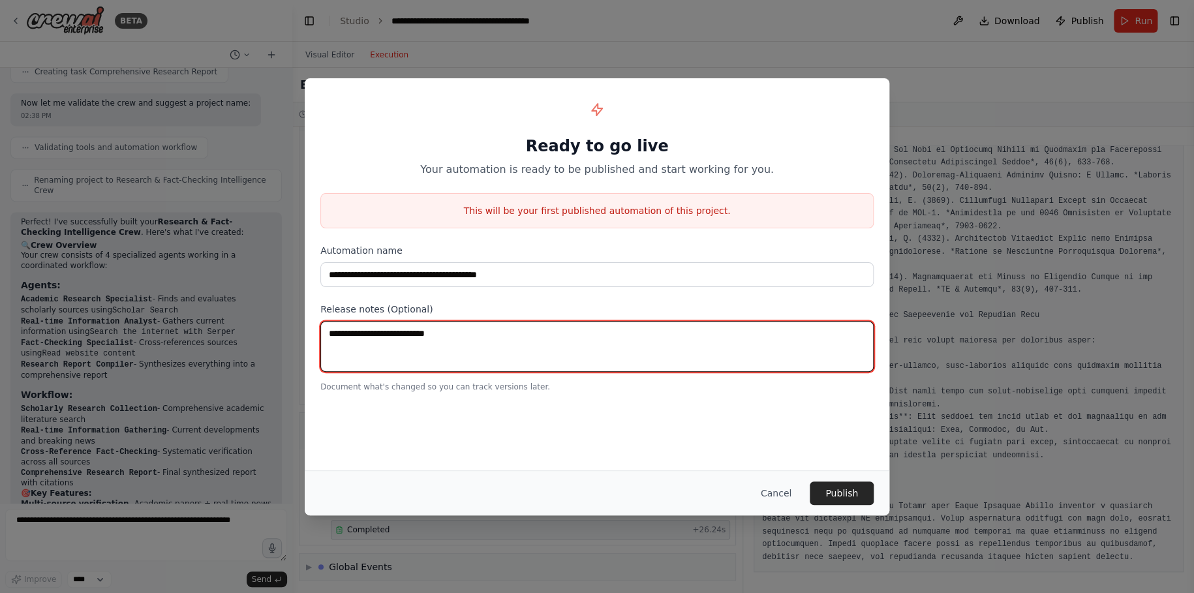
click at [494, 340] on textarea at bounding box center [596, 346] width 553 height 51
type textarea "**********"
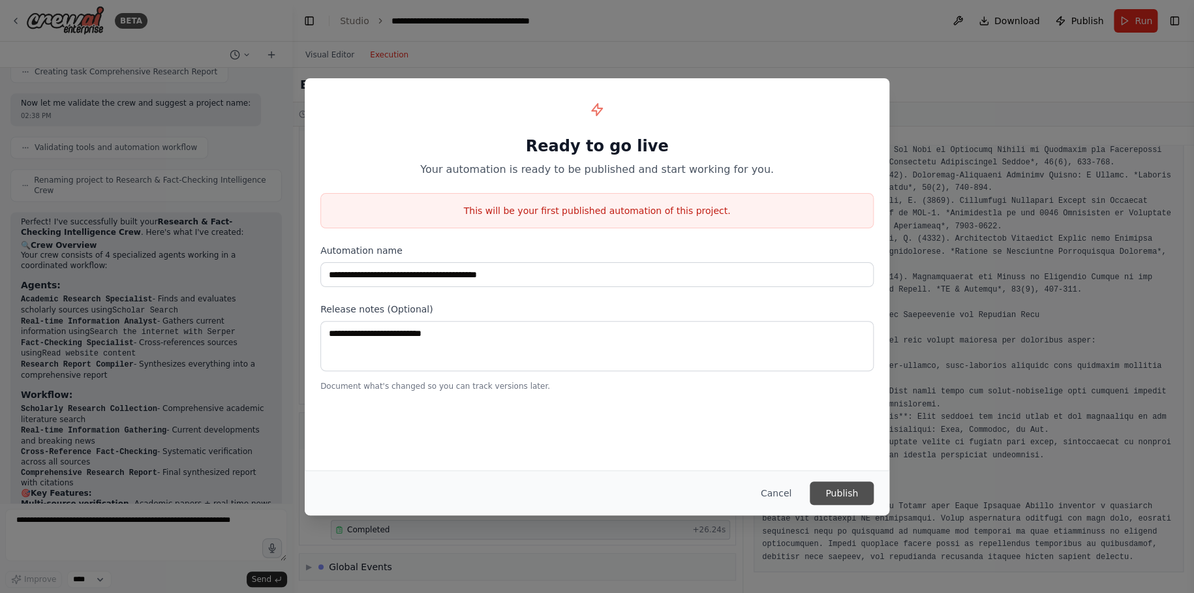
click at [857, 498] on button "Publish" at bounding box center [841, 492] width 64 height 23
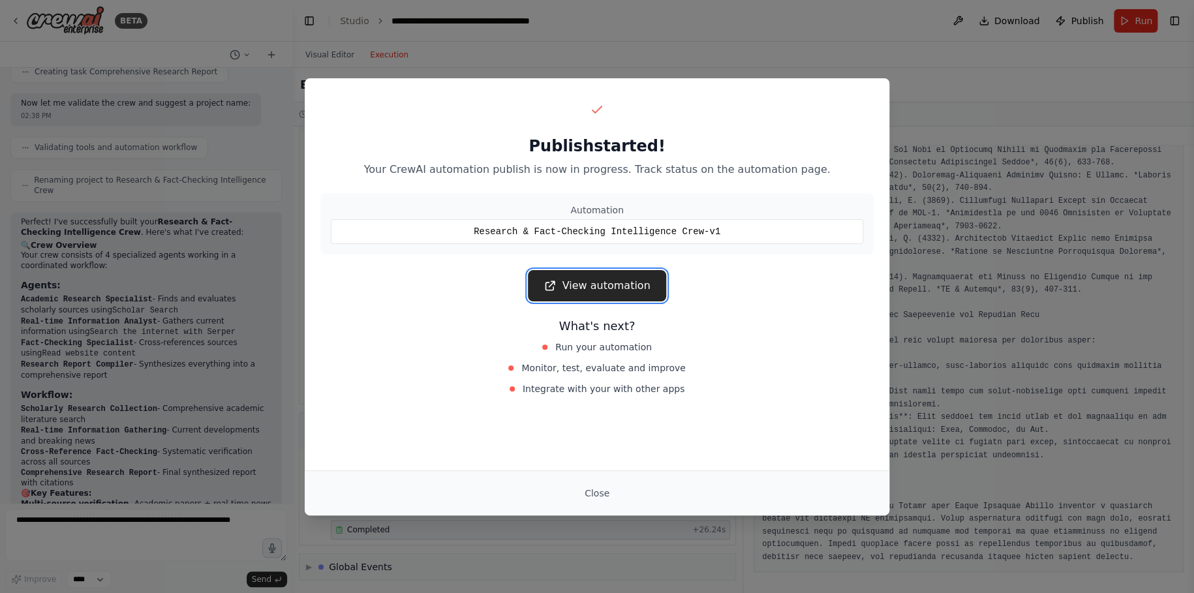
click at [601, 284] on link "View automation" at bounding box center [597, 285] width 138 height 31
drag, startPoint x: 493, startPoint y: 232, endPoint x: 693, endPoint y: 265, distance: 202.3
click at [693, 265] on div "Publish started! Your CrewAI automation publish is now in progress. Track statu…" at bounding box center [597, 248] width 584 height 340
click at [584, 487] on button "Close" at bounding box center [597, 492] width 46 height 23
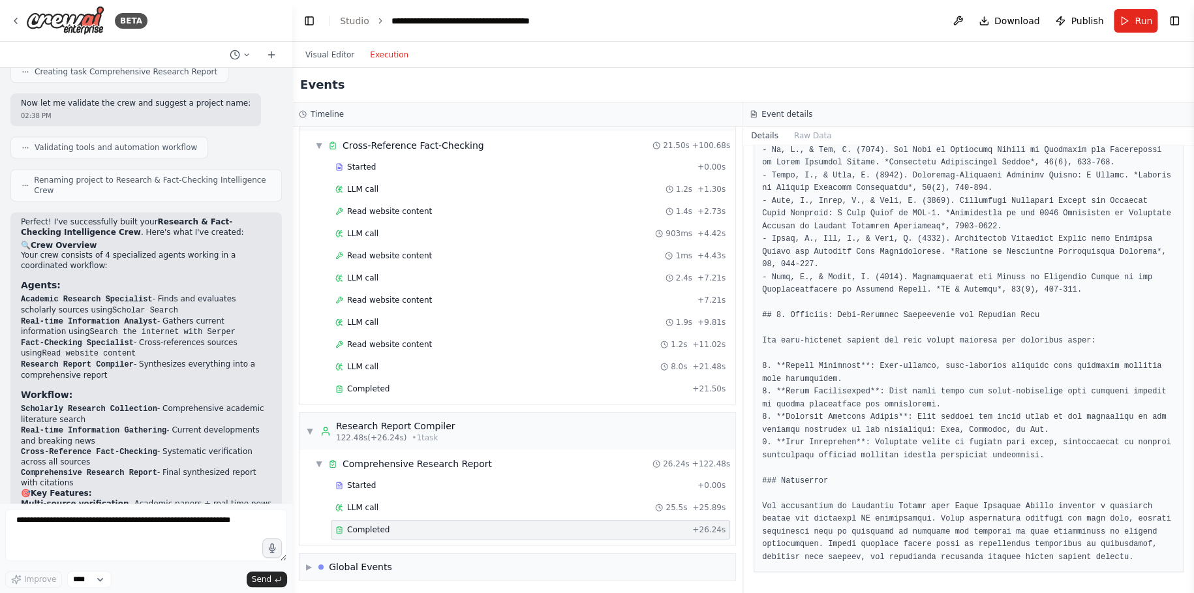
scroll to position [70, 0]
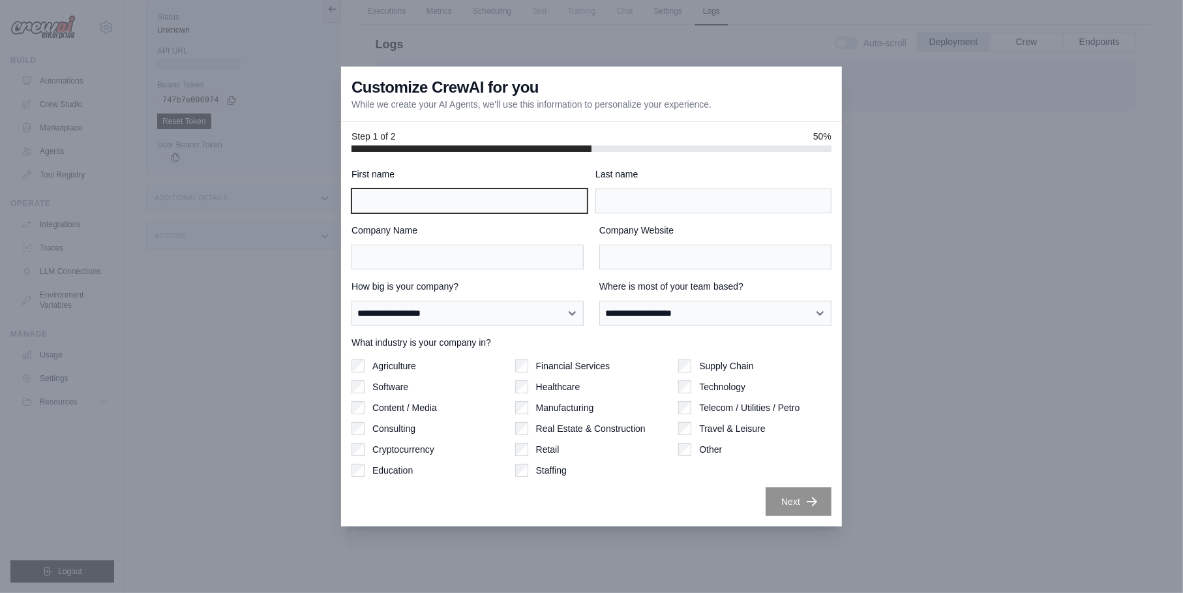
click at [421, 200] on input "First name" at bounding box center [470, 201] width 236 height 25
type input "*******"
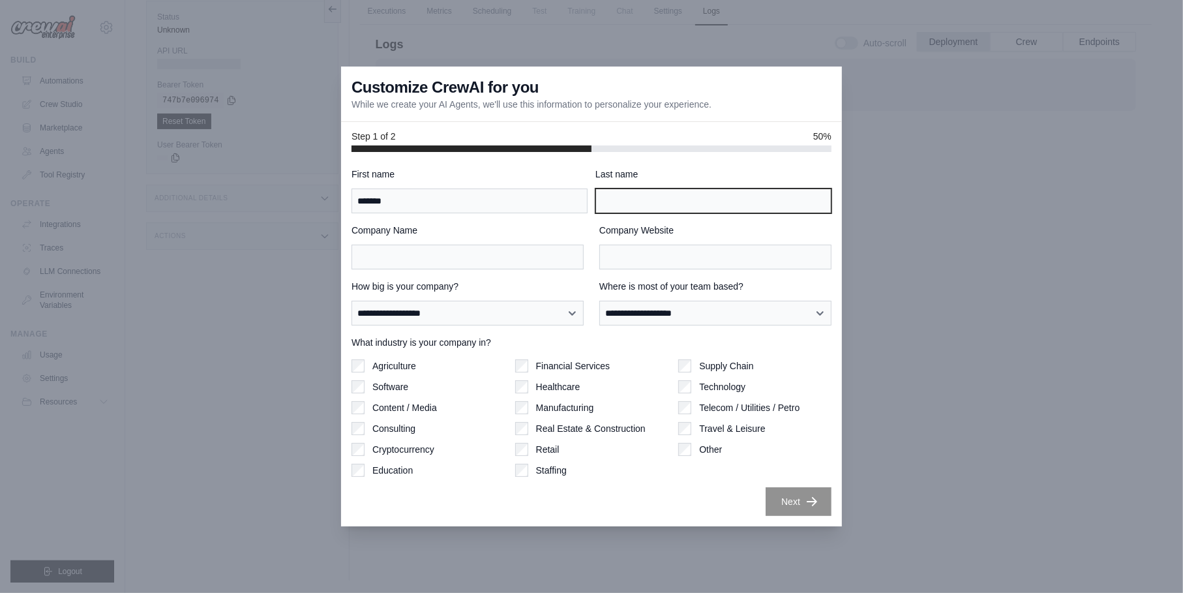
type input "*****"
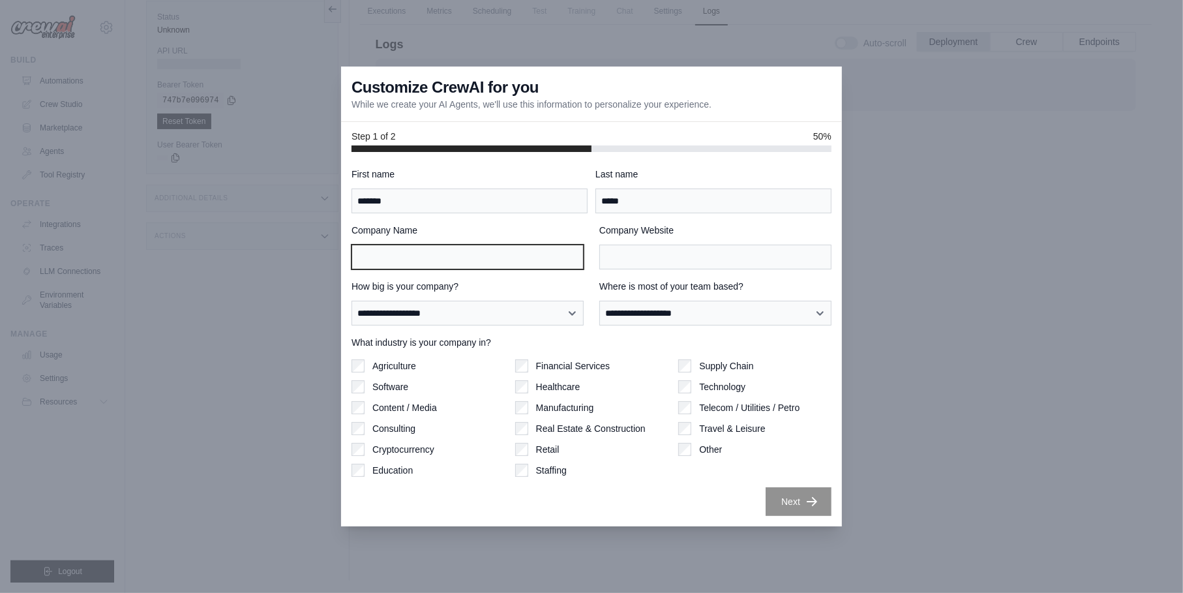
type input "**********"
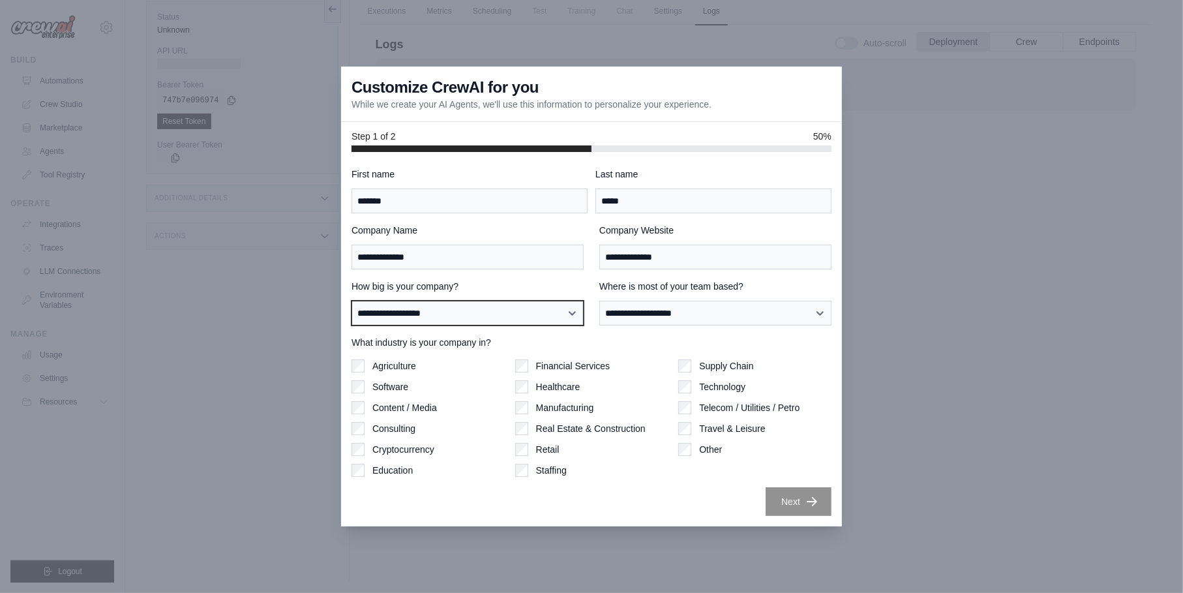
select select "**********"
click at [352, 301] on select "**********" at bounding box center [468, 313] width 232 height 25
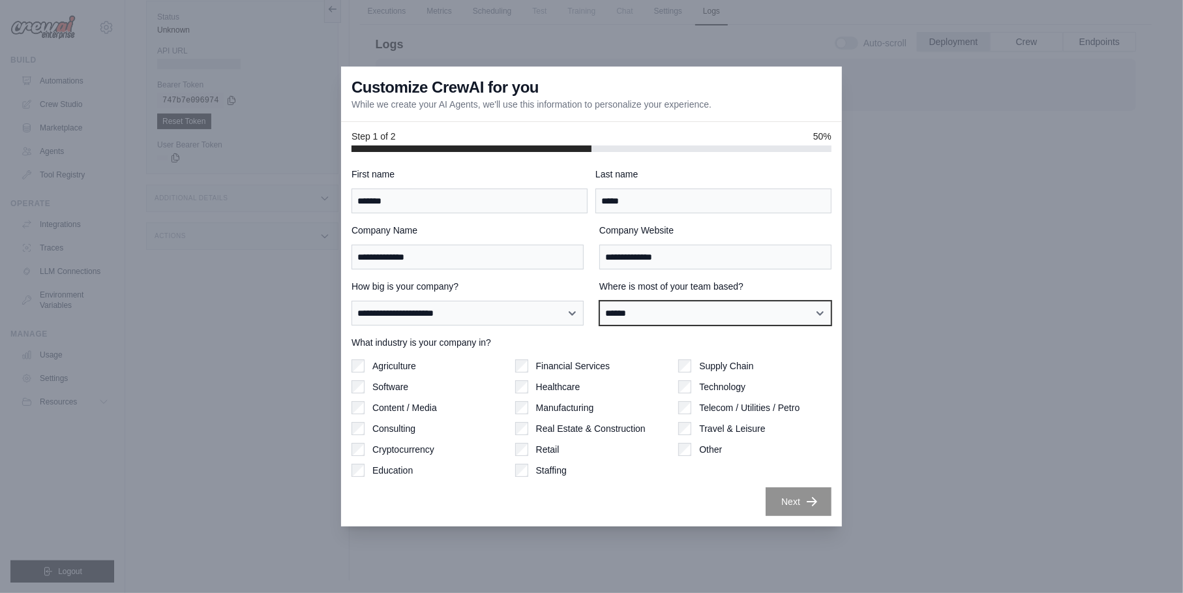
click at [599, 301] on select "**********" at bounding box center [715, 313] width 232 height 25
select select "**********"
click at [599, 301] on select "**********" at bounding box center [715, 313] width 232 height 25
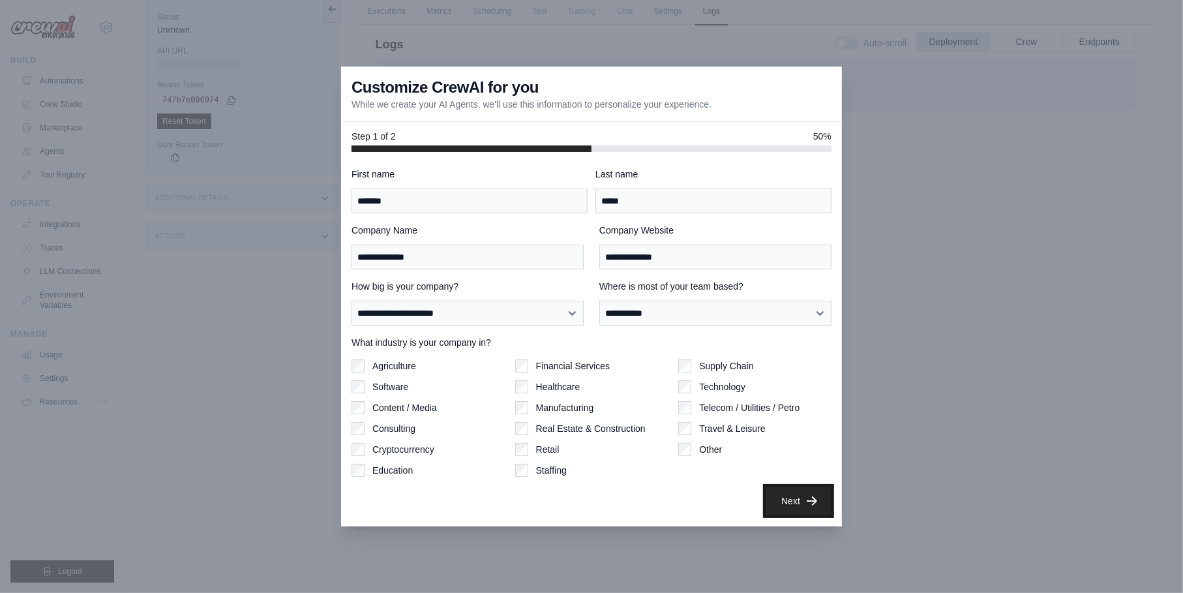
click at [794, 503] on button "Next" at bounding box center [799, 501] width 66 height 29
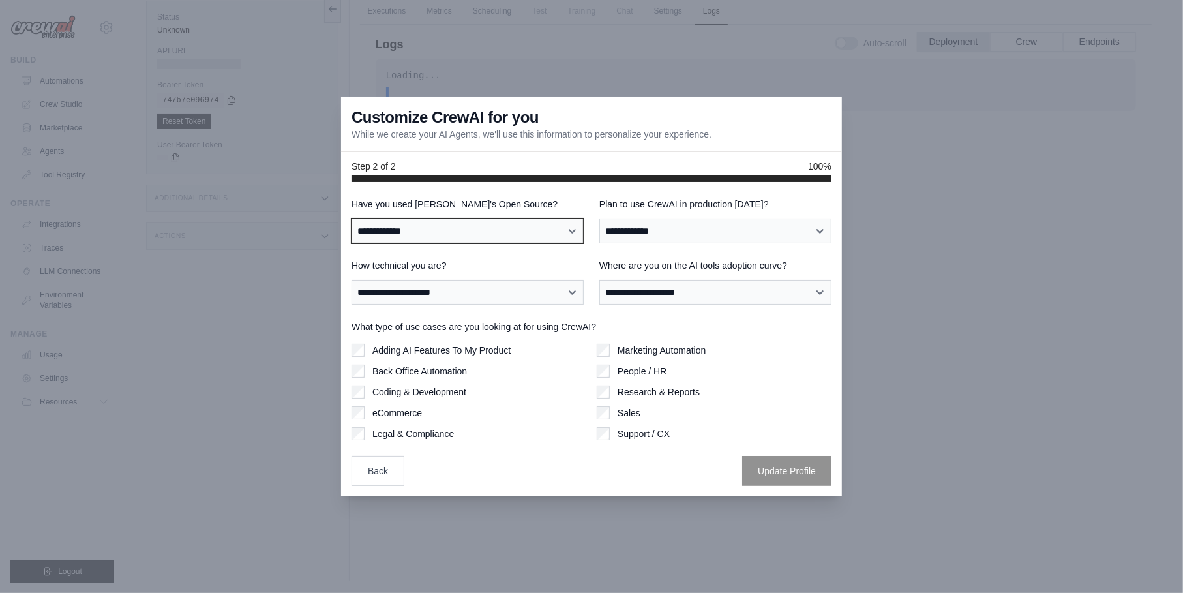
select select "**"
click at [352, 219] on select "**********" at bounding box center [468, 231] width 232 height 25
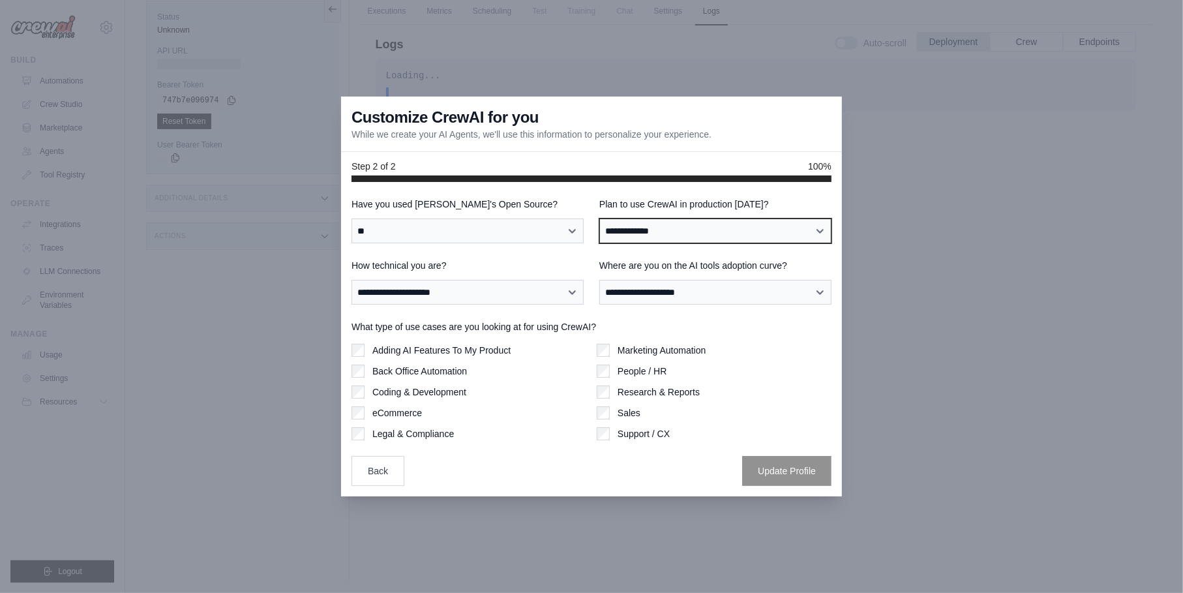
select select "****"
click at [599, 219] on select "**********" at bounding box center [715, 231] width 232 height 25
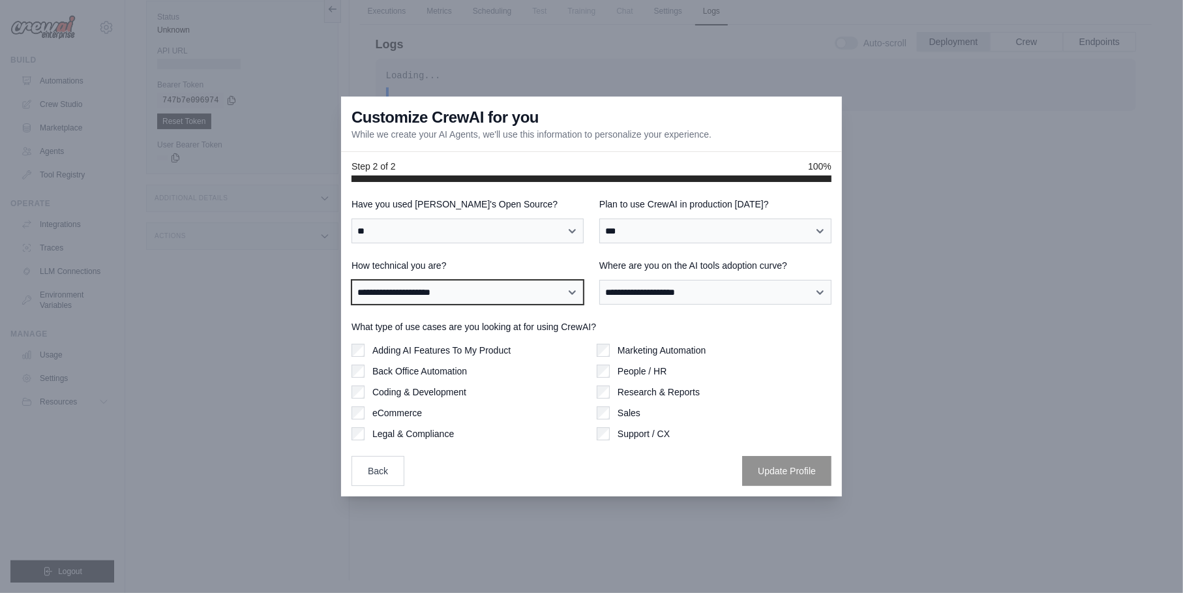
select select "**********"
click at [352, 280] on select "**********" at bounding box center [468, 292] width 232 height 25
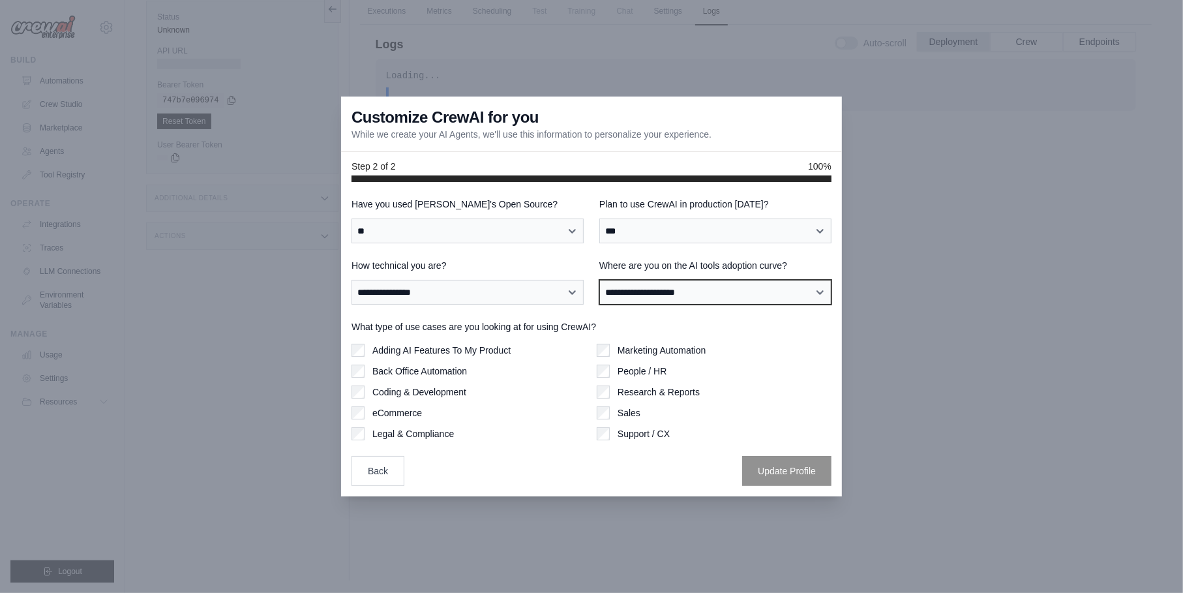
select select "**********"
click at [599, 280] on select "**********" at bounding box center [715, 292] width 232 height 25
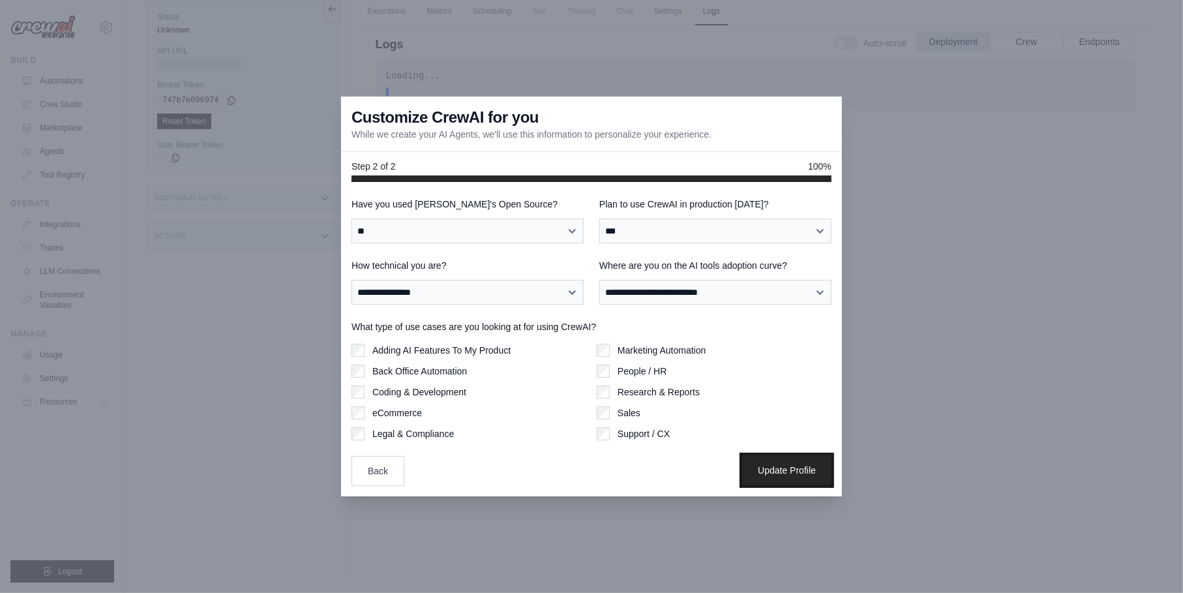
click at [787, 472] on button "Update Profile" at bounding box center [786, 470] width 89 height 30
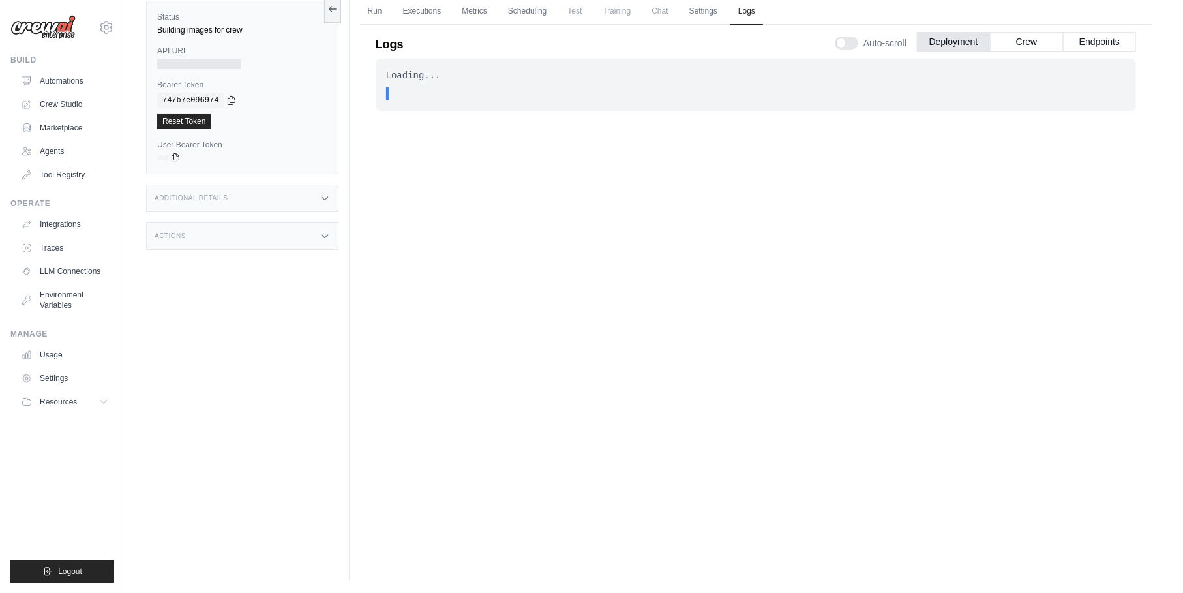
click at [479, 88] on div ". . ." at bounding box center [760, 93] width 732 height 13
click at [52, 149] on link "Agents" at bounding box center [66, 151] width 98 height 21
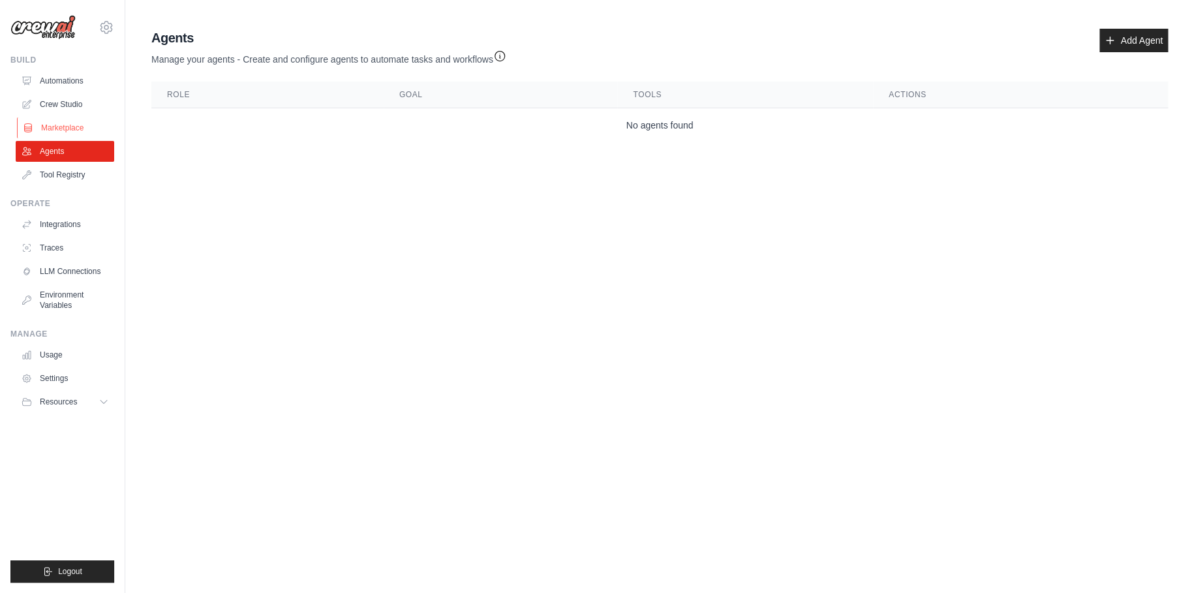
click at [74, 132] on link "Marketplace" at bounding box center [66, 127] width 98 height 21
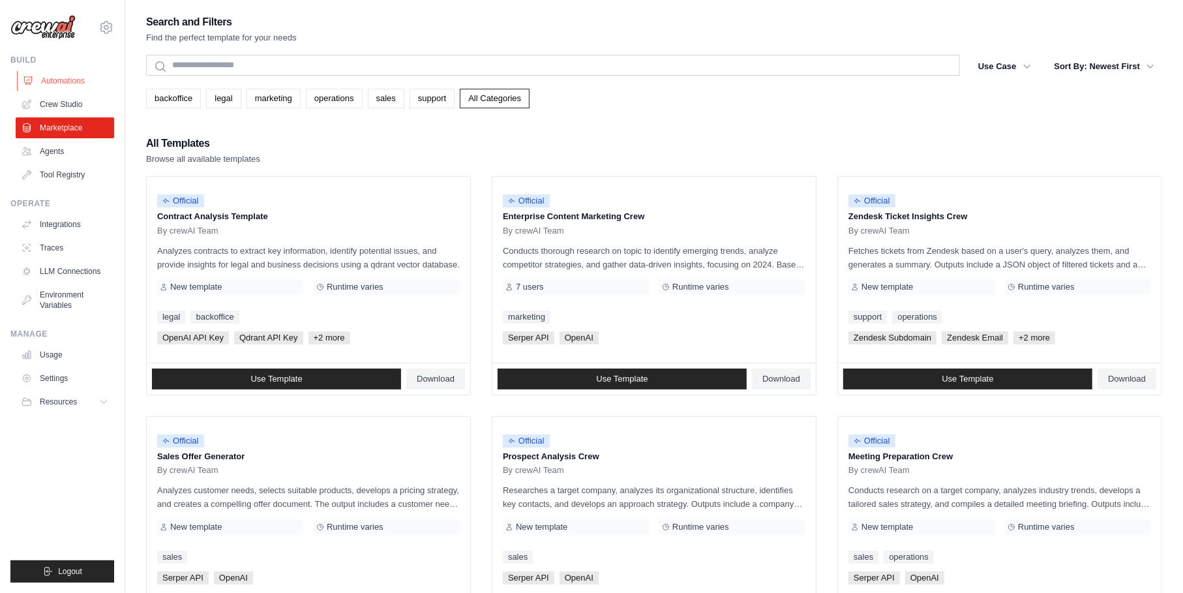
click at [71, 79] on link "Automations" at bounding box center [66, 80] width 98 height 21
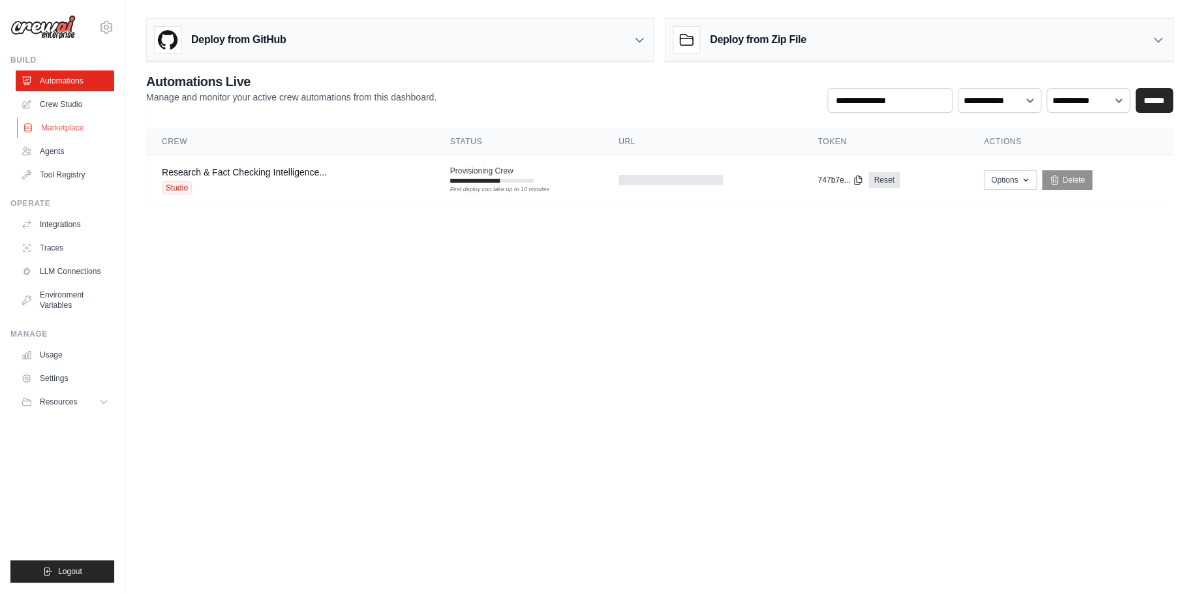
click at [63, 121] on link "Marketplace" at bounding box center [66, 127] width 98 height 21
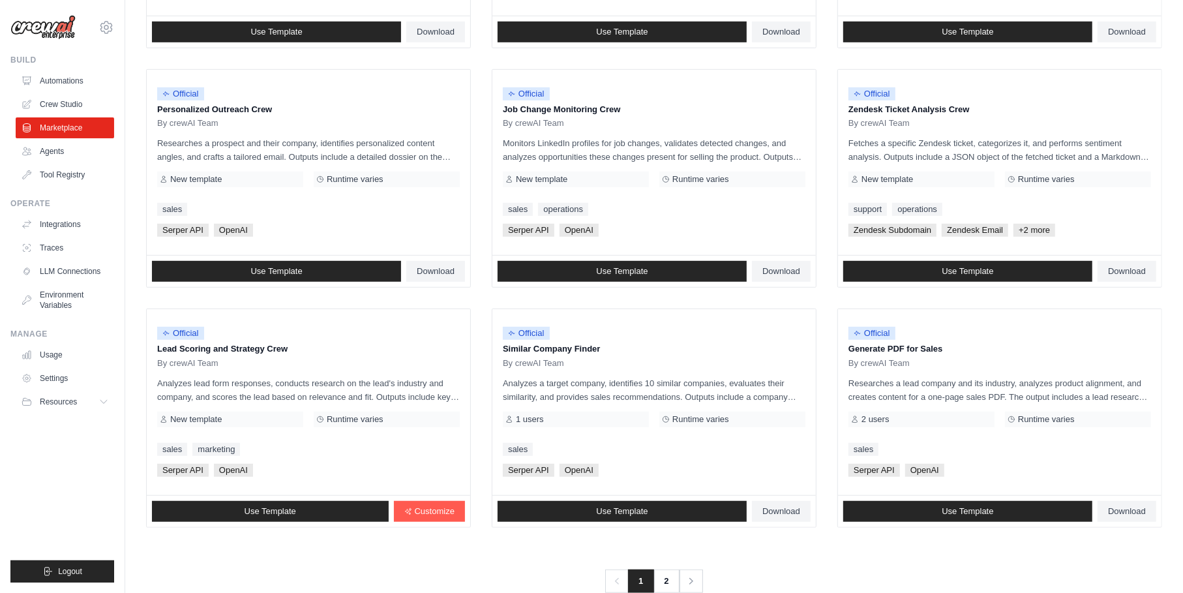
scroll to position [614, 0]
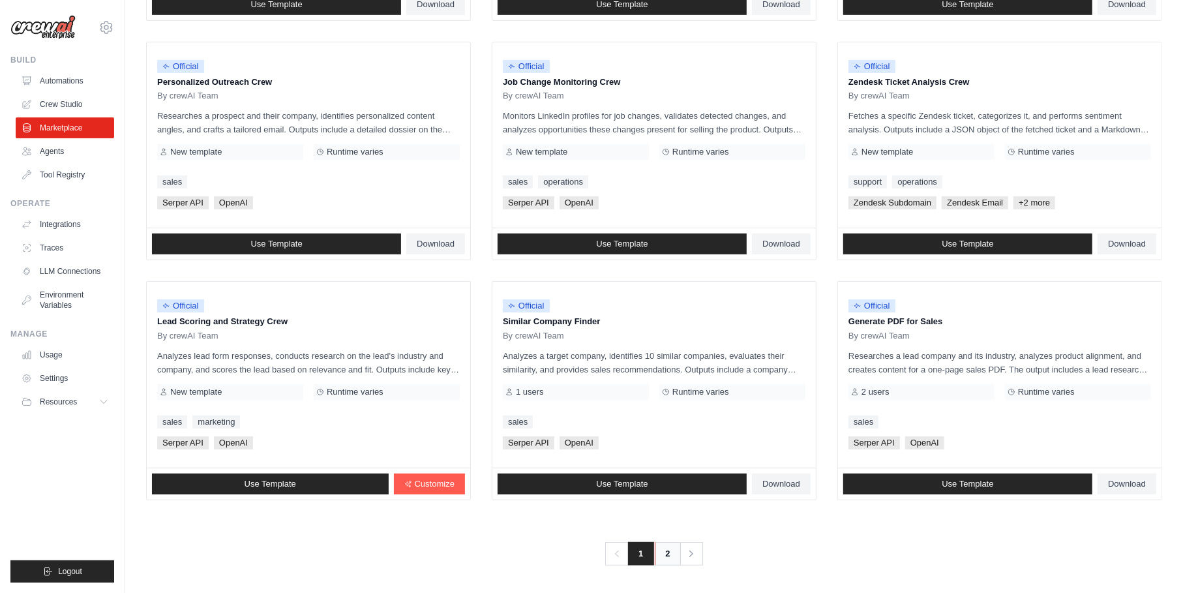
click at [668, 543] on link "2" at bounding box center [668, 553] width 26 height 23
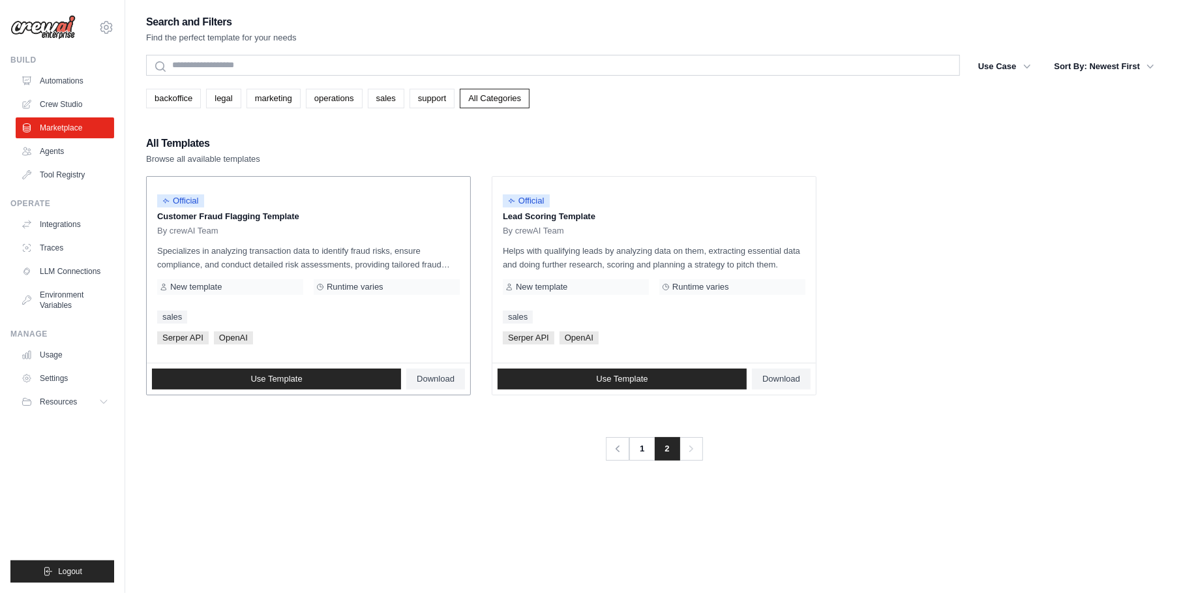
drag, startPoint x: 154, startPoint y: 215, endPoint x: 309, endPoint y: 219, distance: 155.3
click at [309, 219] on div "Official Customer Fraud Flagging Template By crewAI Team Specializes in analyzi…" at bounding box center [309, 270] width 324 height 186
click at [303, 254] on p "Specializes in analyzing transaction data to identify fraud risks, ensure compl…" at bounding box center [308, 257] width 303 height 27
drag, startPoint x: 320, startPoint y: 248, endPoint x: 440, endPoint y: 268, distance: 121.1
click at [440, 268] on p "Specializes in analyzing transaction data to identify fraud risks, ensure compl…" at bounding box center [308, 257] width 303 height 27
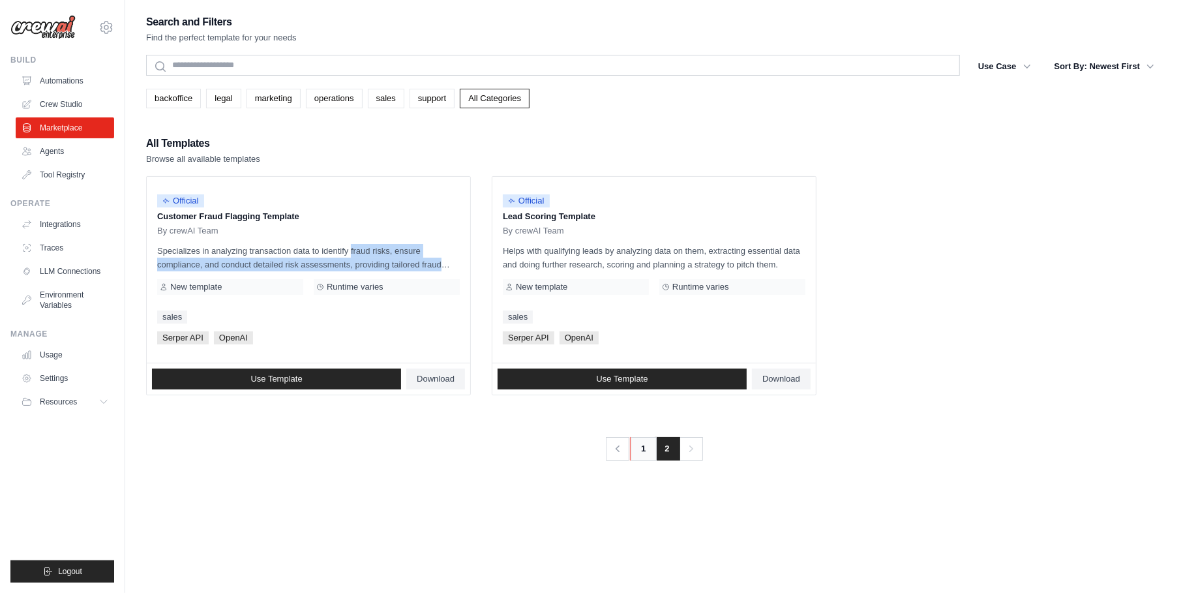
click at [641, 455] on link "1" at bounding box center [643, 448] width 26 height 23
click at [642, 447] on link "1" at bounding box center [643, 448] width 26 height 23
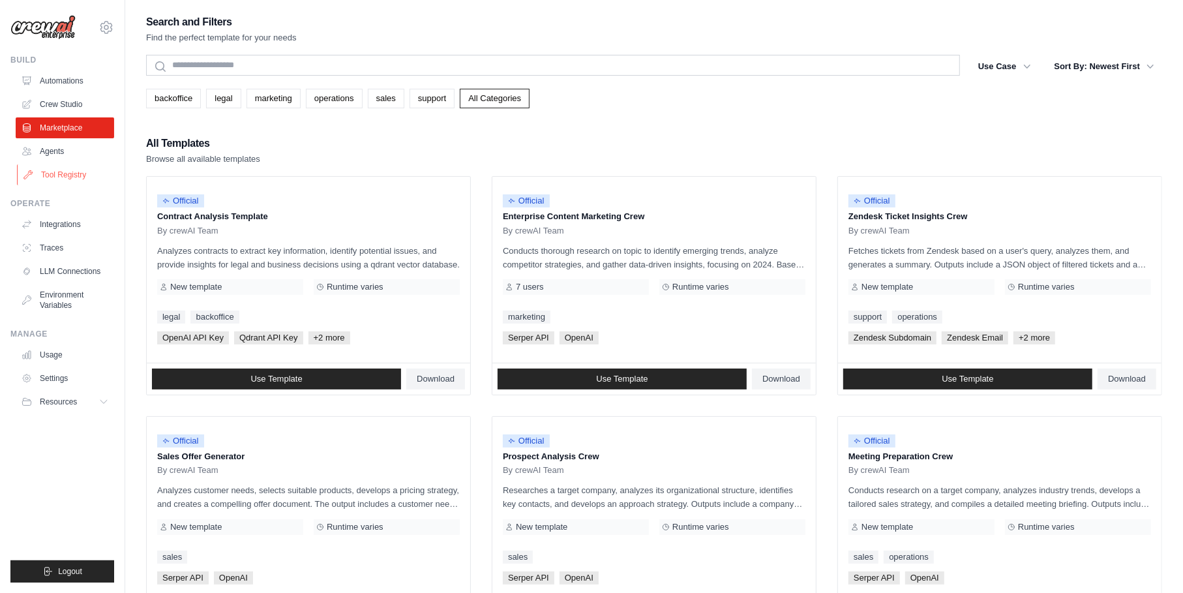
click at [73, 169] on link "Tool Registry" at bounding box center [66, 174] width 98 height 21
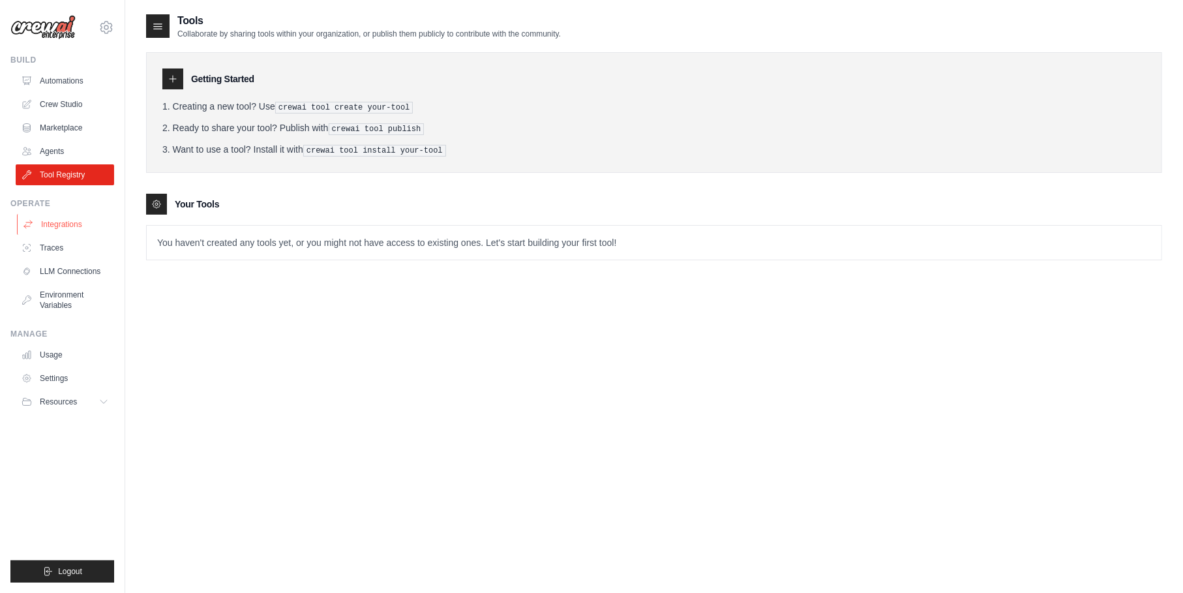
click at [61, 227] on link "Integrations" at bounding box center [66, 224] width 98 height 21
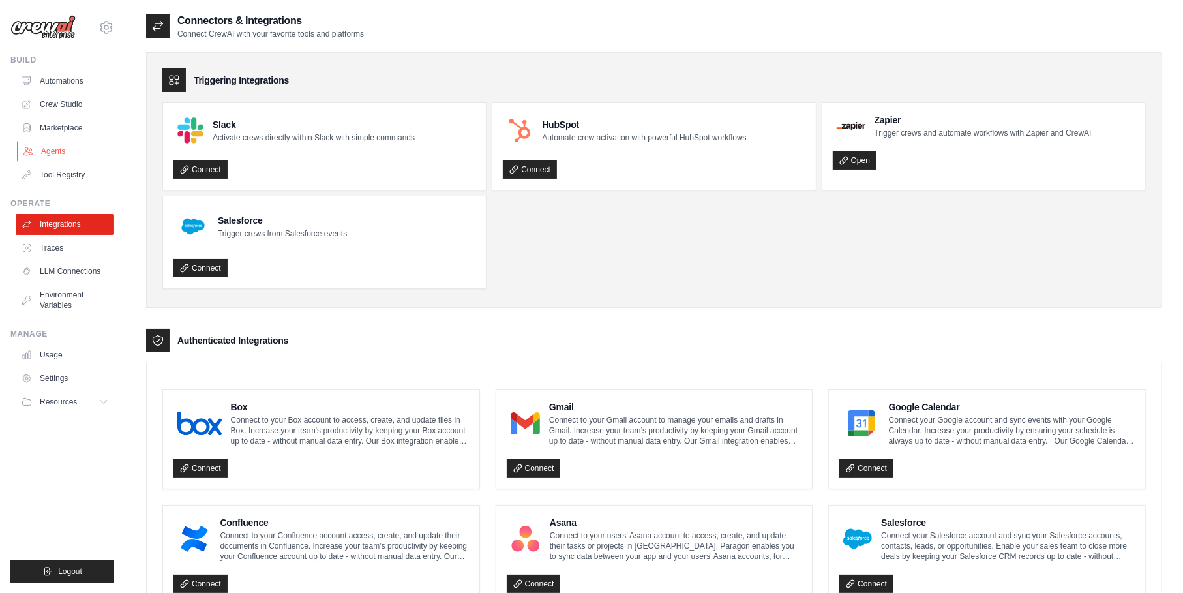
click at [63, 145] on link "Agents" at bounding box center [66, 151] width 98 height 21
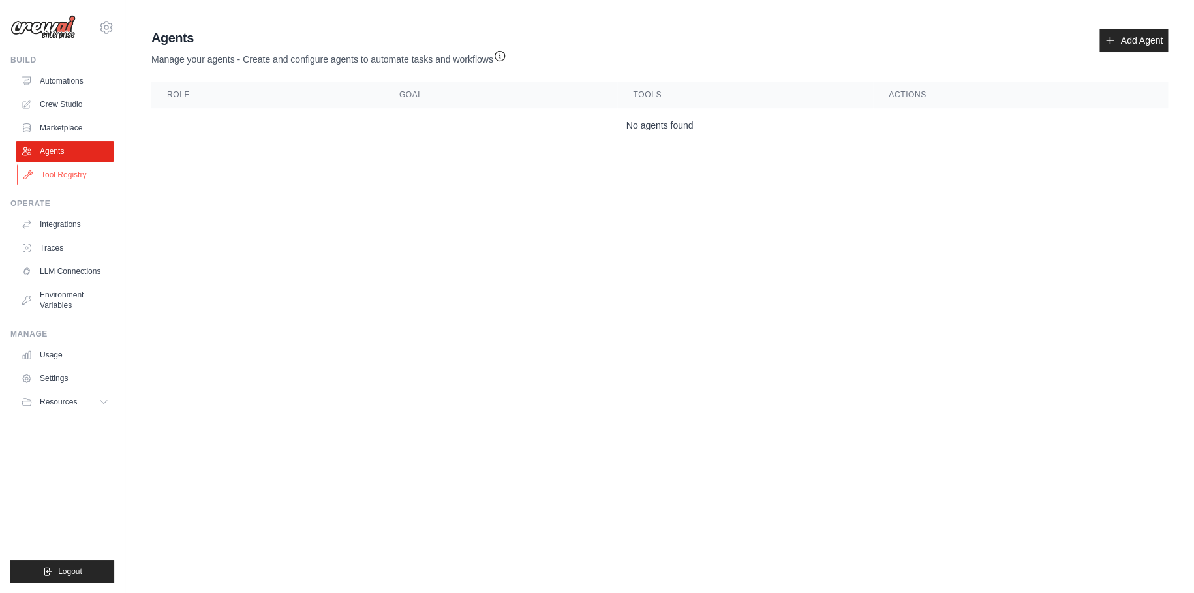
click at [78, 169] on link "Tool Registry" at bounding box center [66, 174] width 98 height 21
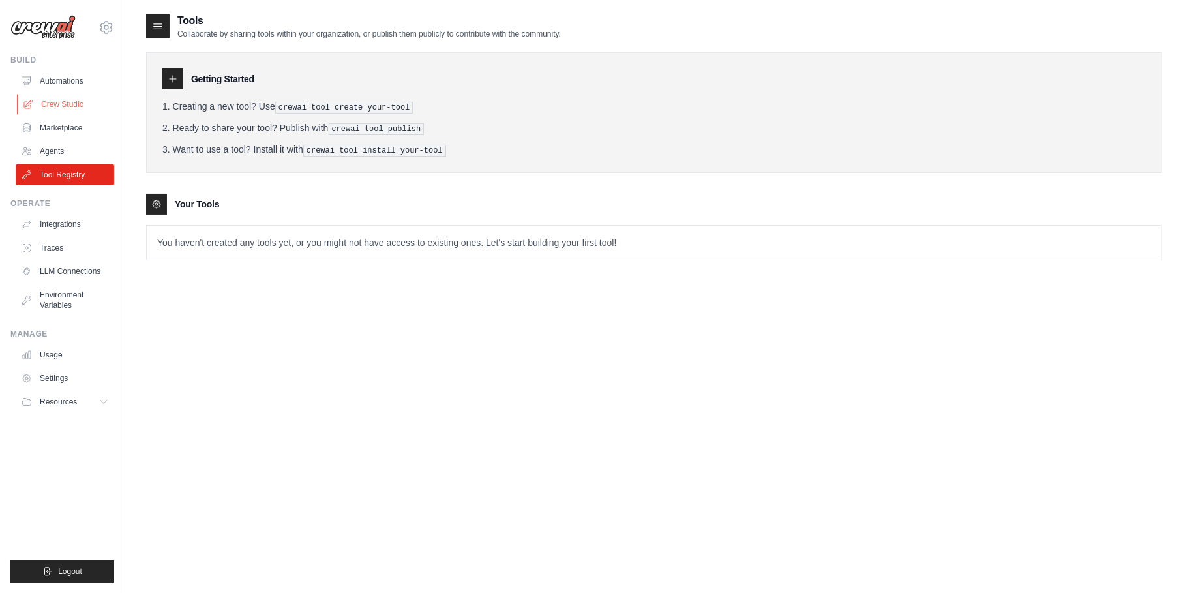
click at [72, 101] on link "Crew Studio" at bounding box center [66, 104] width 98 height 21
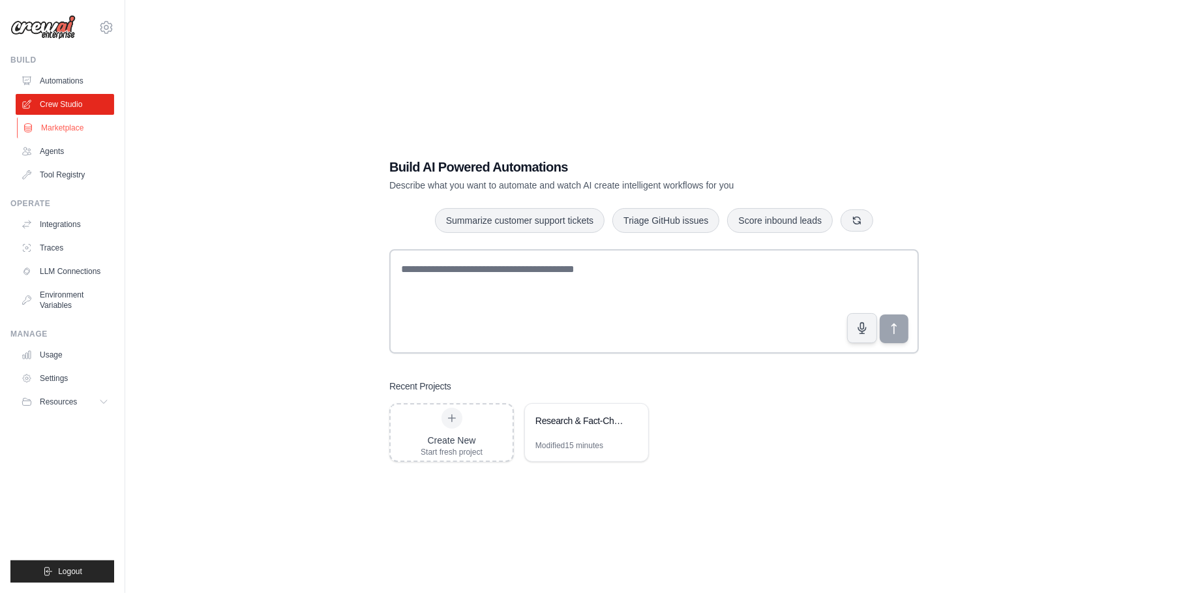
click at [74, 130] on link "Marketplace" at bounding box center [66, 127] width 98 height 21
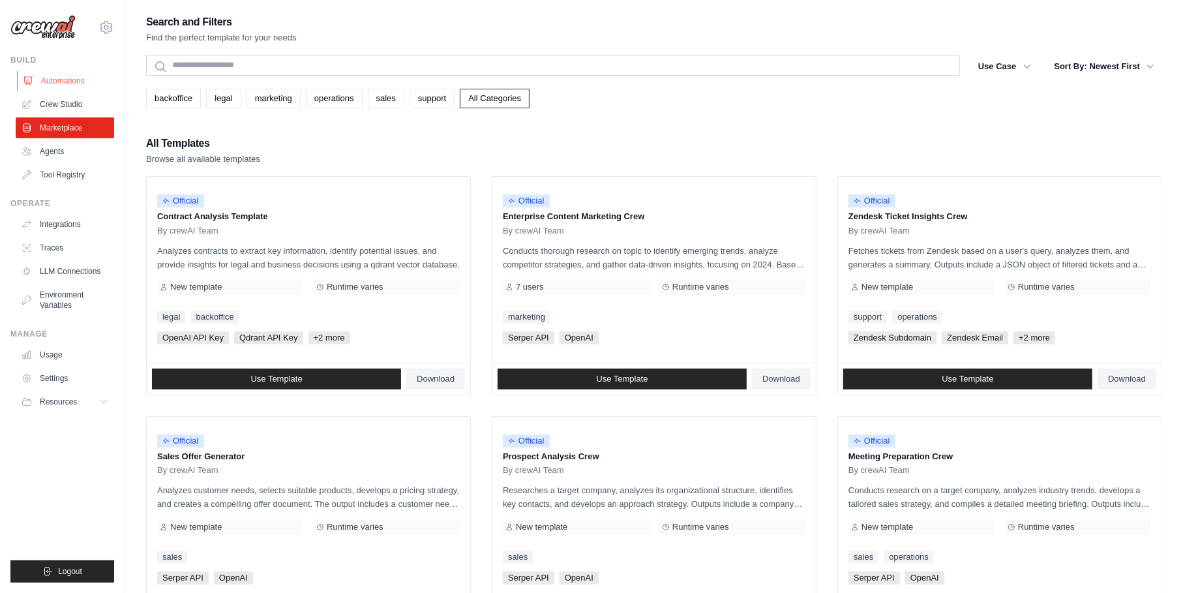
click at [69, 83] on link "Automations" at bounding box center [66, 80] width 98 height 21
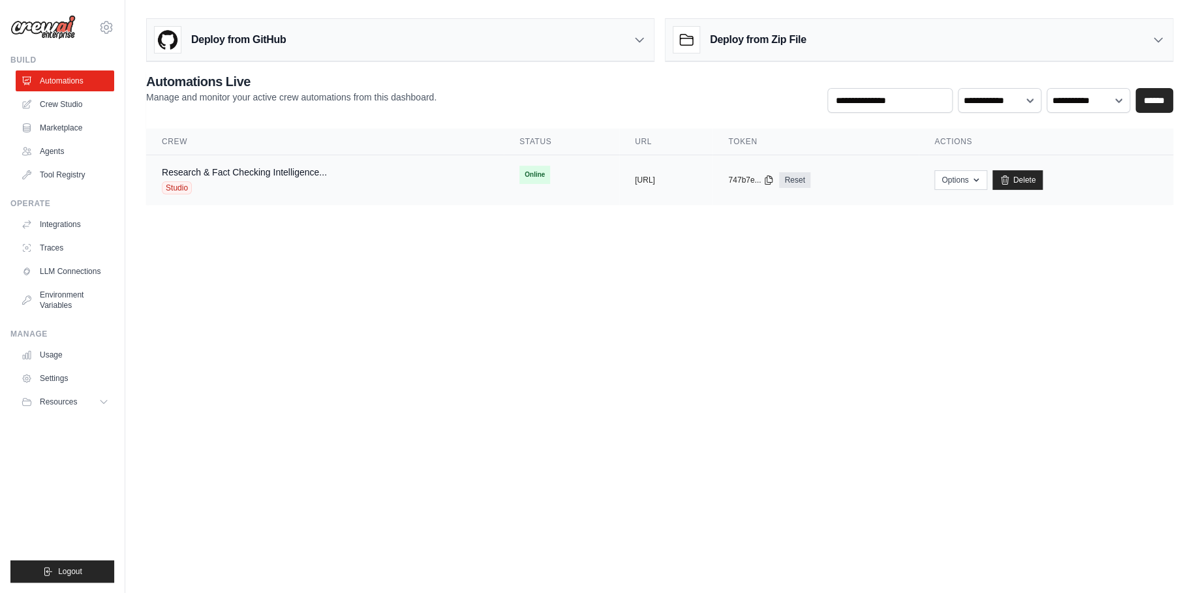
click at [271, 163] on td "Research & Fact Checking Intelligence... Studio" at bounding box center [324, 180] width 357 height 50
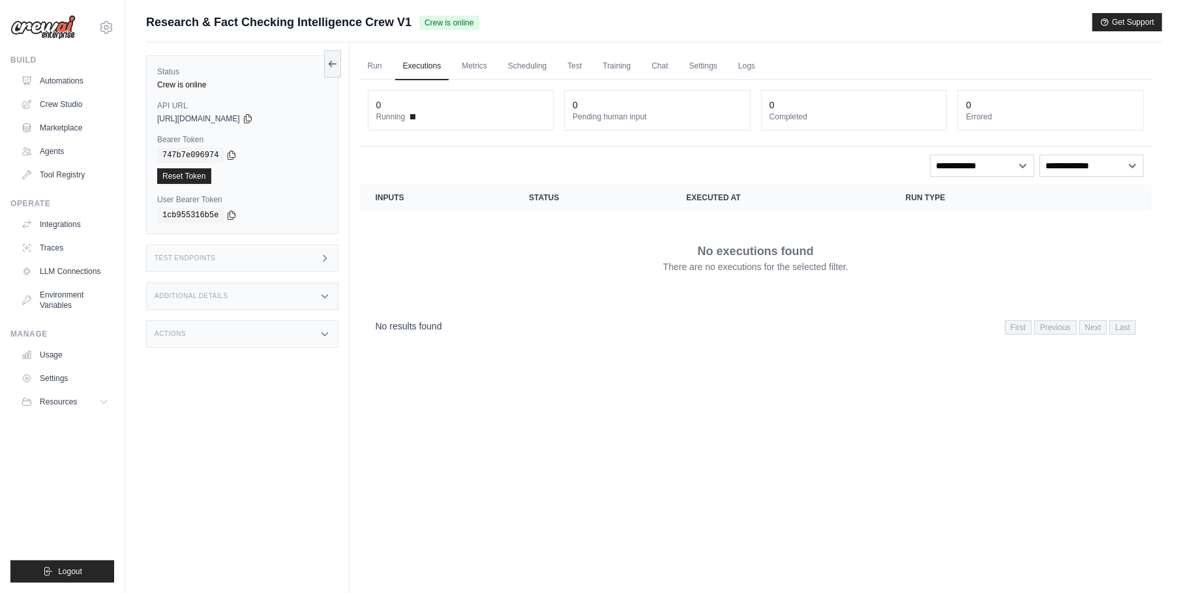
click at [228, 258] on div "Test Endpoints" at bounding box center [242, 258] width 192 height 27
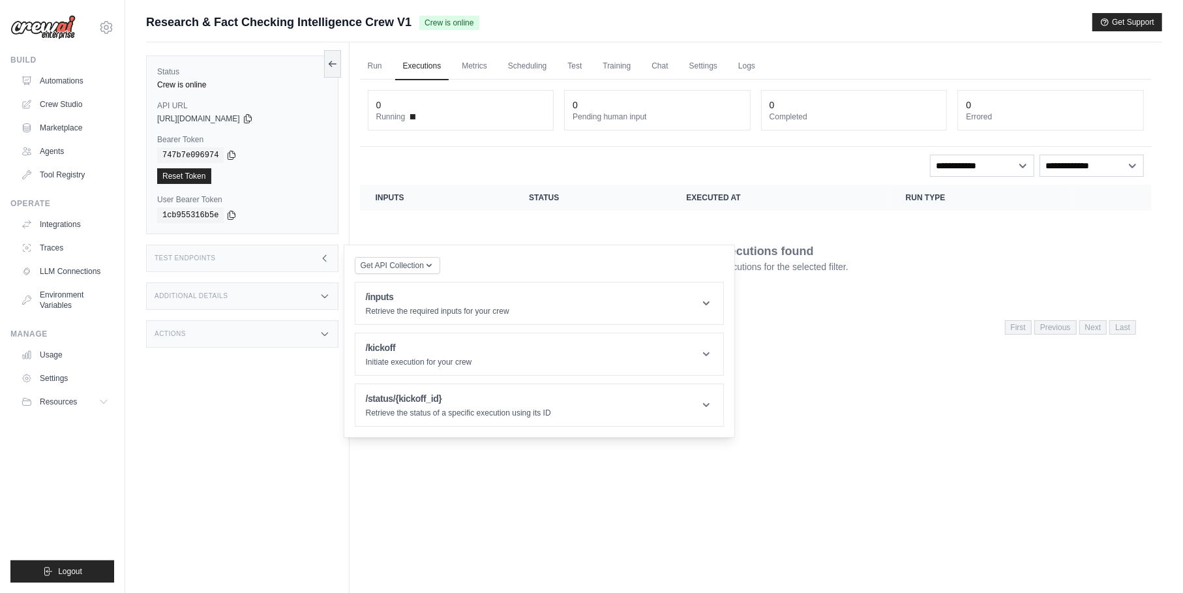
click at [228, 258] on div "Test Endpoints" at bounding box center [242, 258] width 192 height 27
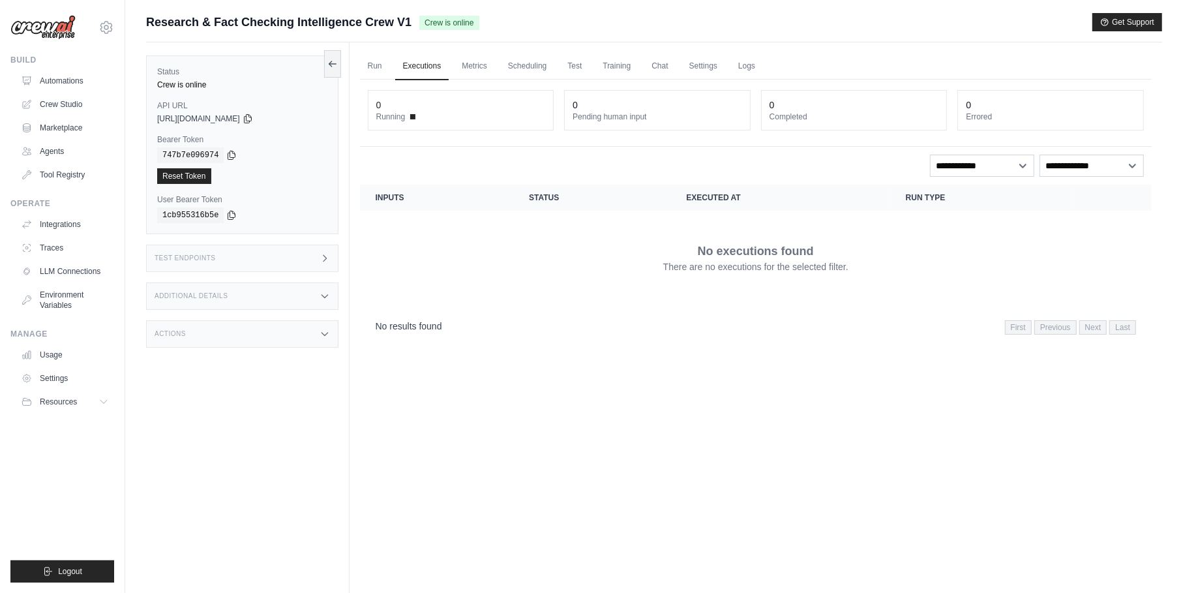
click at [239, 292] on div "Additional Details" at bounding box center [242, 295] width 192 height 27
click at [70, 149] on link "Agents" at bounding box center [66, 151] width 98 height 21
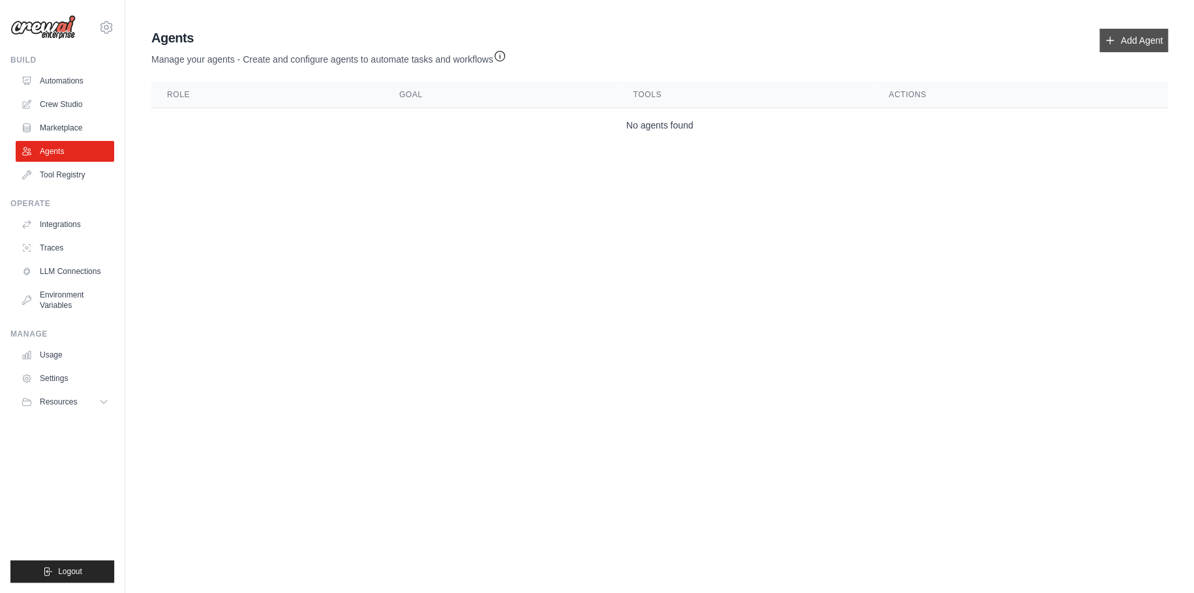
click at [1123, 39] on link "Add Agent" at bounding box center [1133, 40] width 68 height 23
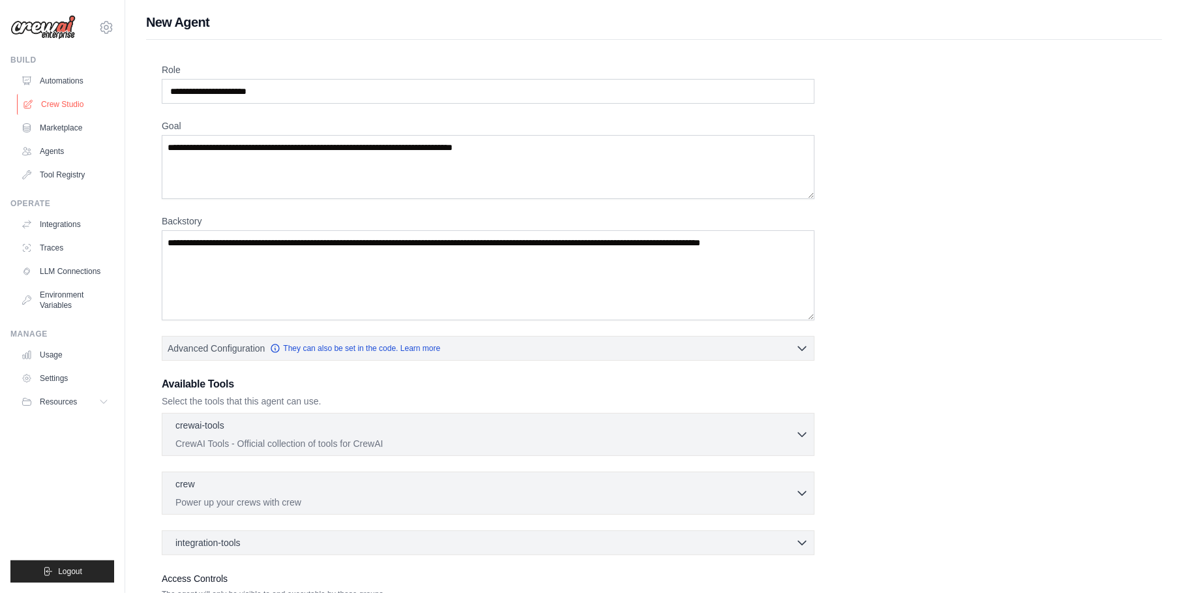
click at [71, 105] on link "Crew Studio" at bounding box center [66, 104] width 98 height 21
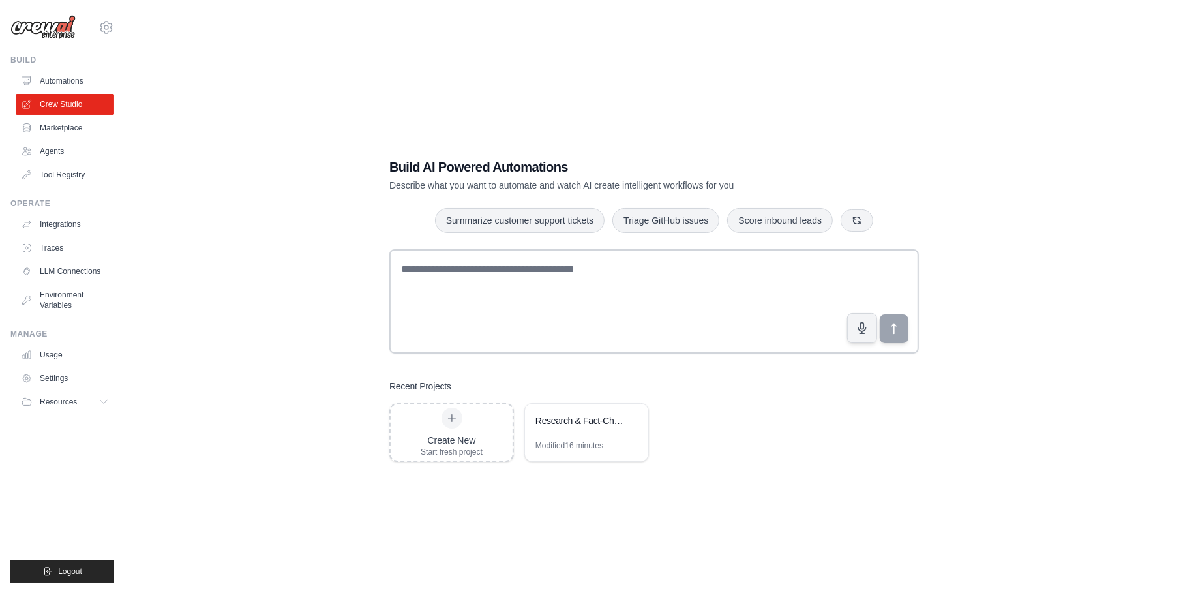
click at [78, 126] on link "Marketplace" at bounding box center [65, 127] width 98 height 21
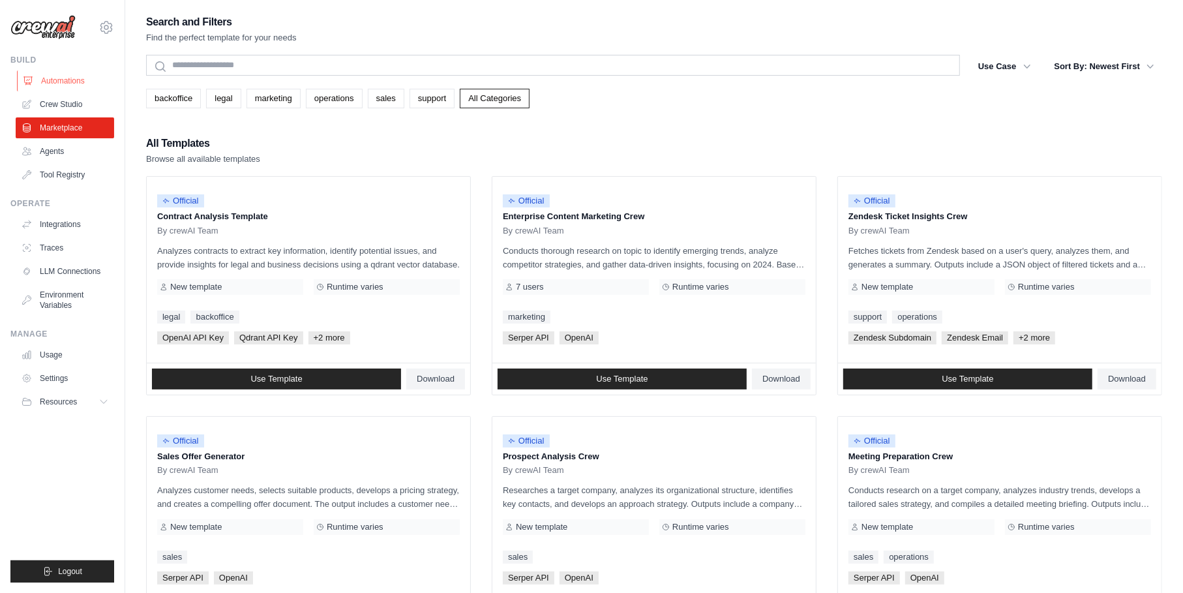
click at [69, 73] on link "Automations" at bounding box center [66, 80] width 98 height 21
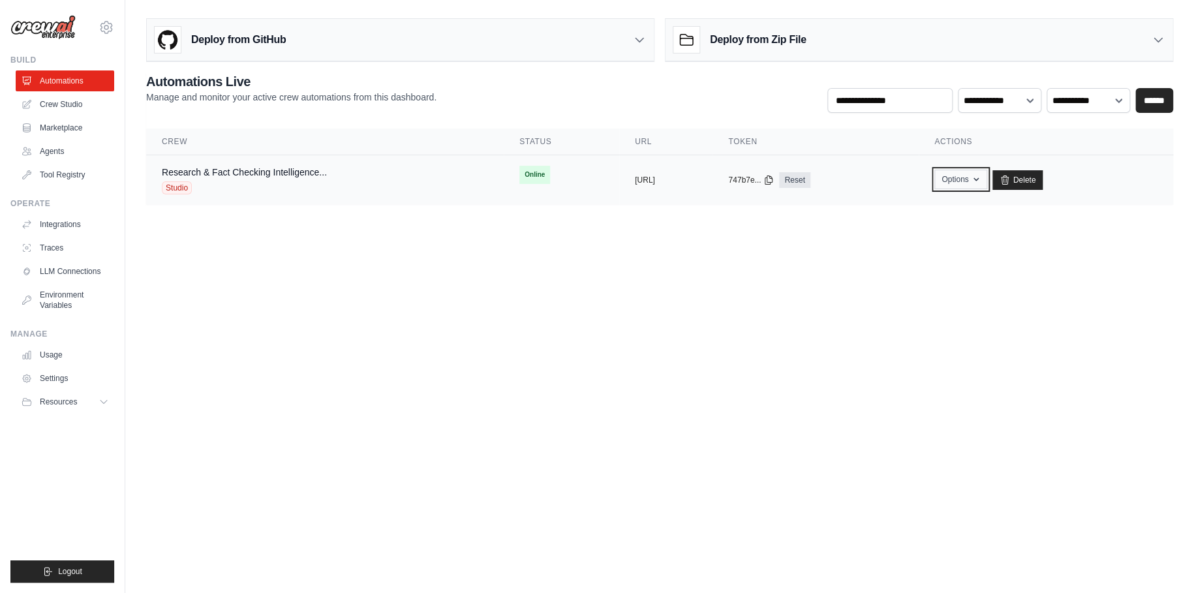
click at [987, 177] on button "Options" at bounding box center [960, 180] width 53 height 20
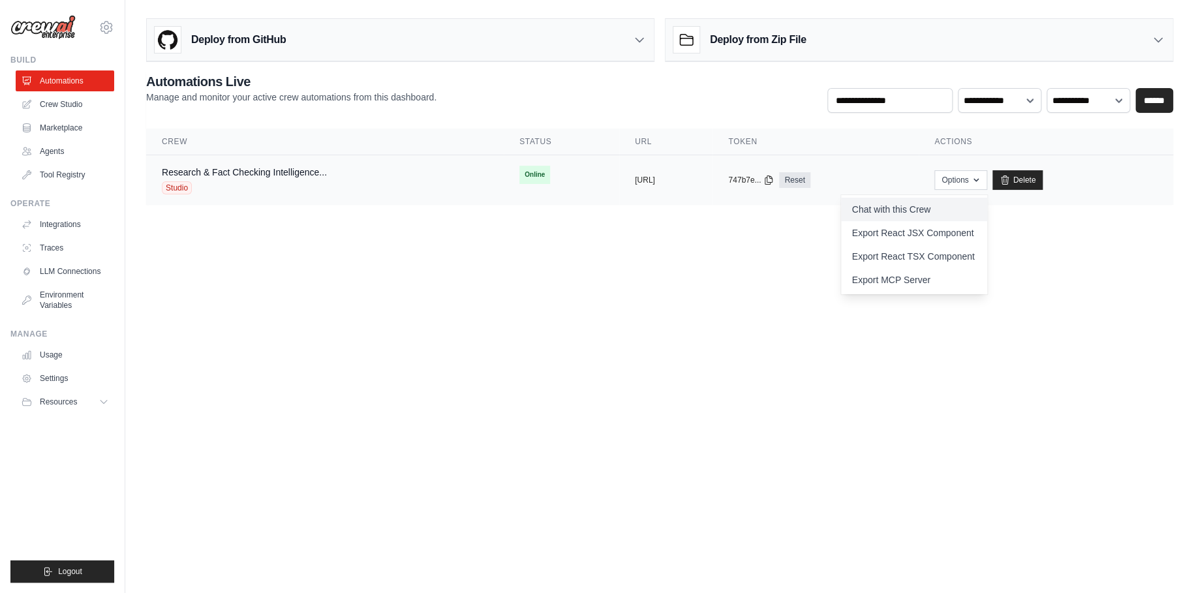
click at [976, 205] on link "Chat with this Crew" at bounding box center [914, 209] width 146 height 23
click at [952, 257] on link "Export React TSX Component" at bounding box center [914, 256] width 146 height 23
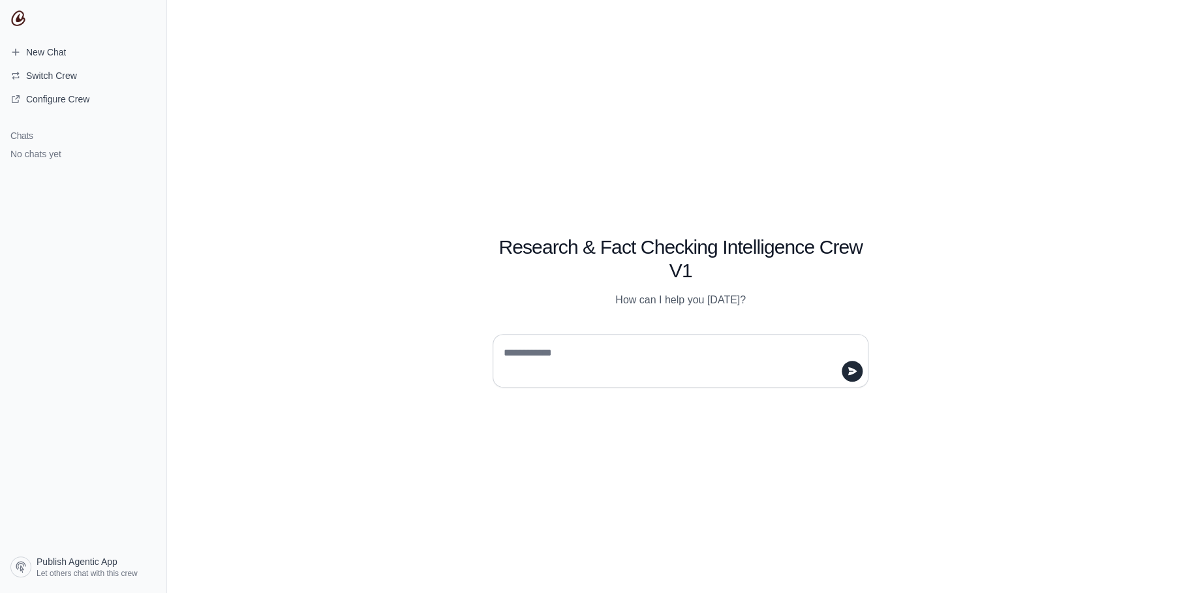
click at [563, 354] on textarea at bounding box center [676, 360] width 351 height 37
type textarea "*"
click at [611, 344] on textarea "**********" at bounding box center [676, 360] width 351 height 37
click at [612, 353] on textarea "**********" at bounding box center [676, 360] width 351 height 37
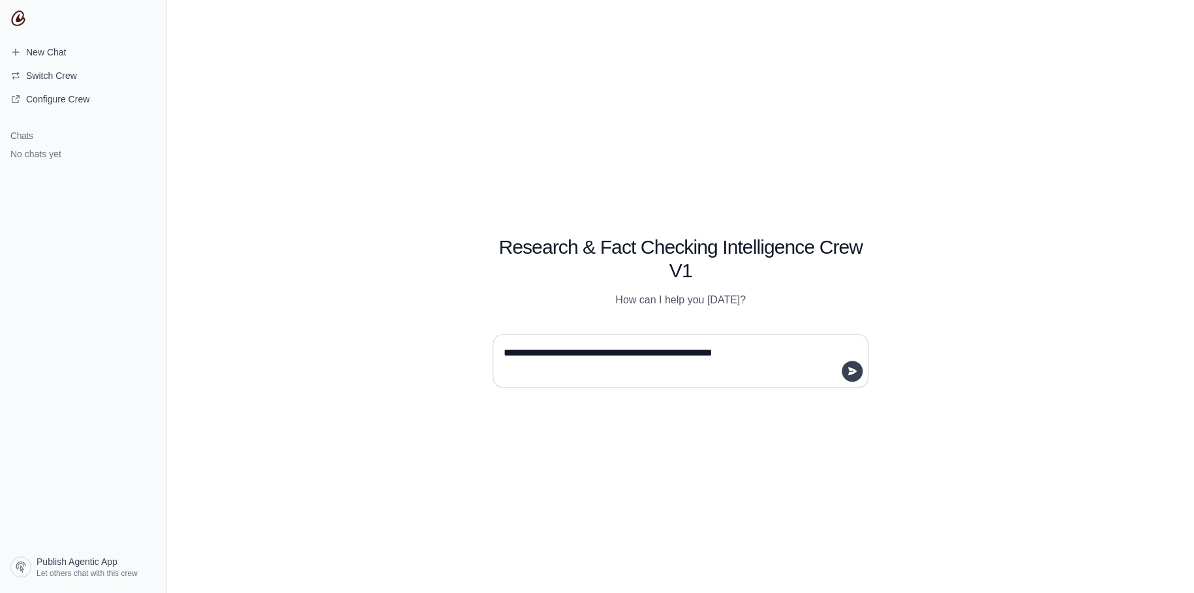
type textarea "**********"
click at [847, 373] on icon "submit" at bounding box center [852, 371] width 10 height 10
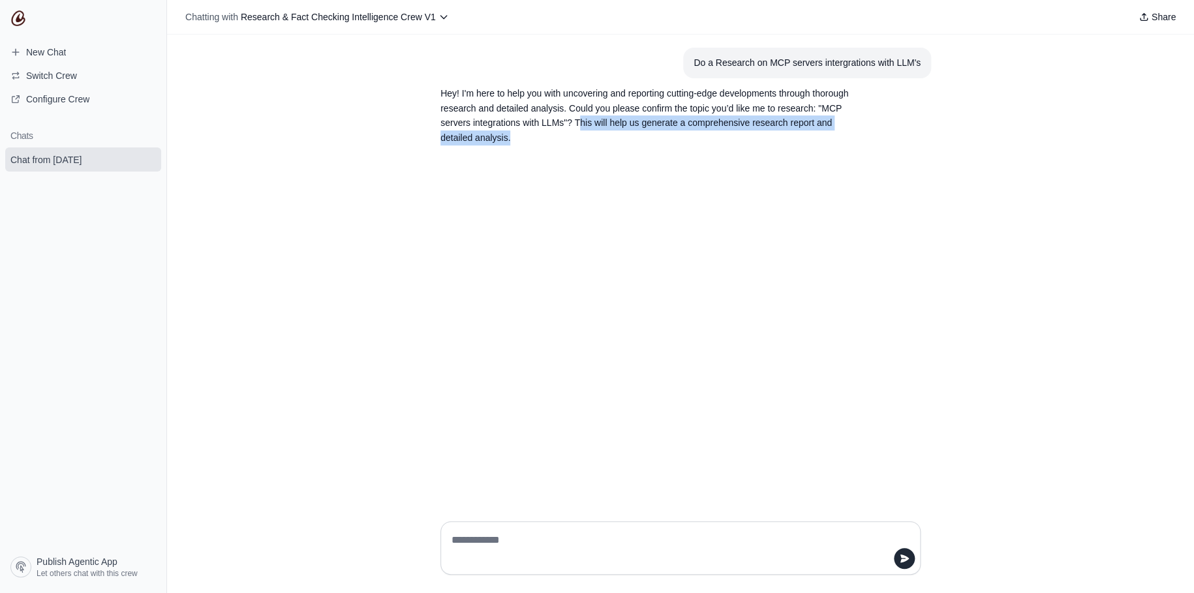
drag, startPoint x: 577, startPoint y: 119, endPoint x: 831, endPoint y: 140, distance: 255.2
click at [831, 140] on p "Hey! I'm here to help you with uncovering and reporting cutting-edge developmen…" at bounding box center [648, 115] width 417 height 59
click at [476, 547] on textarea at bounding box center [676, 548] width 455 height 37
type textarea "**********"
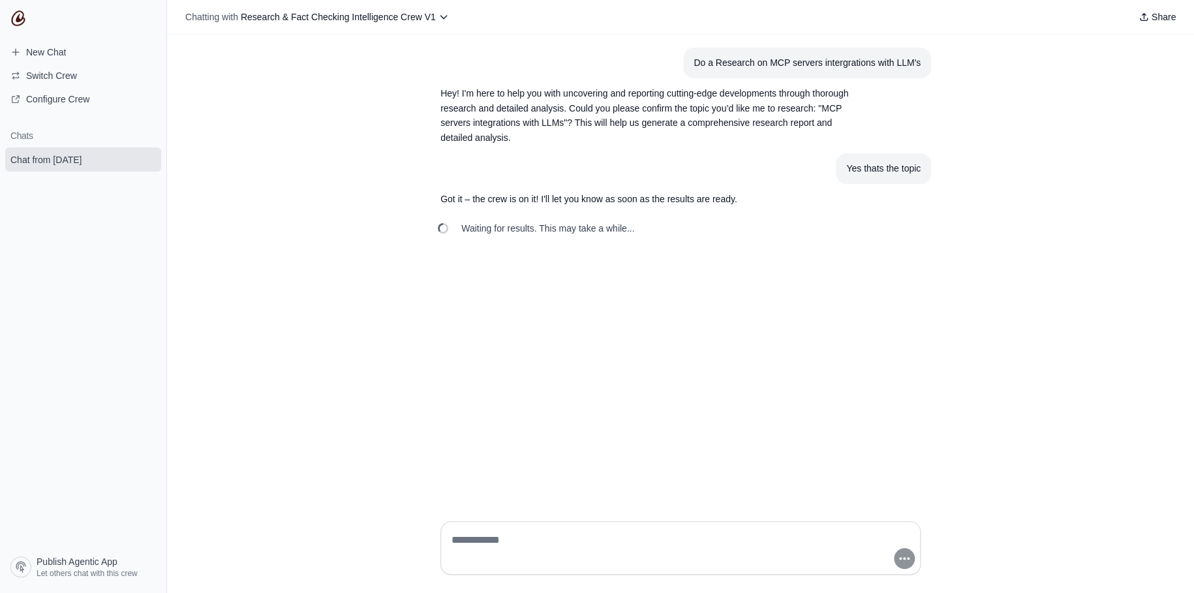
click at [894, 172] on div "Yes thats the topic" at bounding box center [883, 168] width 74 height 15
drag, startPoint x: 491, startPoint y: 228, endPoint x: 683, endPoint y: 228, distance: 191.8
click at [683, 228] on div "Waiting for results. This may take a while..." at bounding box center [680, 228] width 501 height 29
click at [647, 202] on p "Got it – the crew is on it! I'll let you know as soon as the results are ready." at bounding box center [648, 199] width 417 height 15
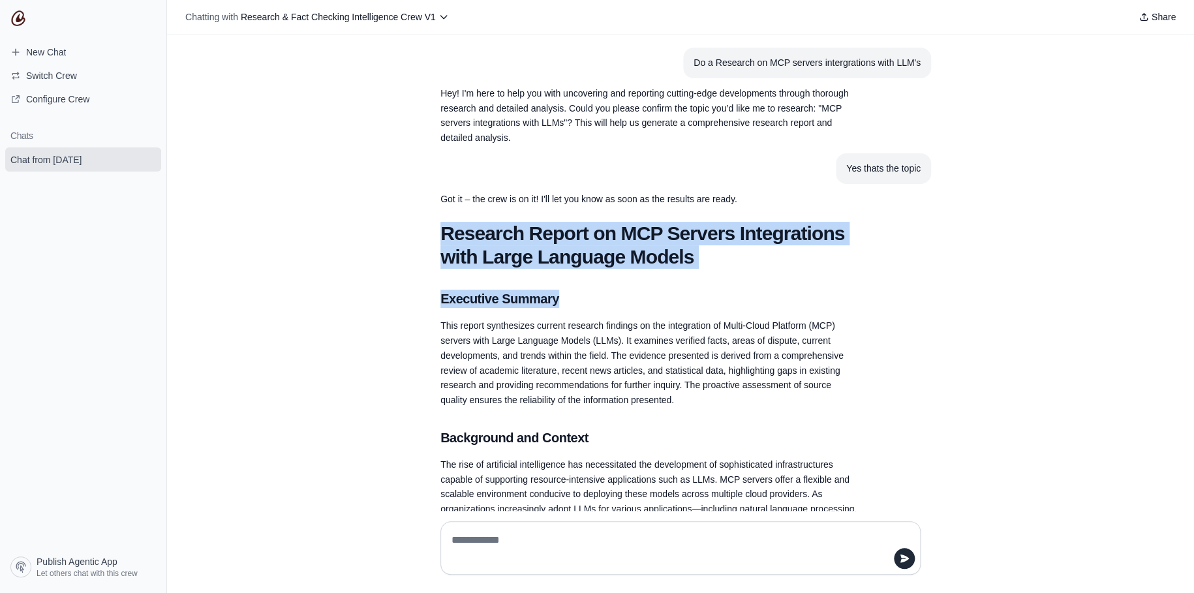
drag, startPoint x: 432, startPoint y: 227, endPoint x: 586, endPoint y: 293, distance: 166.8
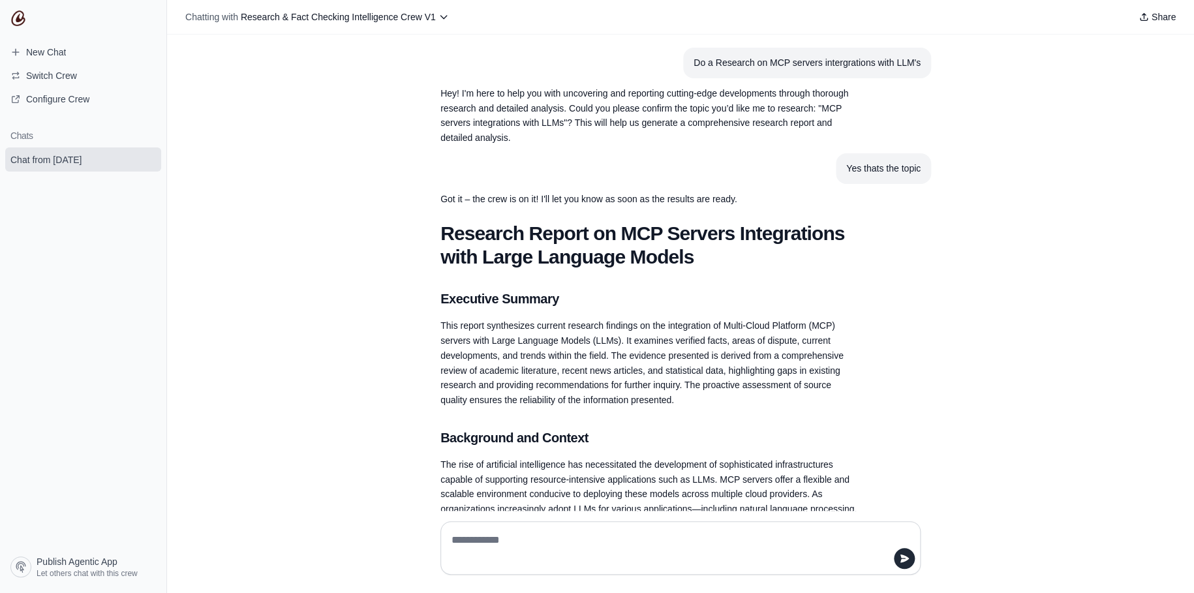
click at [617, 344] on p "This report synthesizes current research findings on the integration of Multi-C…" at bounding box center [648, 362] width 417 height 89
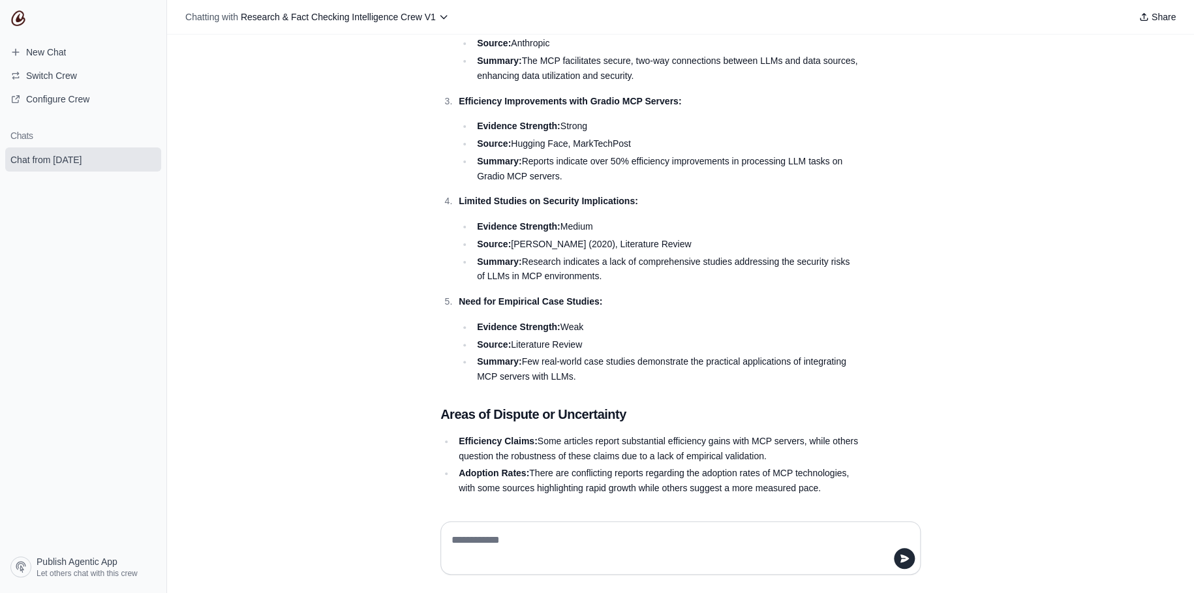
scroll to position [702, 0]
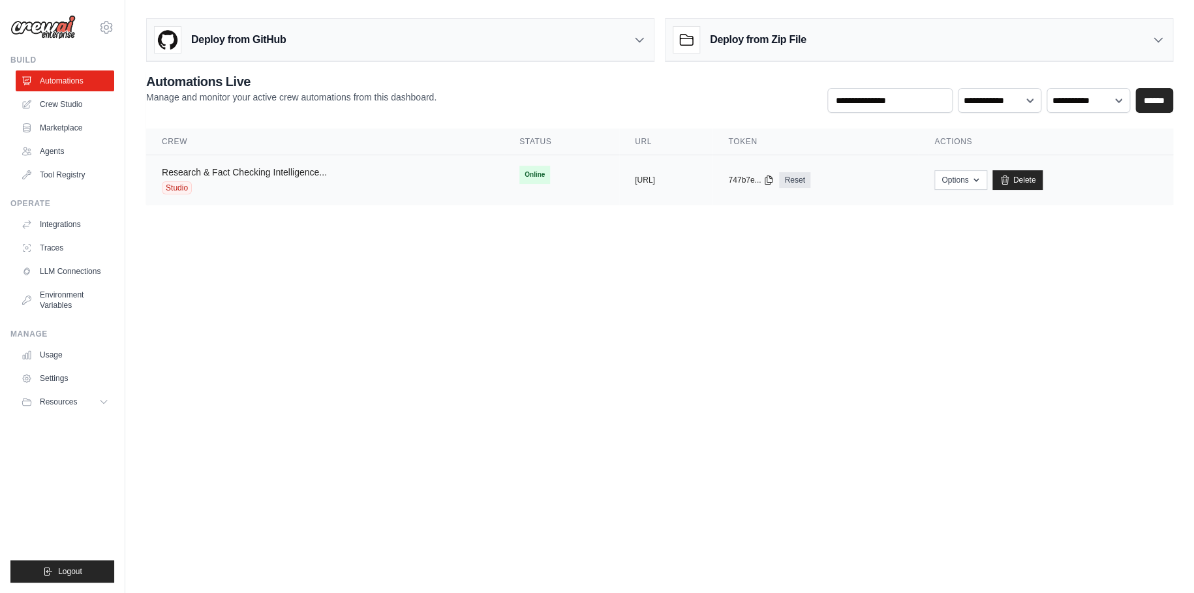
click at [229, 172] on link "Research & Fact Checking Intelligence..." at bounding box center [244, 172] width 165 height 10
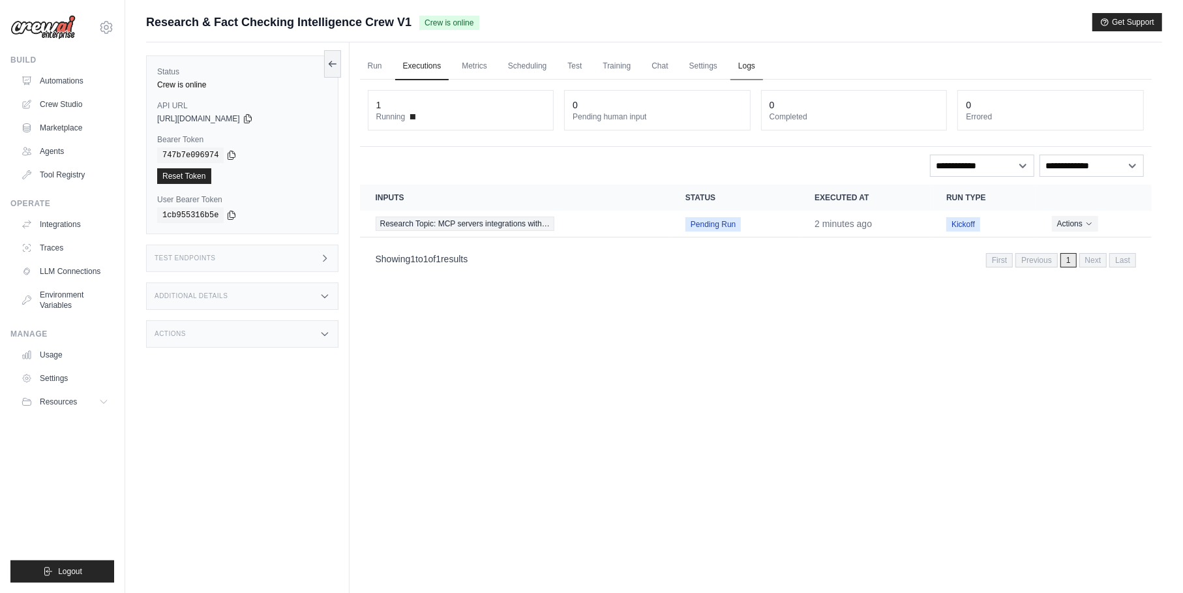
click at [744, 68] on link "Logs" at bounding box center [747, 66] width 33 height 27
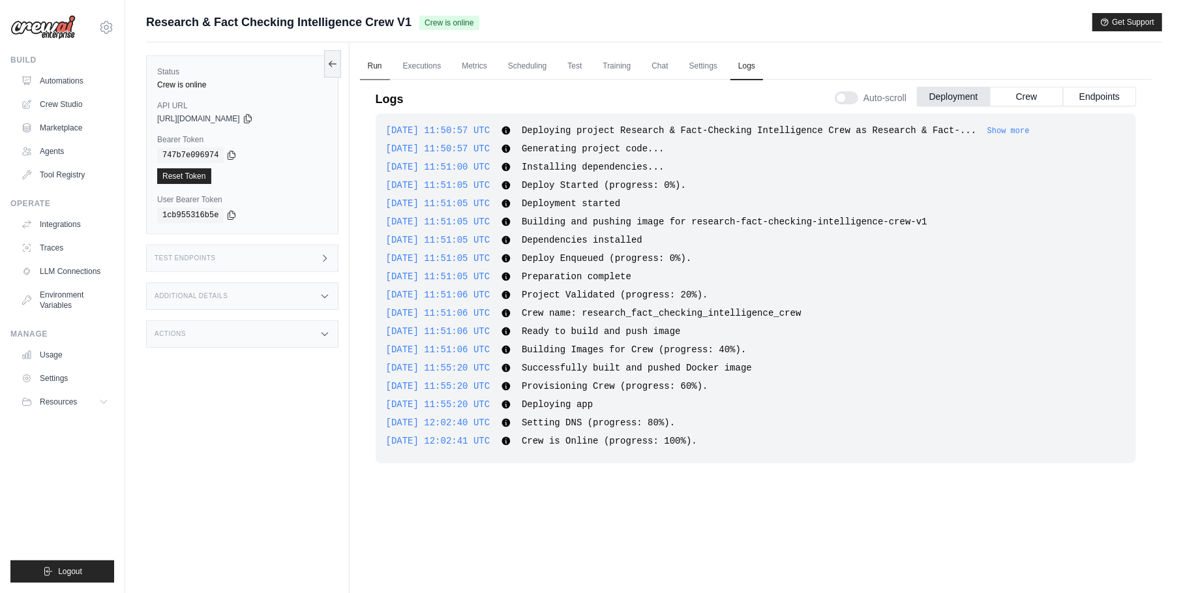
click at [377, 65] on link "Run" at bounding box center [375, 66] width 30 height 27
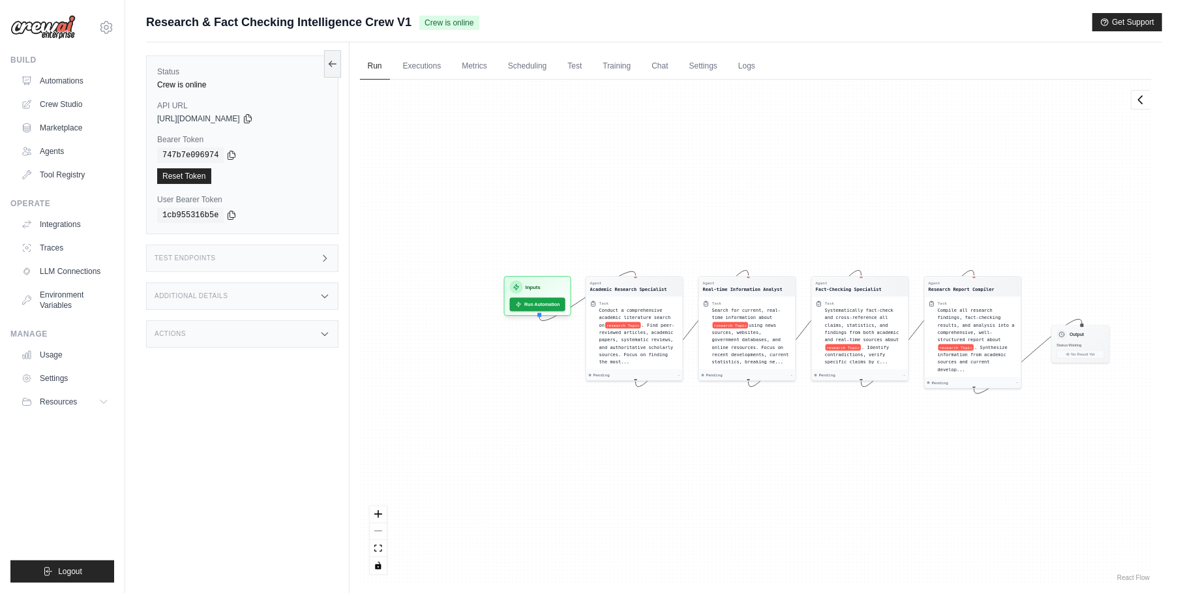
drag, startPoint x: 440, startPoint y: 209, endPoint x: 603, endPoint y: 213, distance: 162.5
click at [603, 213] on div "Agent Academic Research Specialist Task Conduct a comprehensive academic litera…" at bounding box center [756, 332] width 792 height 504
click at [333, 63] on icon at bounding box center [332, 63] width 7 height 0
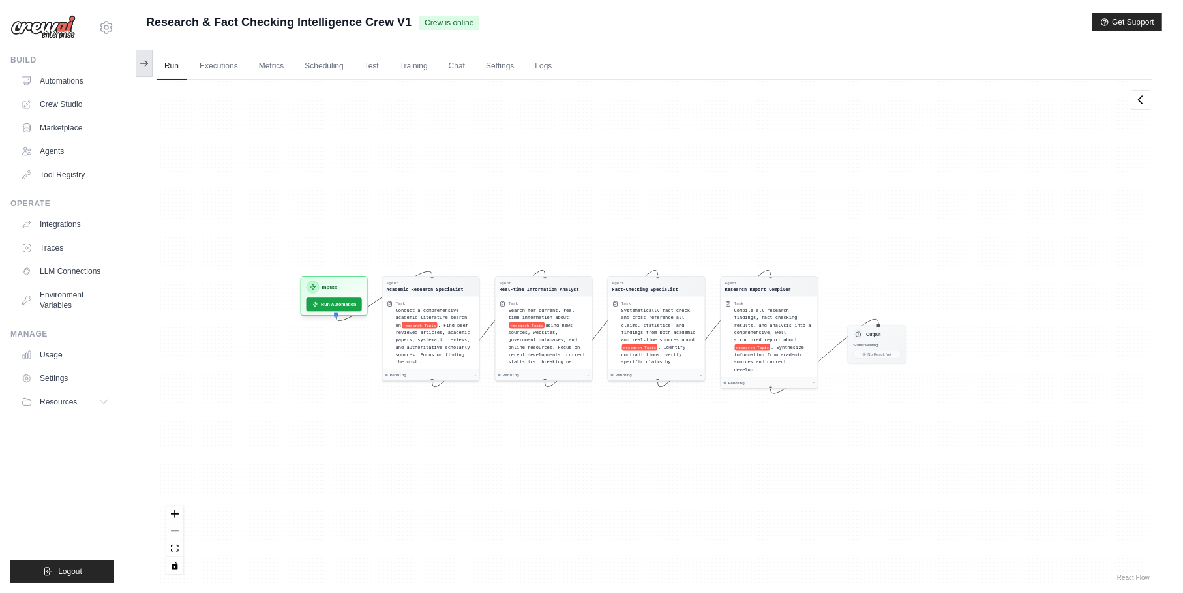
click at [146, 64] on icon at bounding box center [146, 63] width 3 height 5
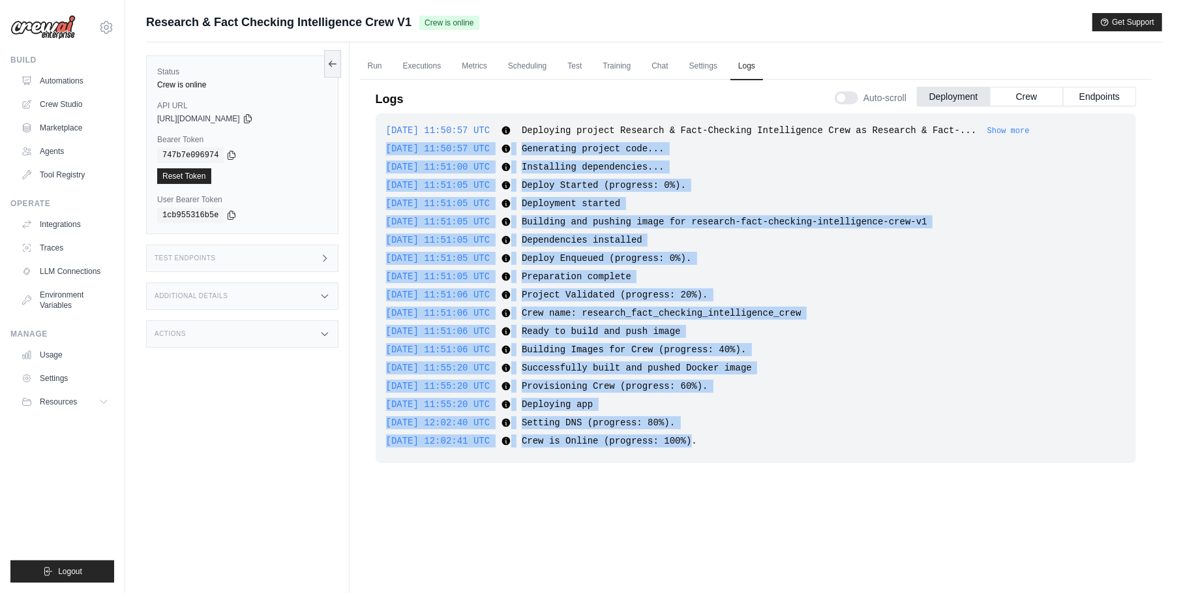
drag, startPoint x: 714, startPoint y: 440, endPoint x: 352, endPoint y: 155, distance: 461.3
click at [352, 155] on div "Run Executions Metrics Scheduling Test Training Chat Settings Logs 1 Running 0 …" at bounding box center [756, 338] width 813 height 593
click at [1031, 181] on div "2025-08-19 11:51:05 UTC Deploy Started (progress: 0%). Show more Show less" at bounding box center [756, 185] width 740 height 13
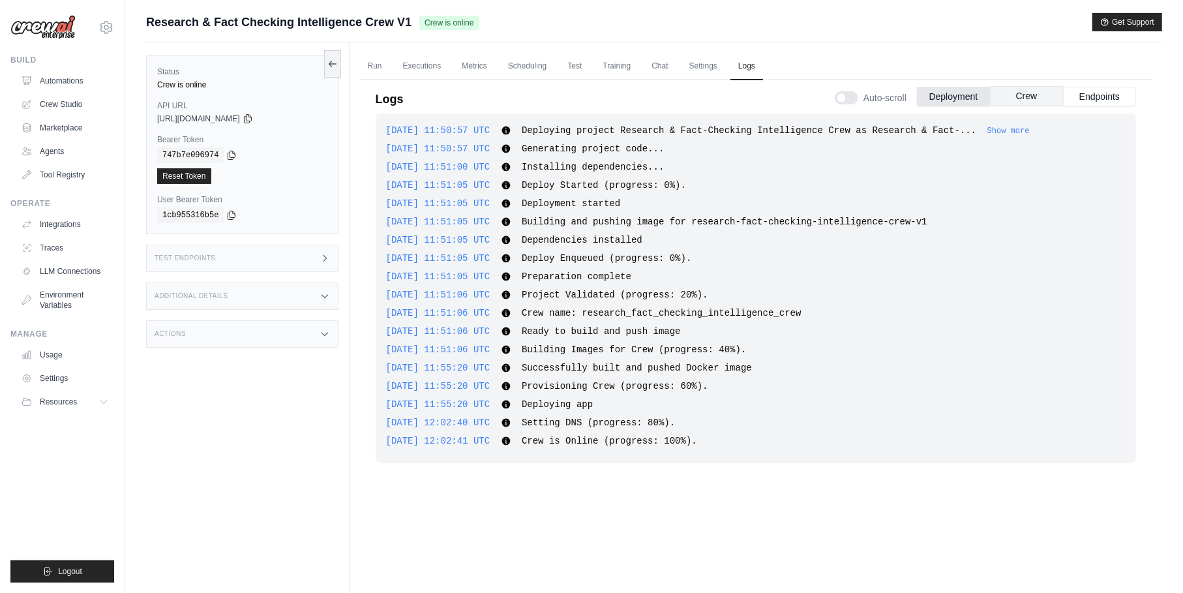
click at [1047, 94] on button "Crew" at bounding box center [1026, 96] width 73 height 20
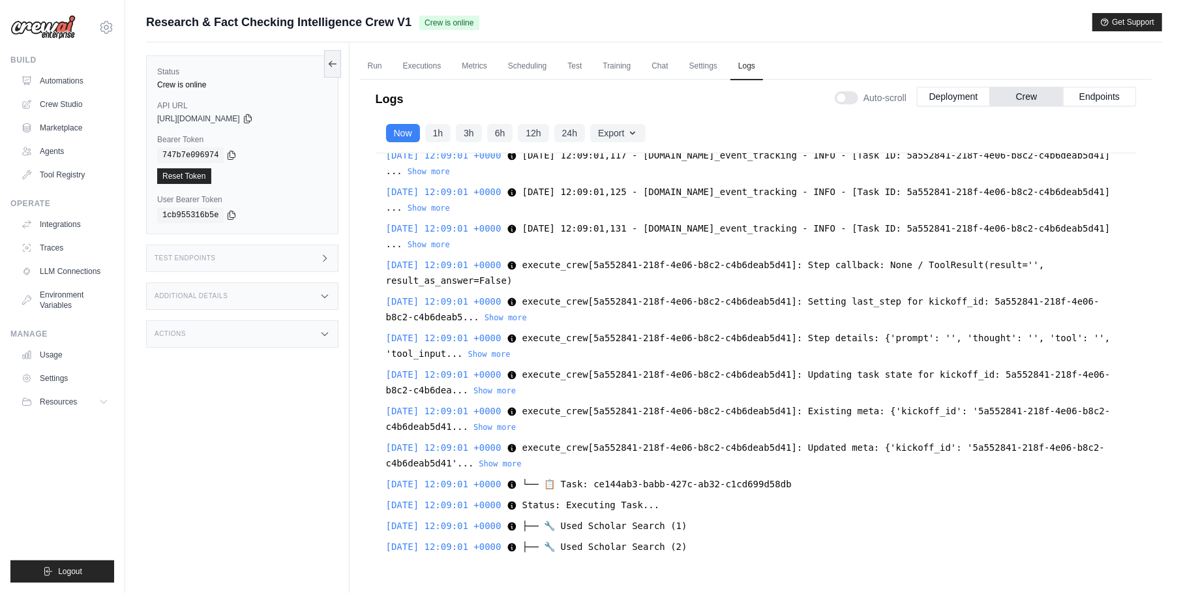
scroll to position [34462, 0]
